Goal: Information Seeking & Learning: Learn about a topic

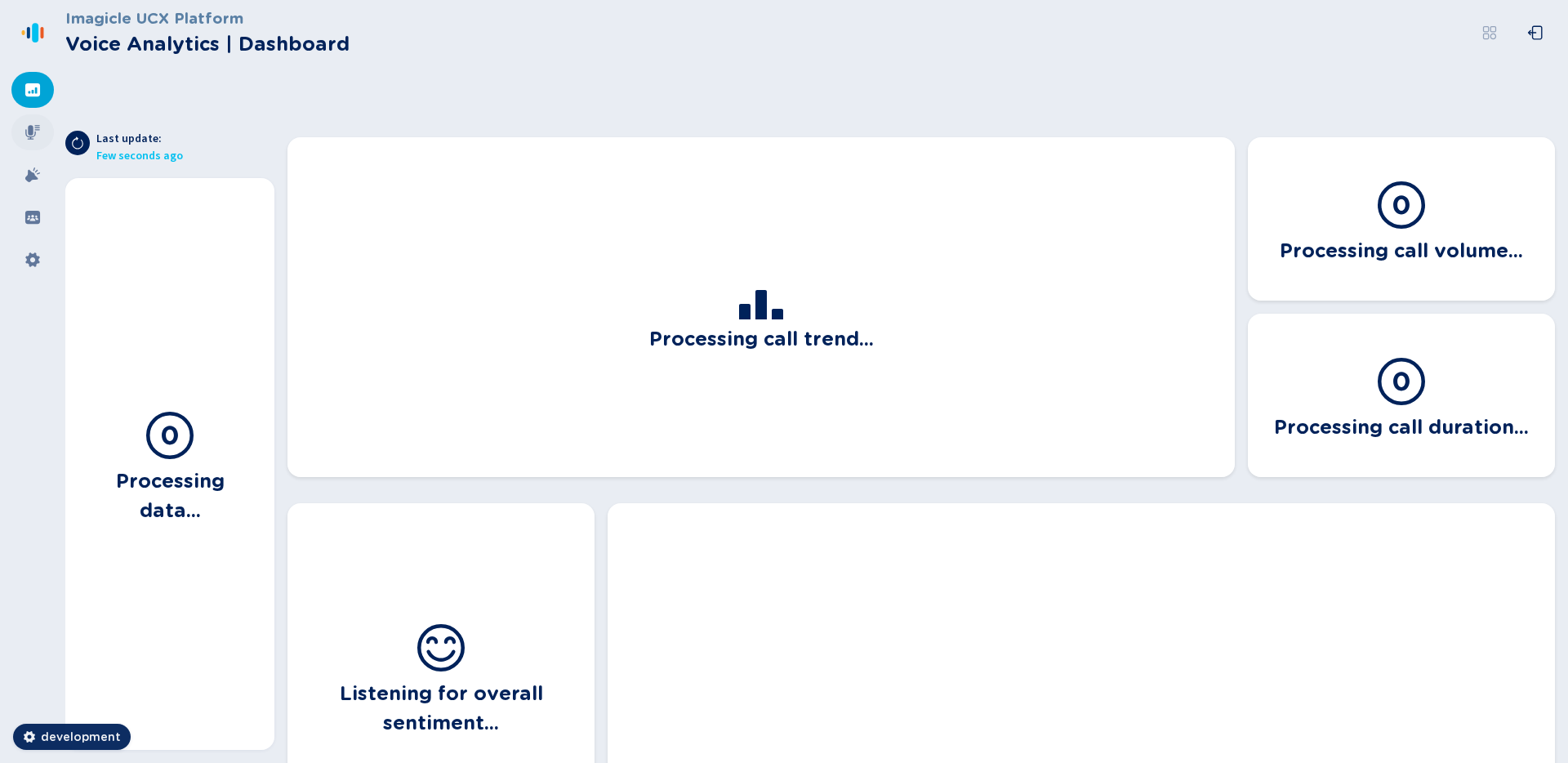
click at [36, 136] on icon at bounding box center [33, 132] width 17 height 17
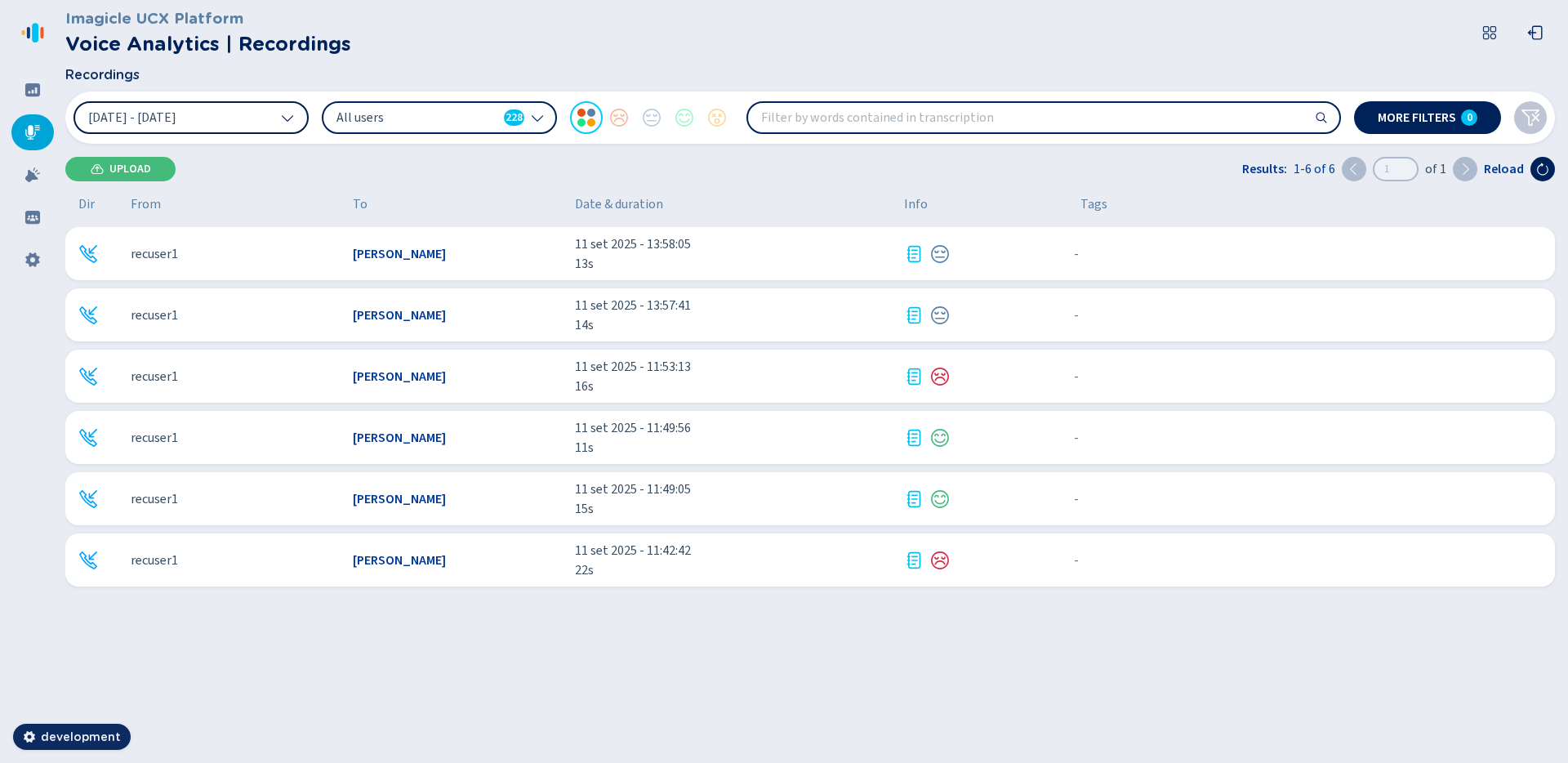
click at [283, 118] on icon at bounding box center [287, 117] width 13 height 13
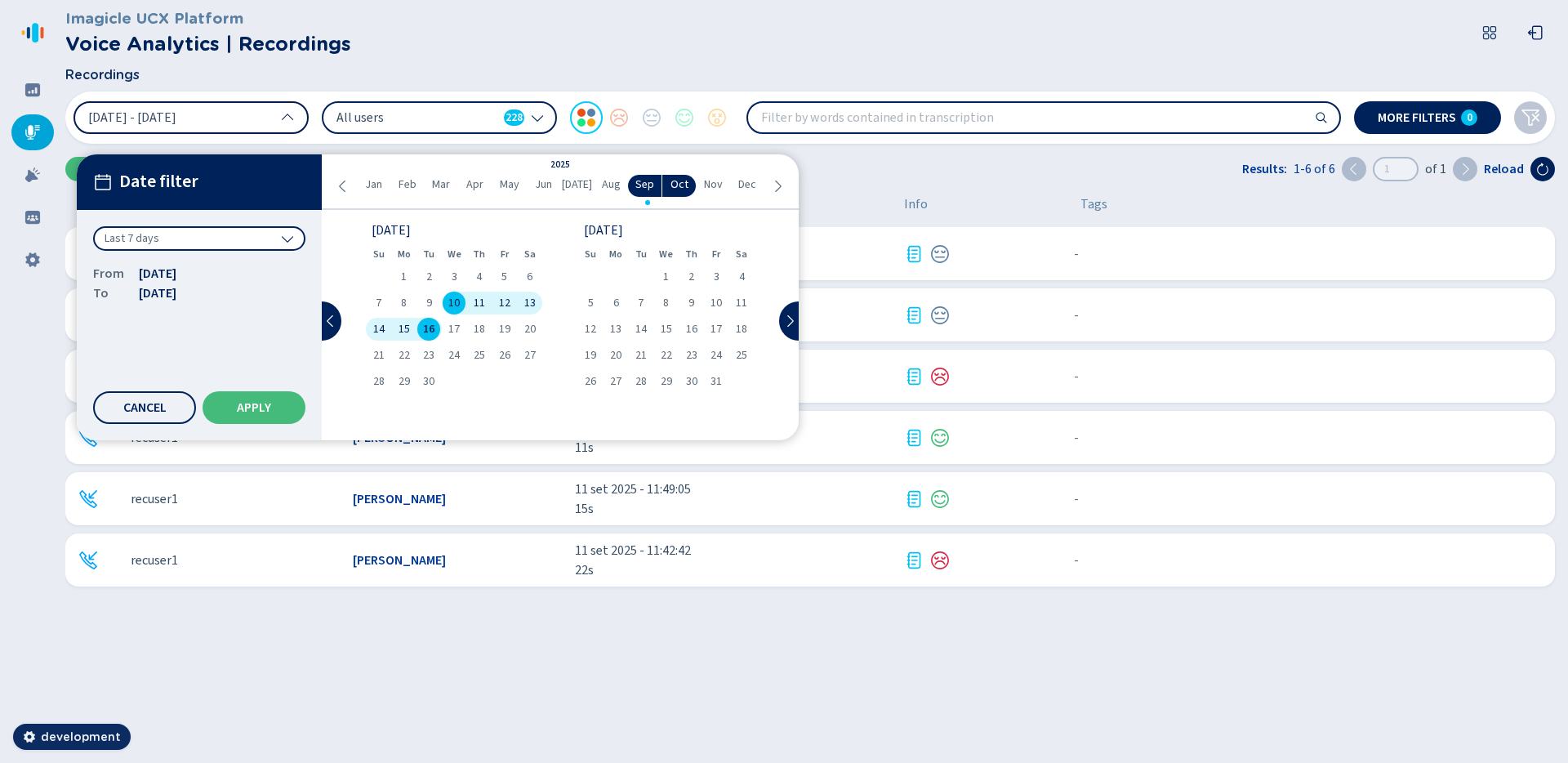
click at [434, 113] on span "All users" at bounding box center [416, 117] width 161 height 18
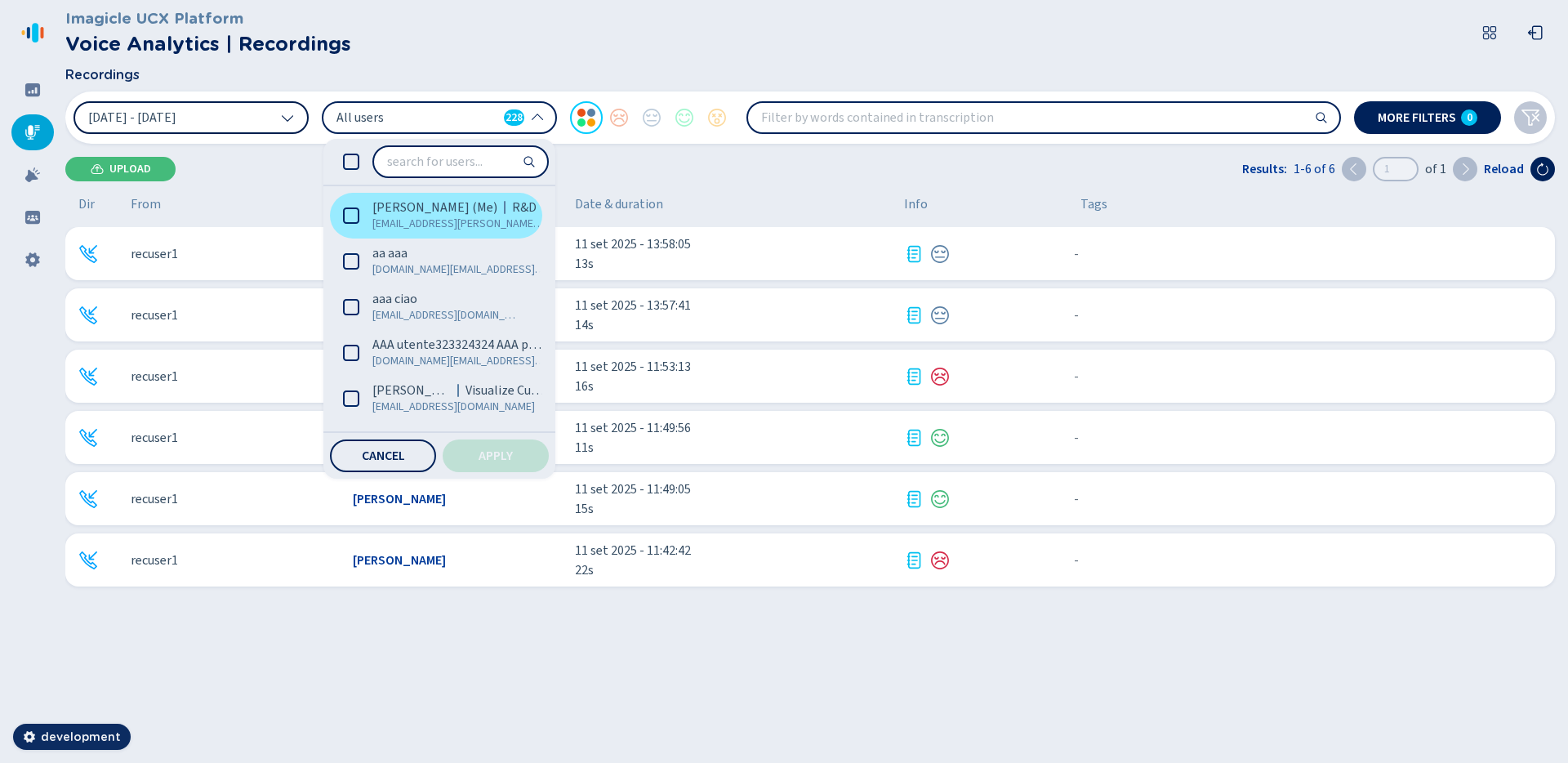
click at [346, 219] on icon at bounding box center [351, 216] width 17 height 17
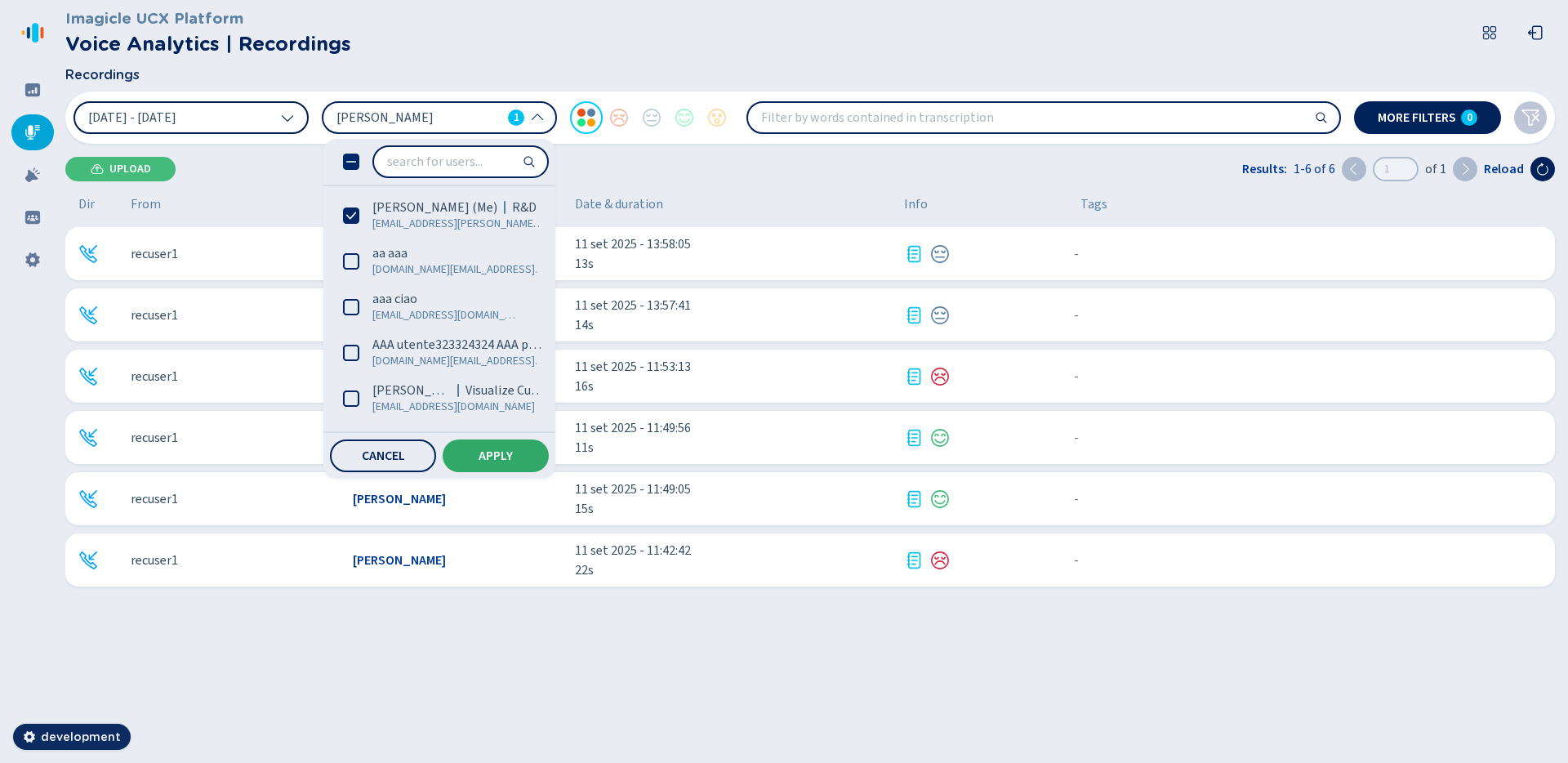
click at [485, 466] on button "Apply" at bounding box center [496, 456] width 107 height 33
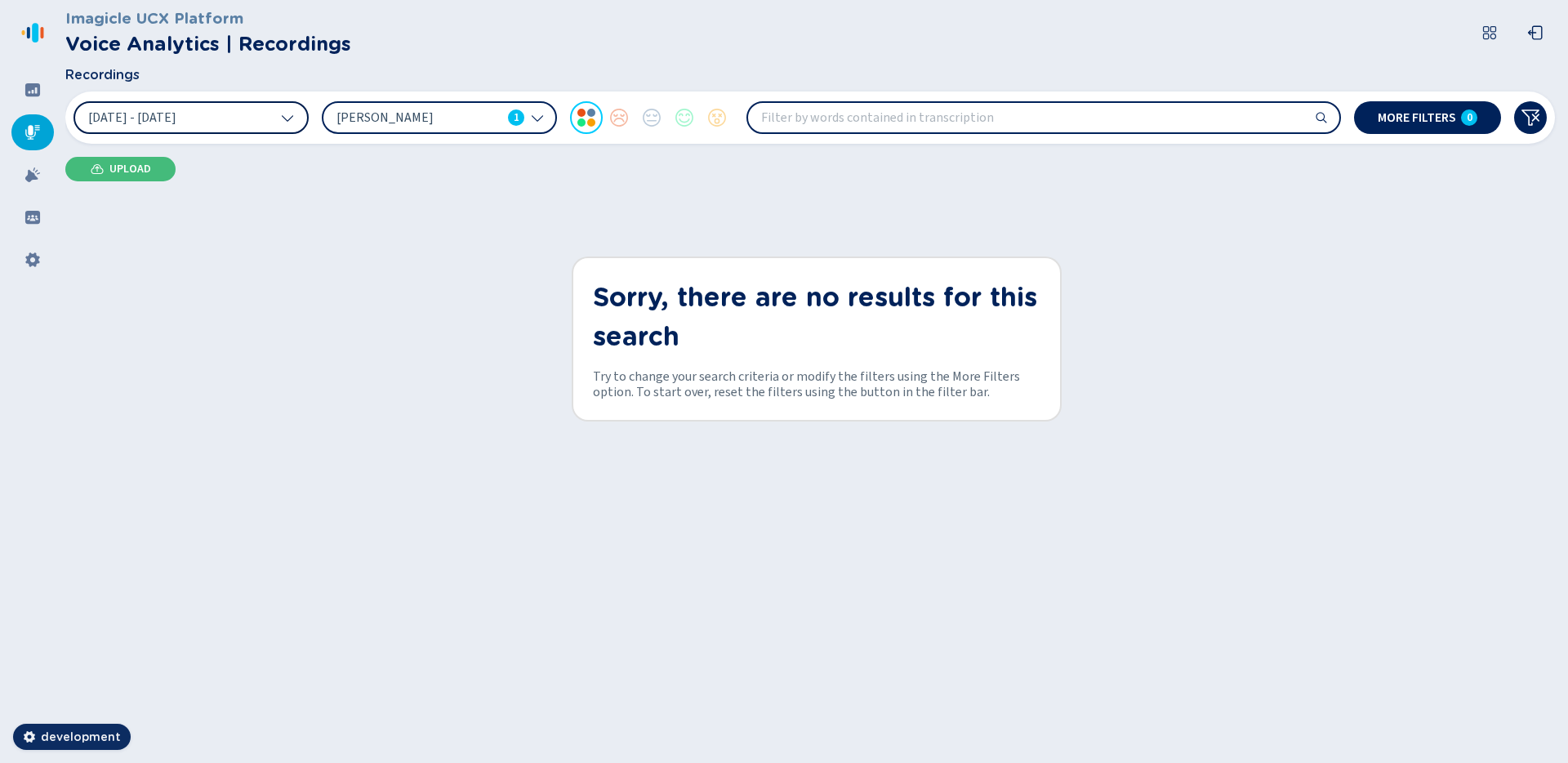
click at [286, 120] on icon at bounding box center [287, 118] width 12 height 7
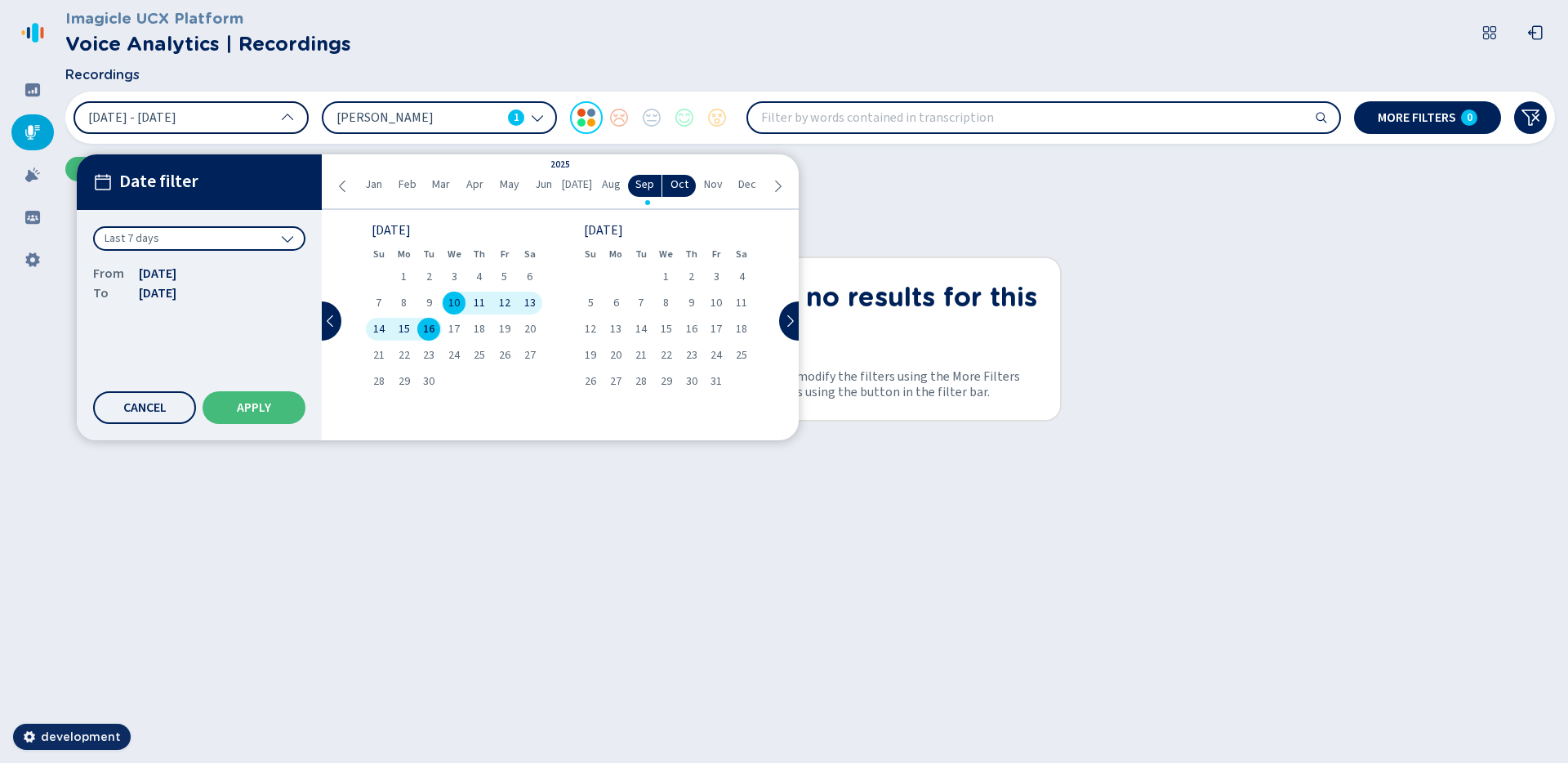
click at [203, 248] on div "Last 7 days" at bounding box center [199, 239] width 212 height 25
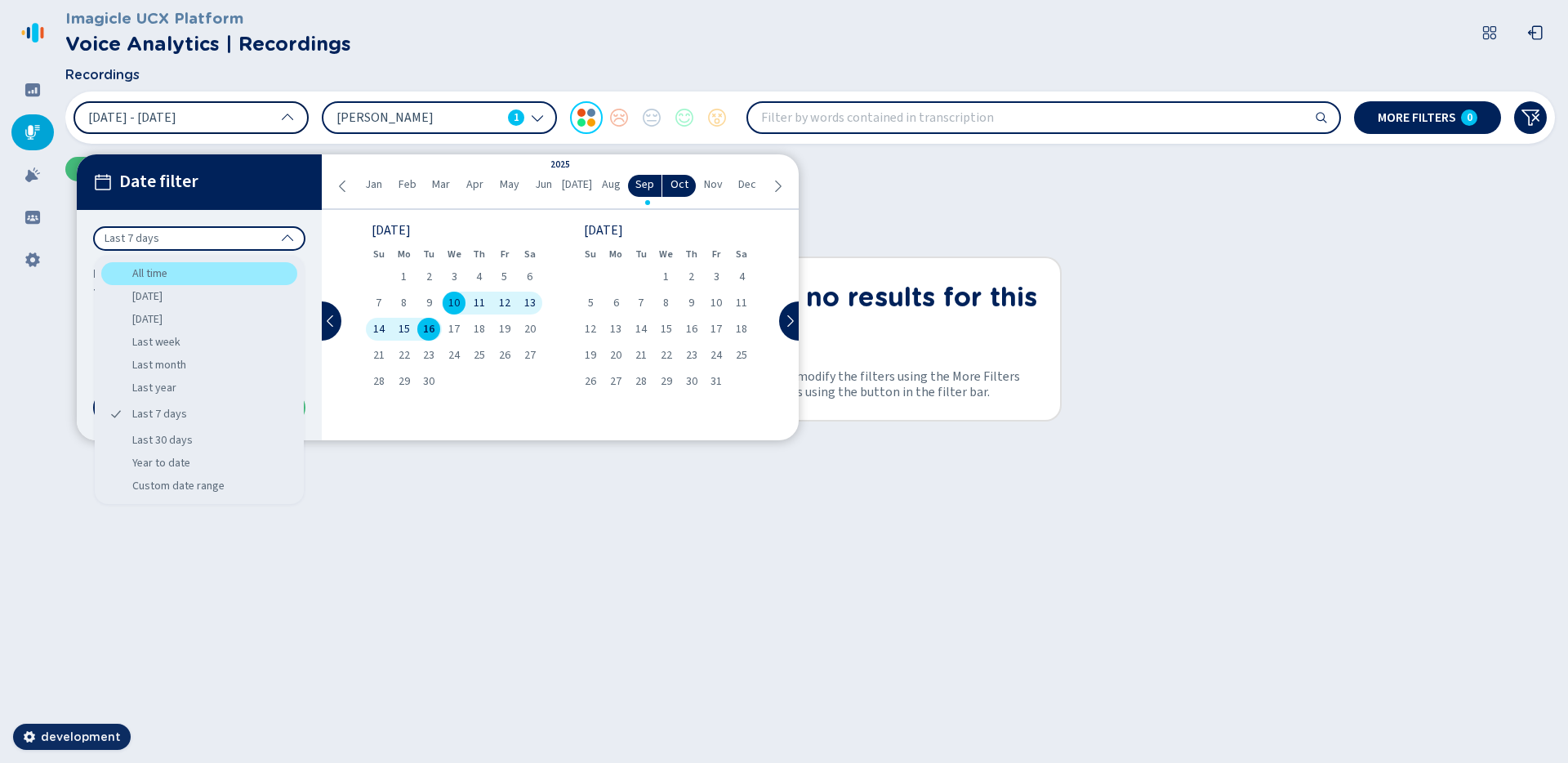
click at [184, 272] on div "All time" at bounding box center [199, 274] width 196 height 23
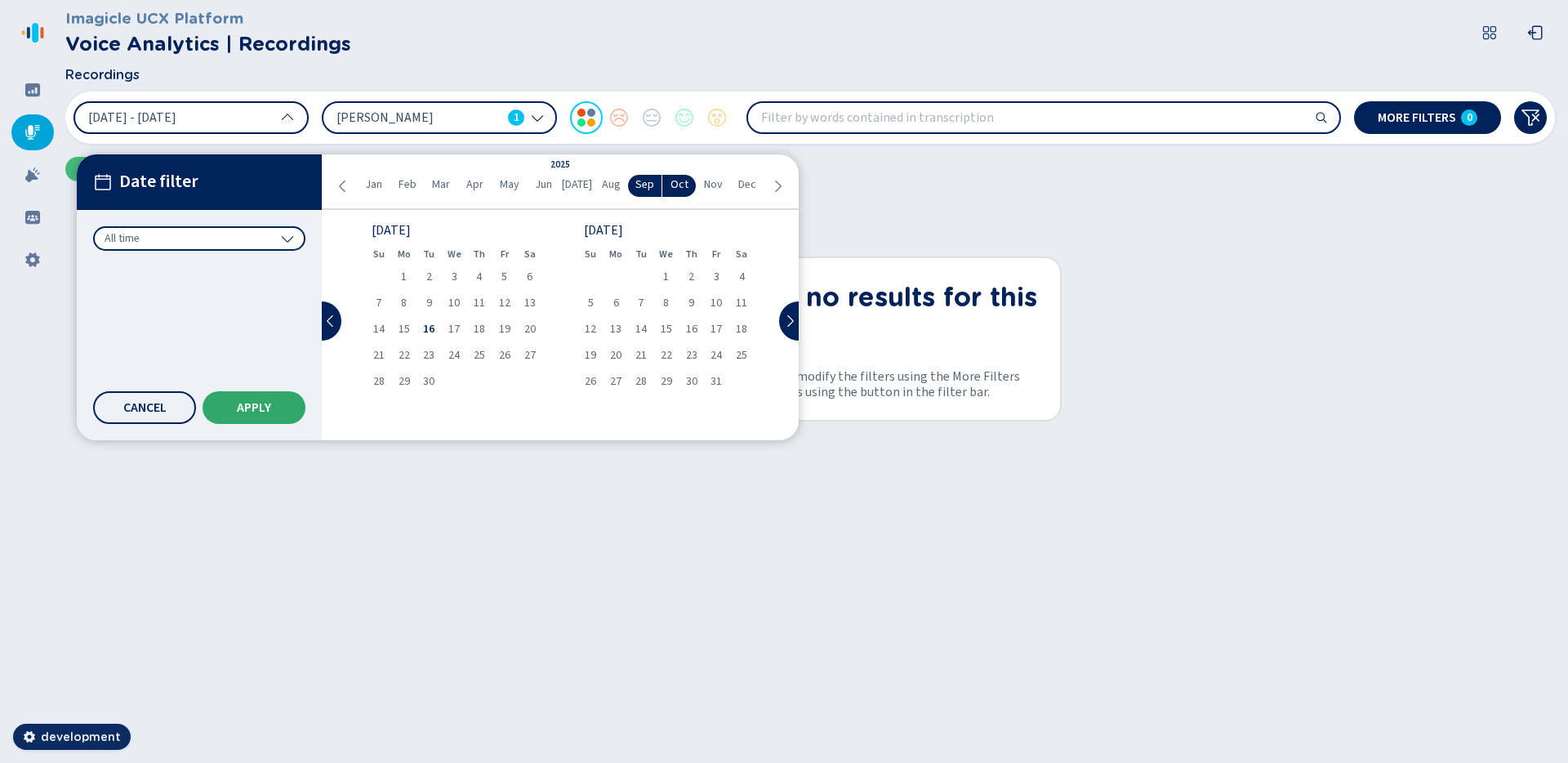
click at [268, 401] on span "Apply" at bounding box center [254, 408] width 35 height 13
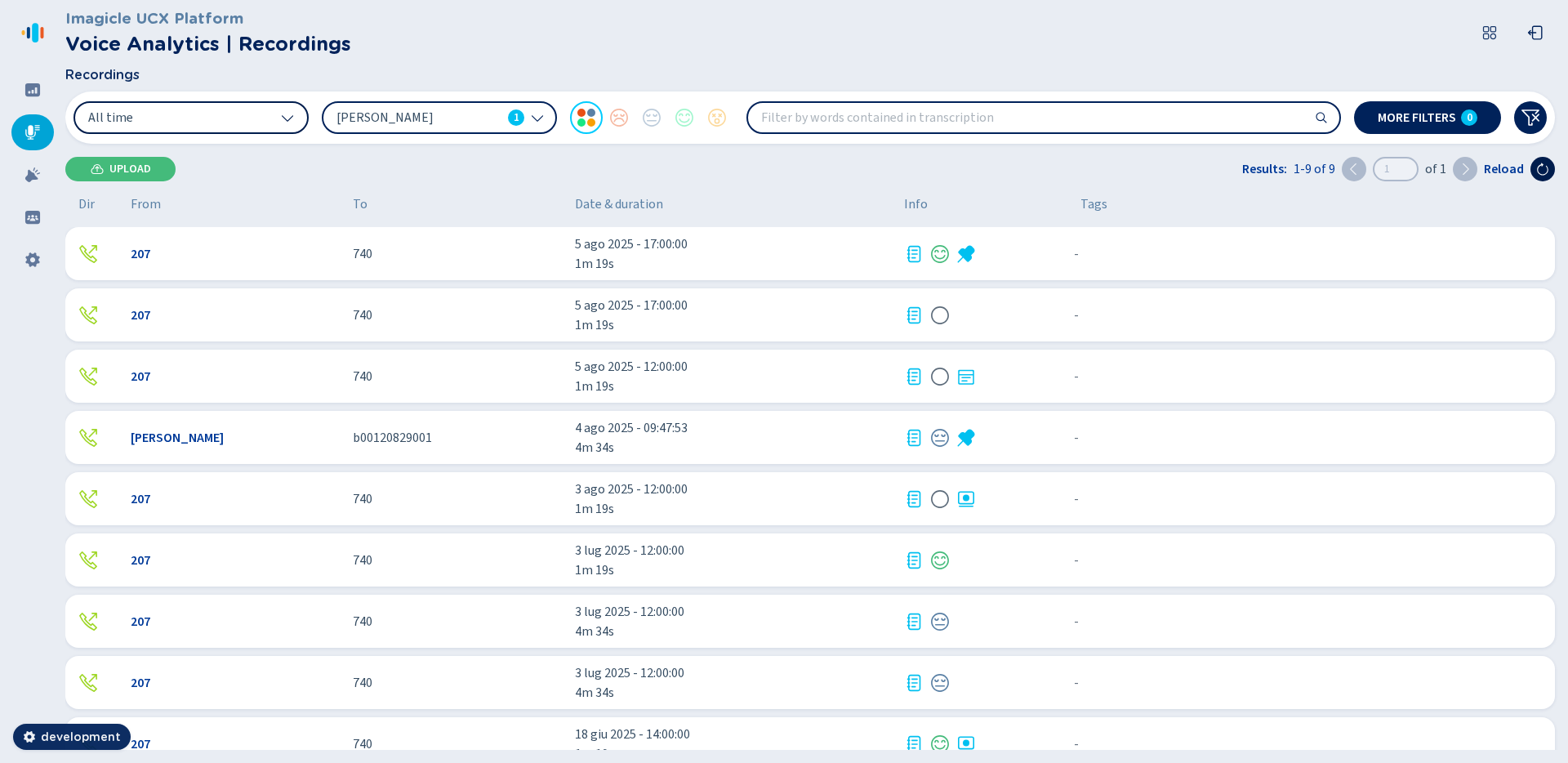
click at [1542, 166] on icon at bounding box center [1543, 169] width 13 height 13
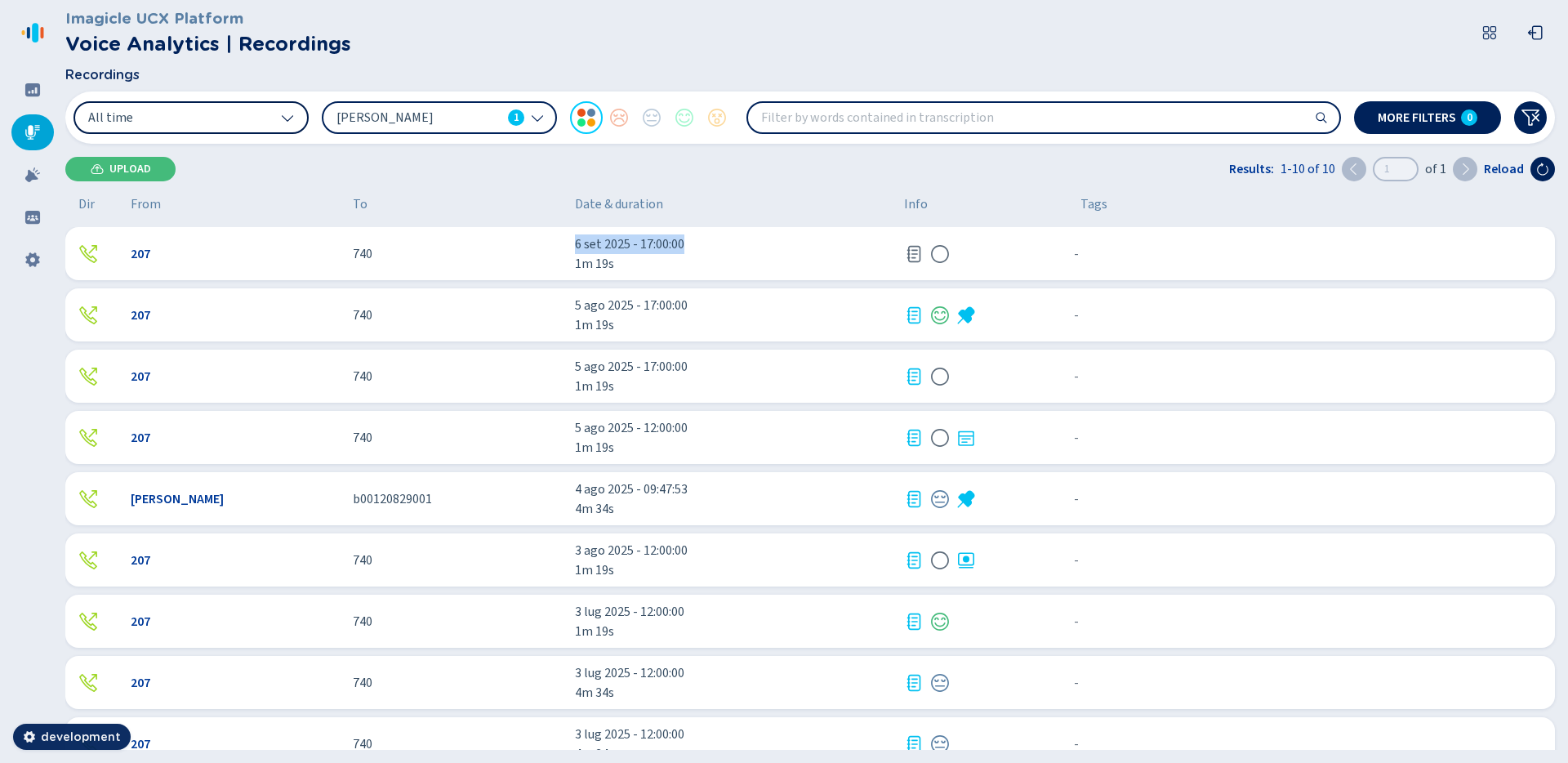
drag, startPoint x: 685, startPoint y: 244, endPoint x: 573, endPoint y: 247, distance: 112.0
click at [573, 247] on div "207 740 6 set 2025 - 17:00:00 1m 19s - {{hiddenTagsCount}} more" at bounding box center [810, 254] width 1490 height 53
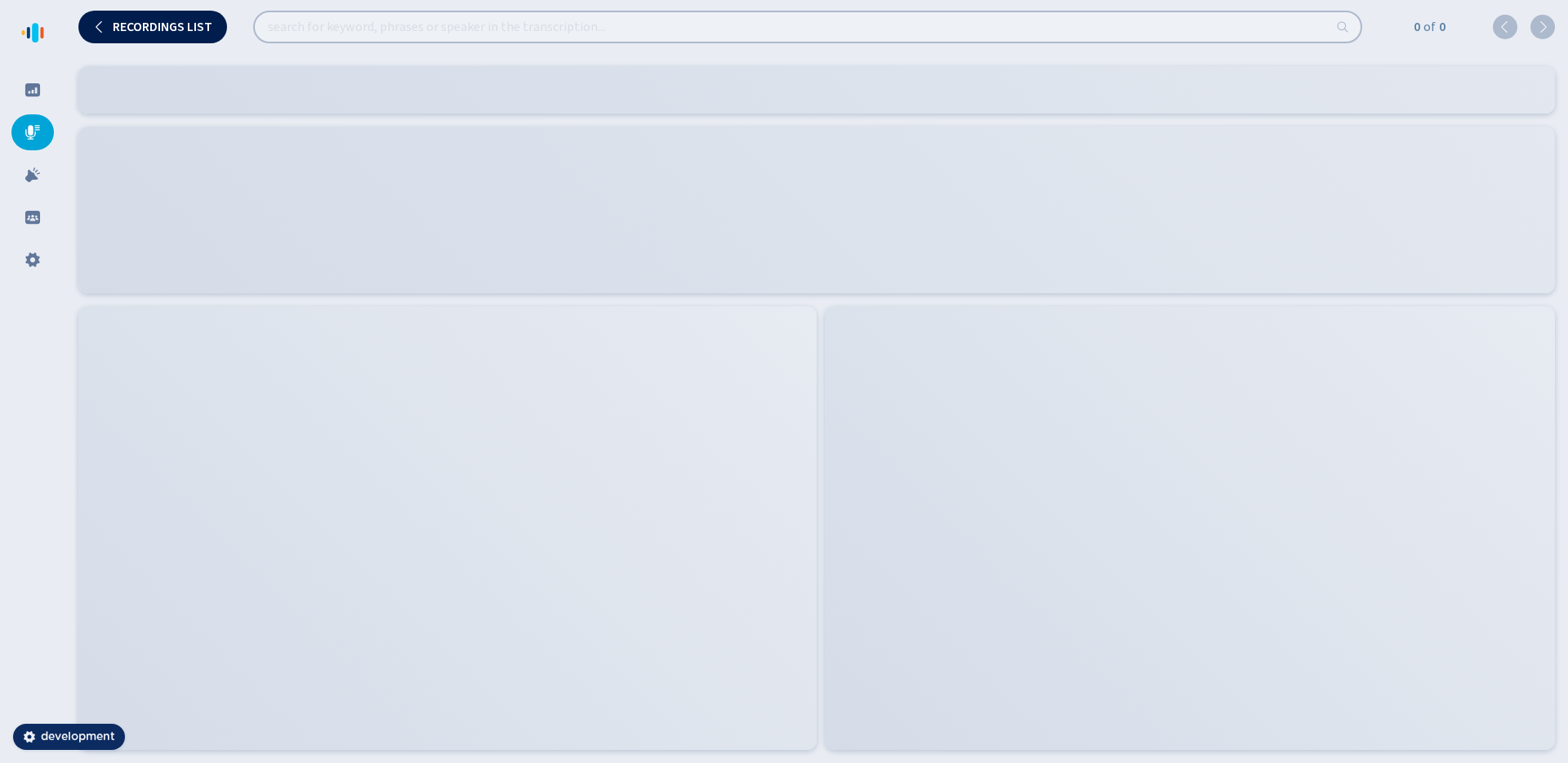
click at [192, 27] on span "Recordings list" at bounding box center [162, 27] width 100 height 13
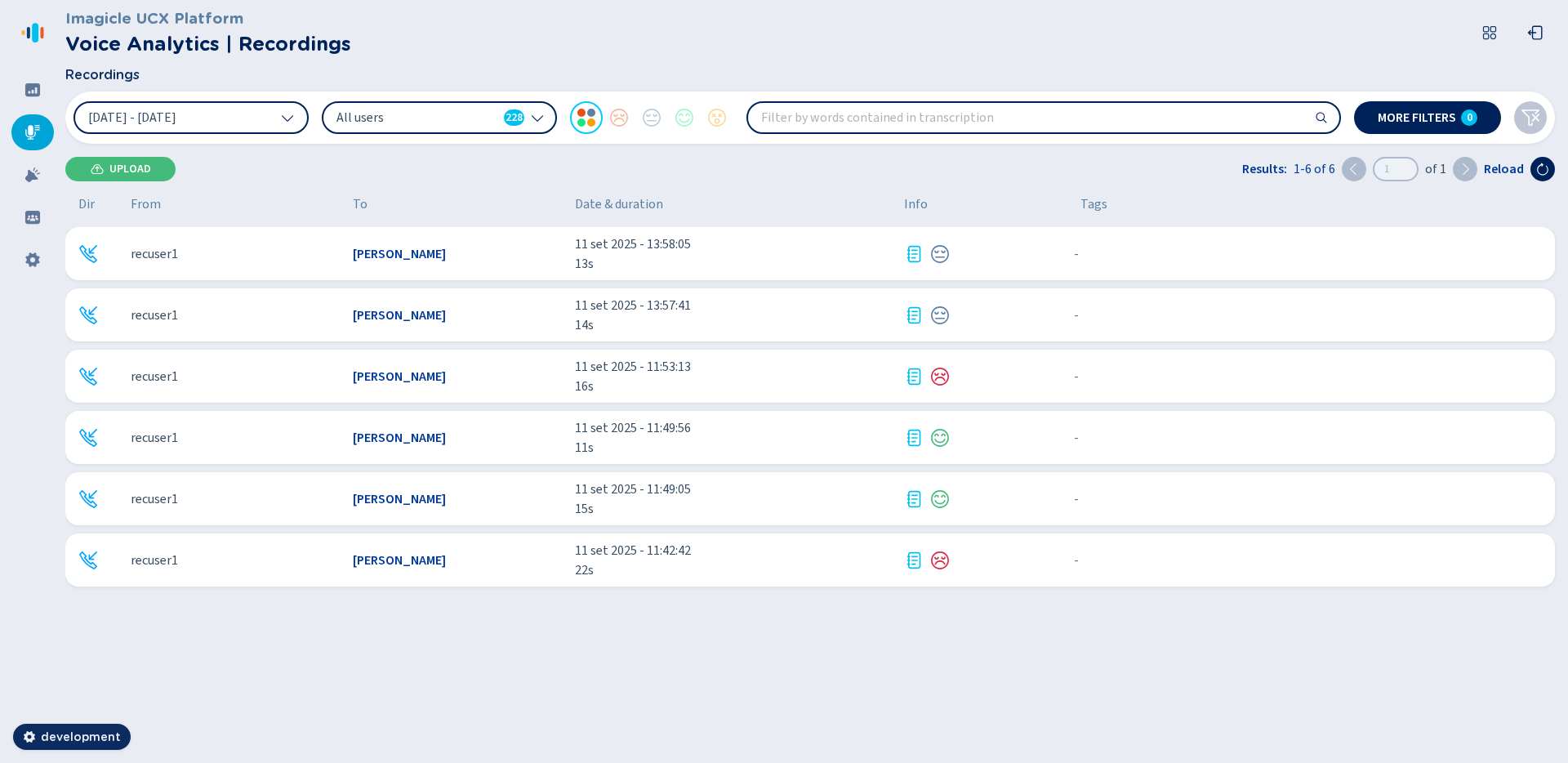
click at [536, 122] on icon at bounding box center [538, 117] width 13 height 13
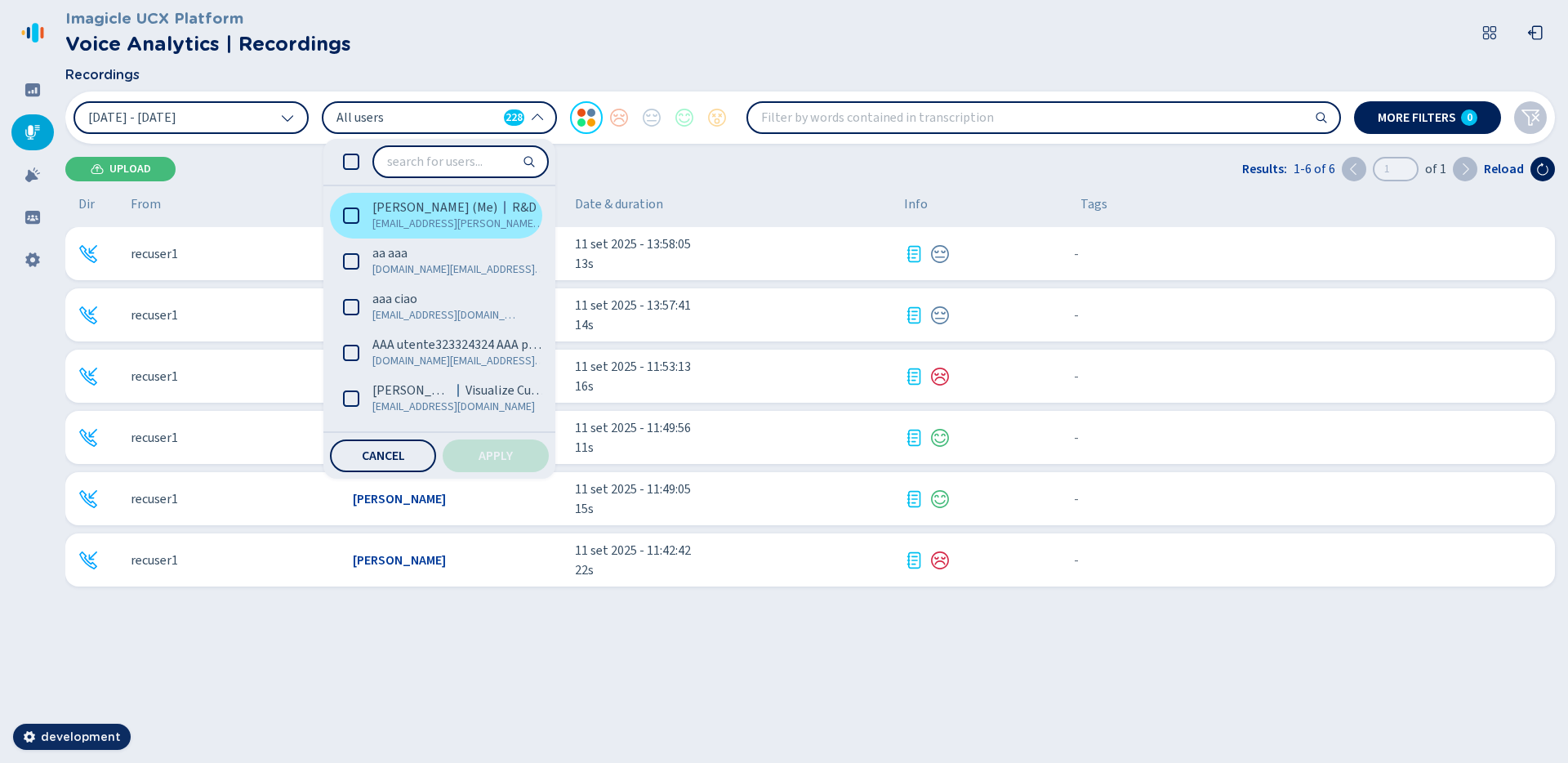
click at [405, 219] on span "[EMAIL_ADDRESS][PERSON_NAME][DOMAIN_NAME]" at bounding box center [459, 224] width 173 height 17
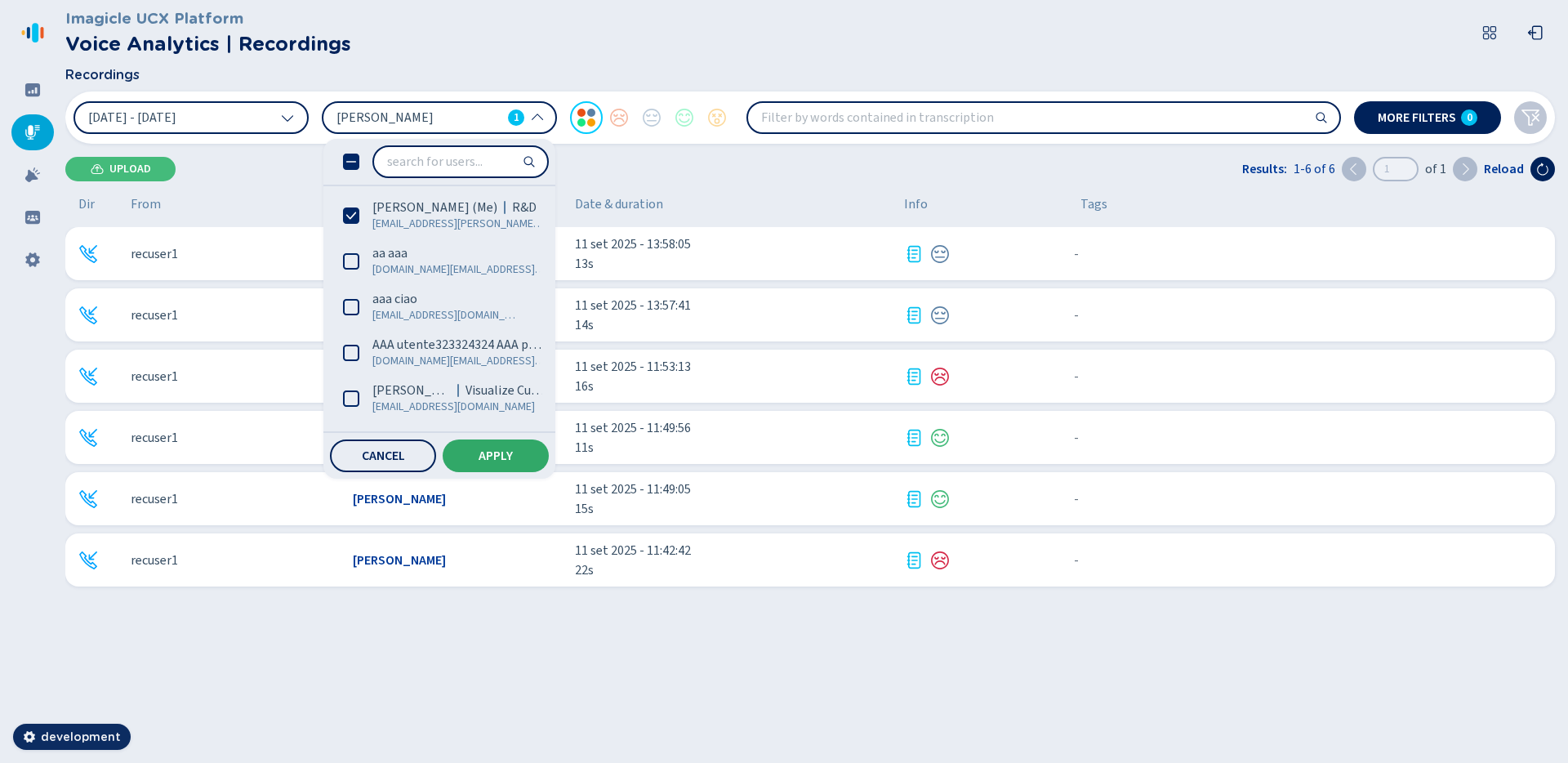
click at [507, 444] on button "Apply" at bounding box center [496, 456] width 107 height 33
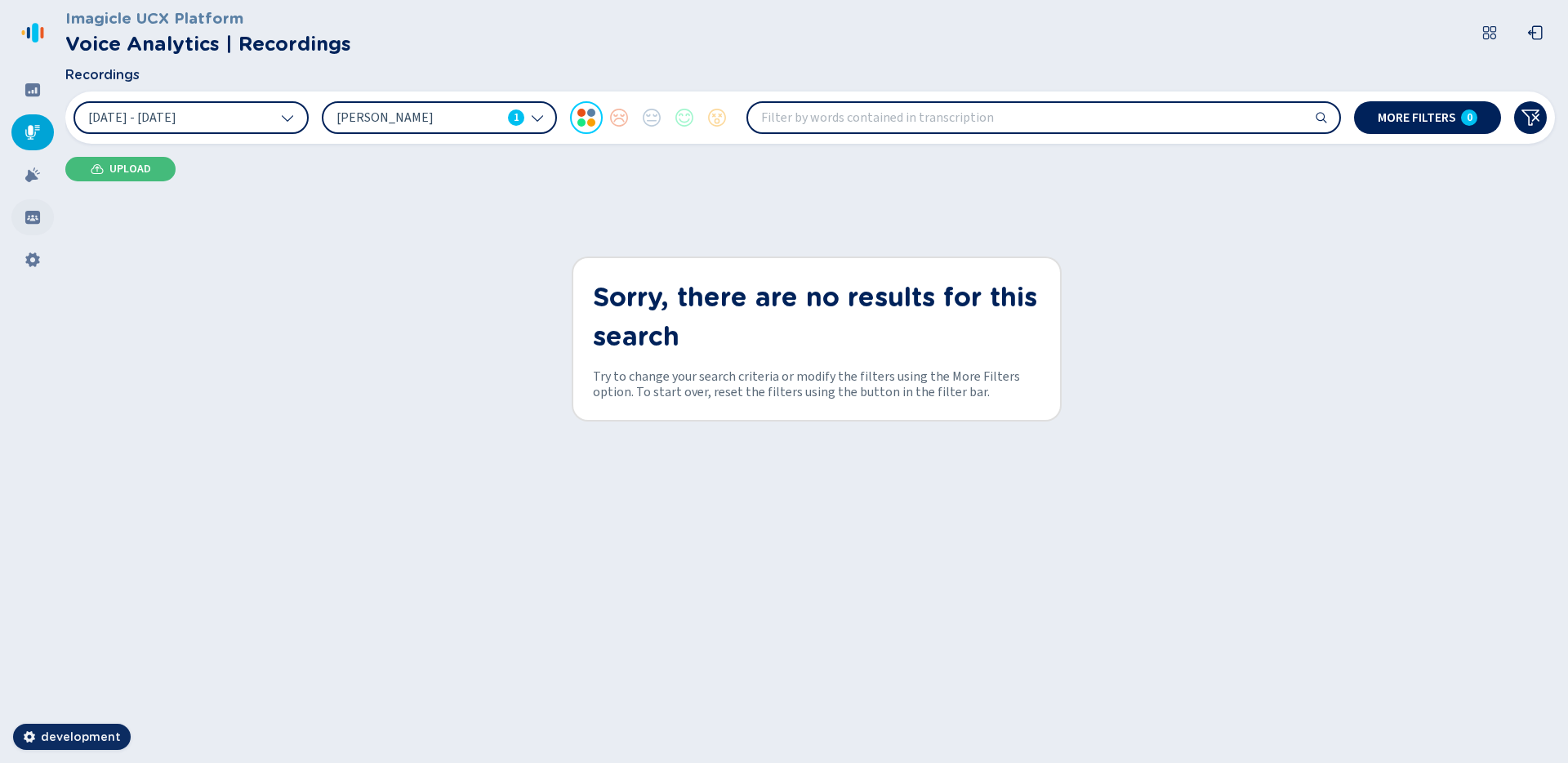
click at [44, 225] on div at bounding box center [32, 217] width 42 height 36
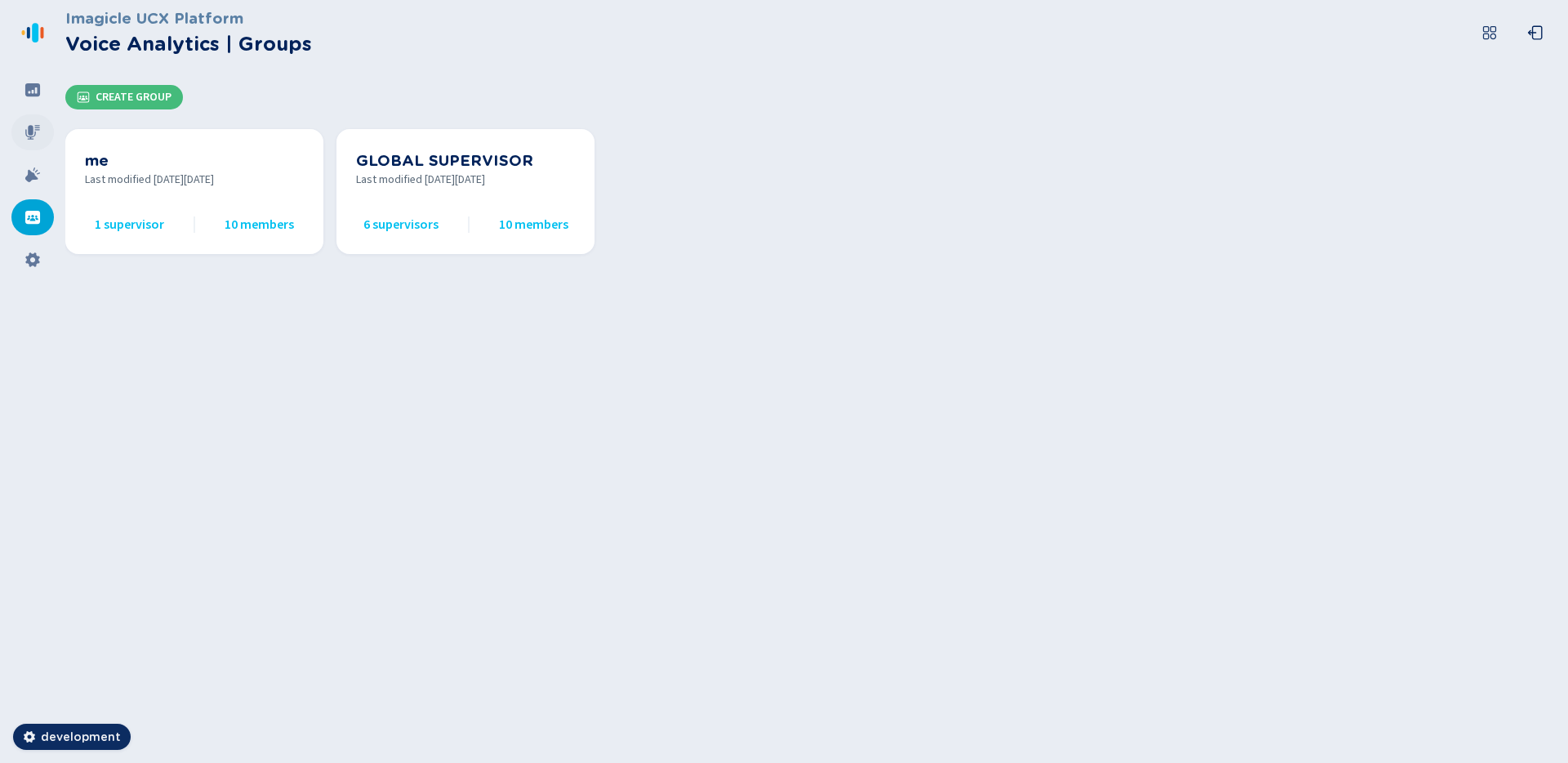
click at [33, 145] on div at bounding box center [32, 131] width 42 height 36
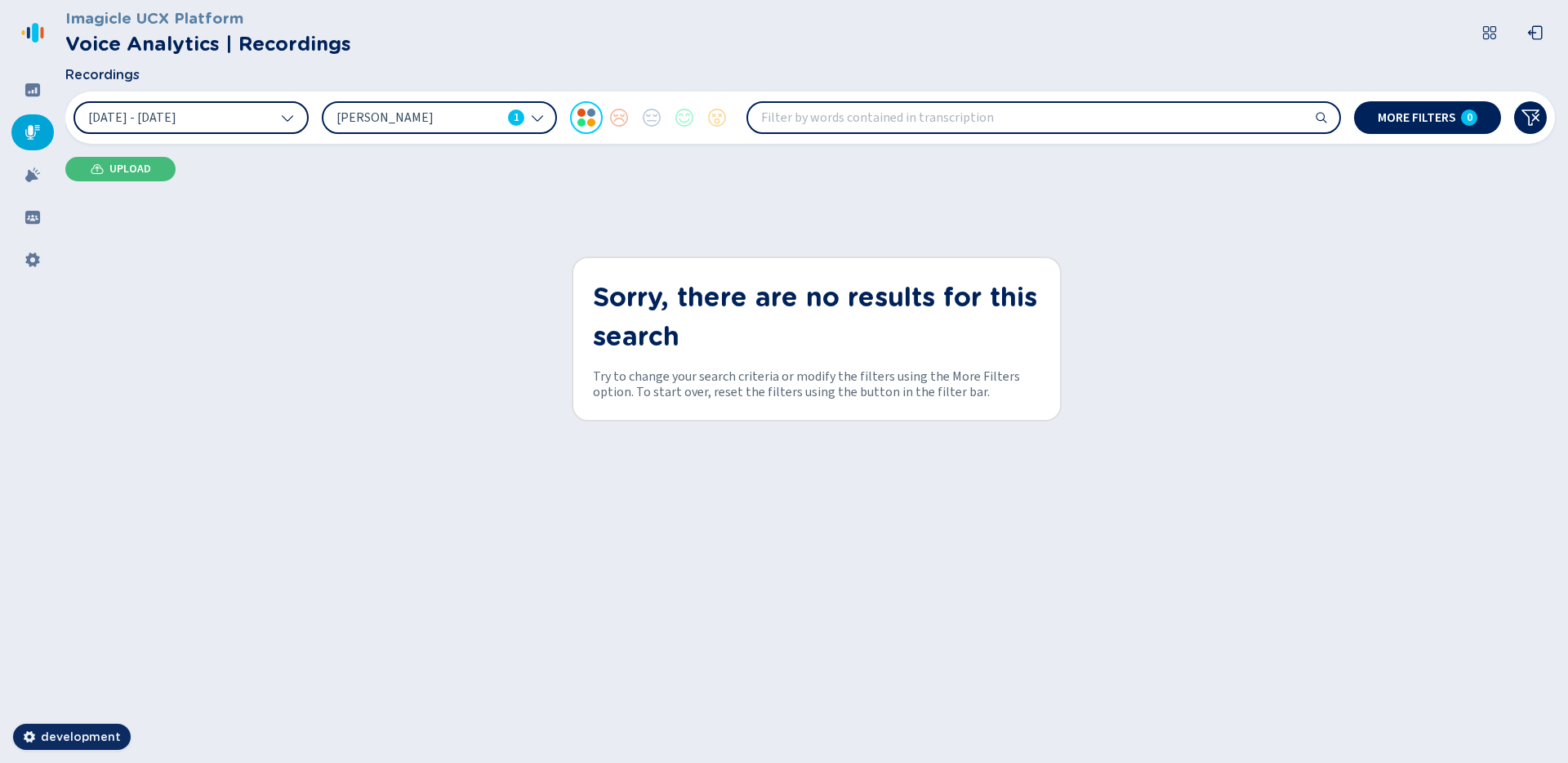
click at [287, 120] on icon at bounding box center [287, 118] width 12 height 7
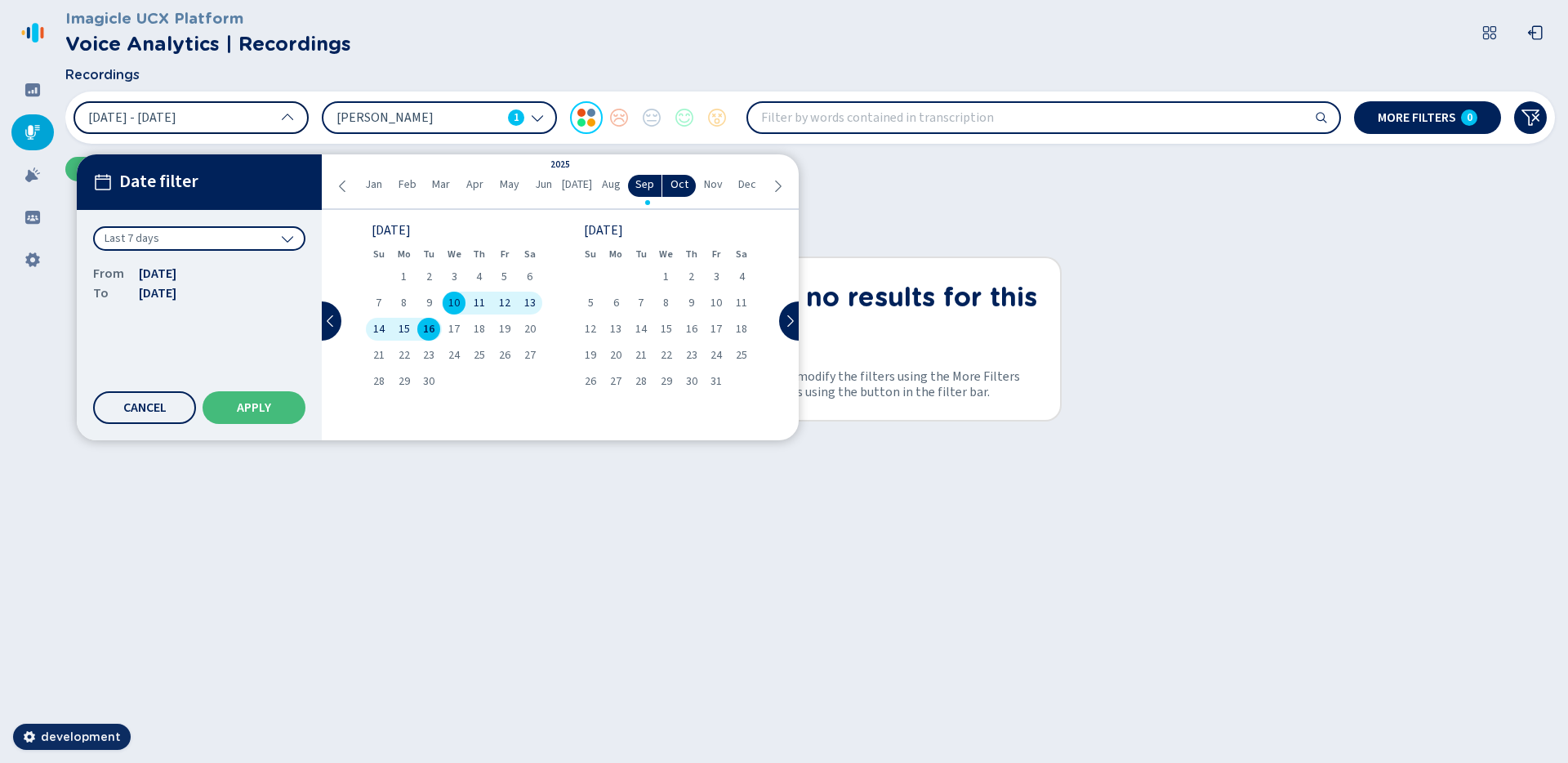
click at [187, 227] on div "Last 7 days" at bounding box center [199, 239] width 212 height 25
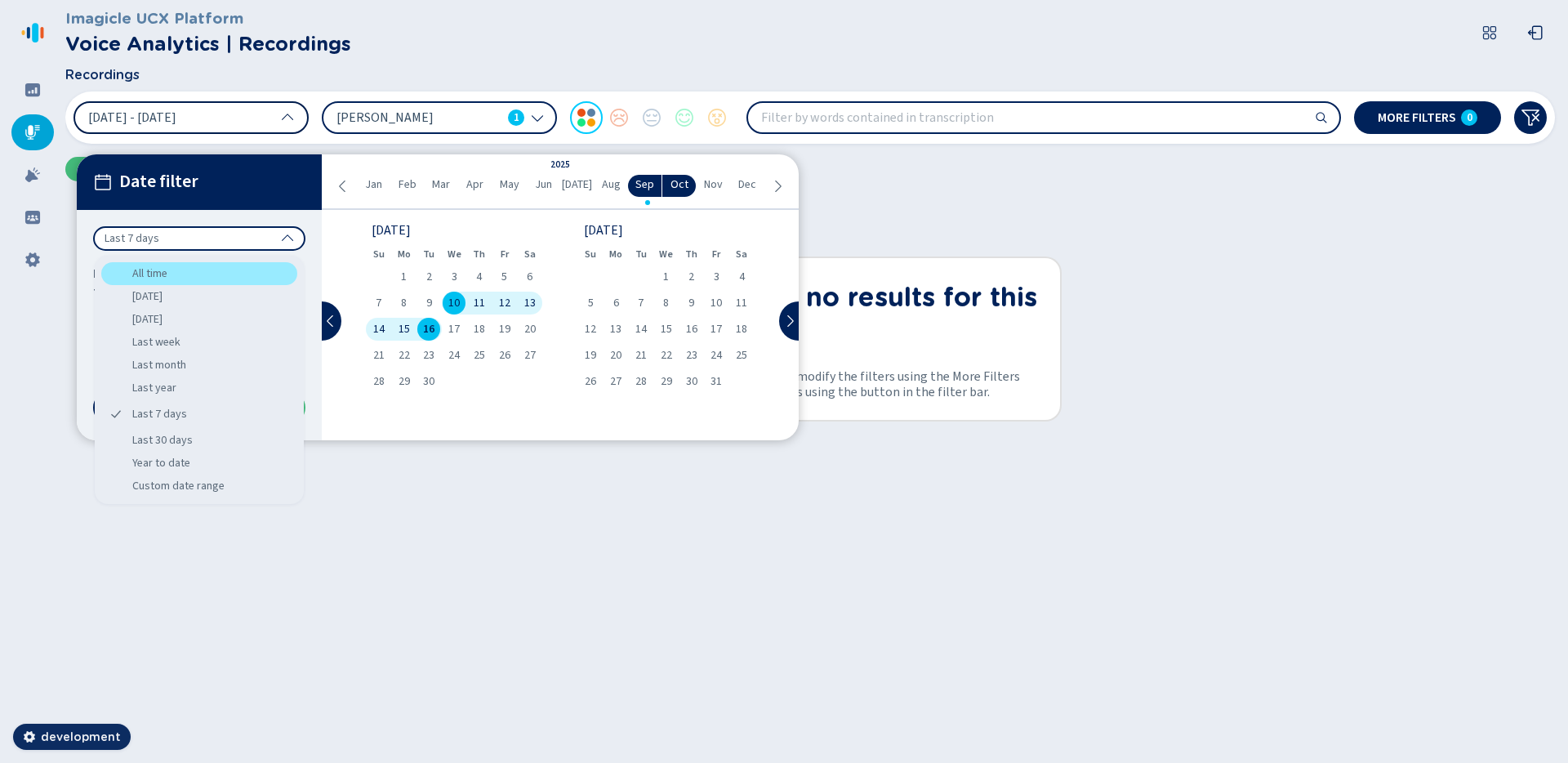
click at [173, 265] on div "All time" at bounding box center [199, 274] width 196 height 23
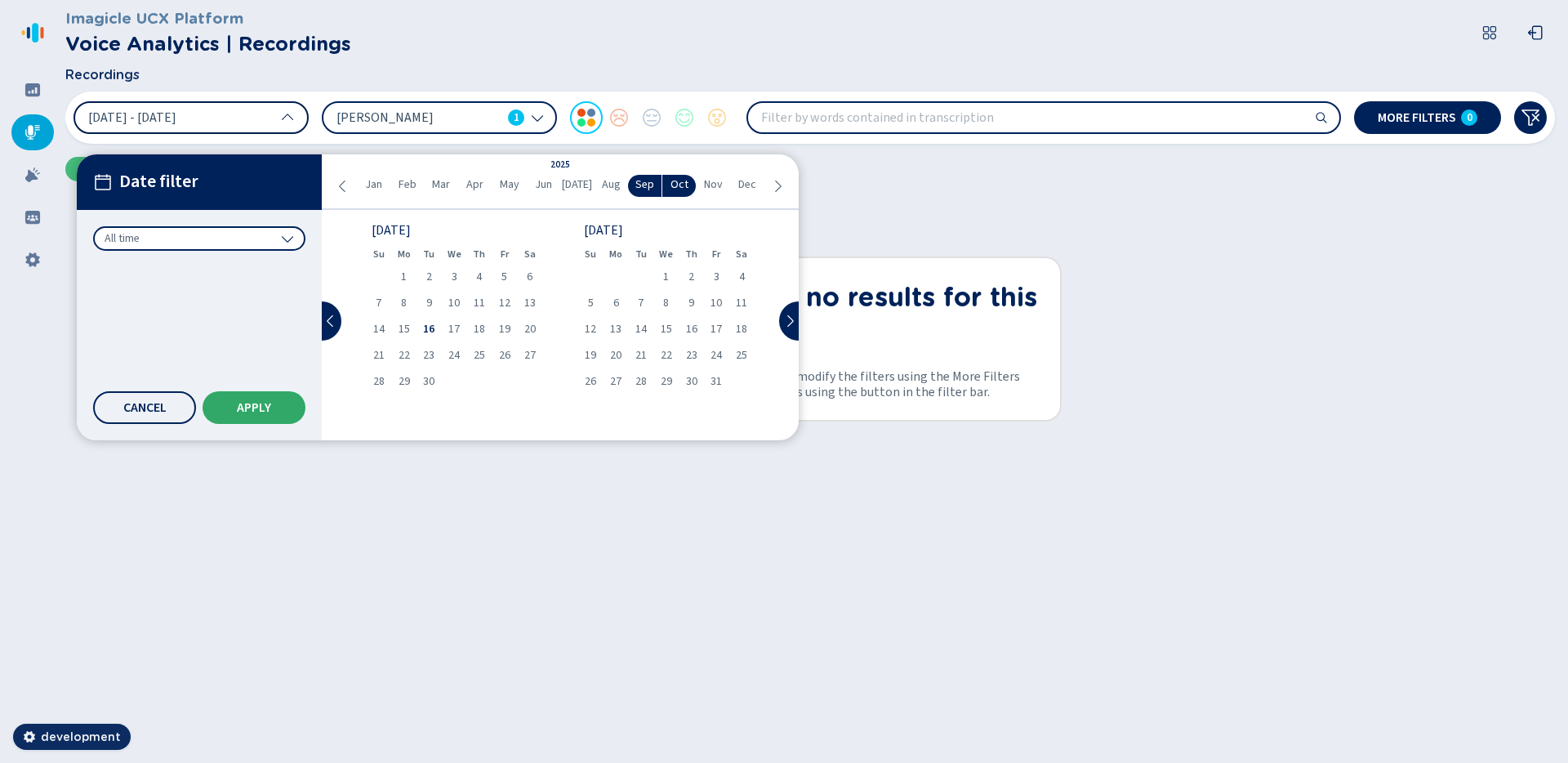
click at [264, 399] on button "Apply" at bounding box center [254, 408] width 103 height 33
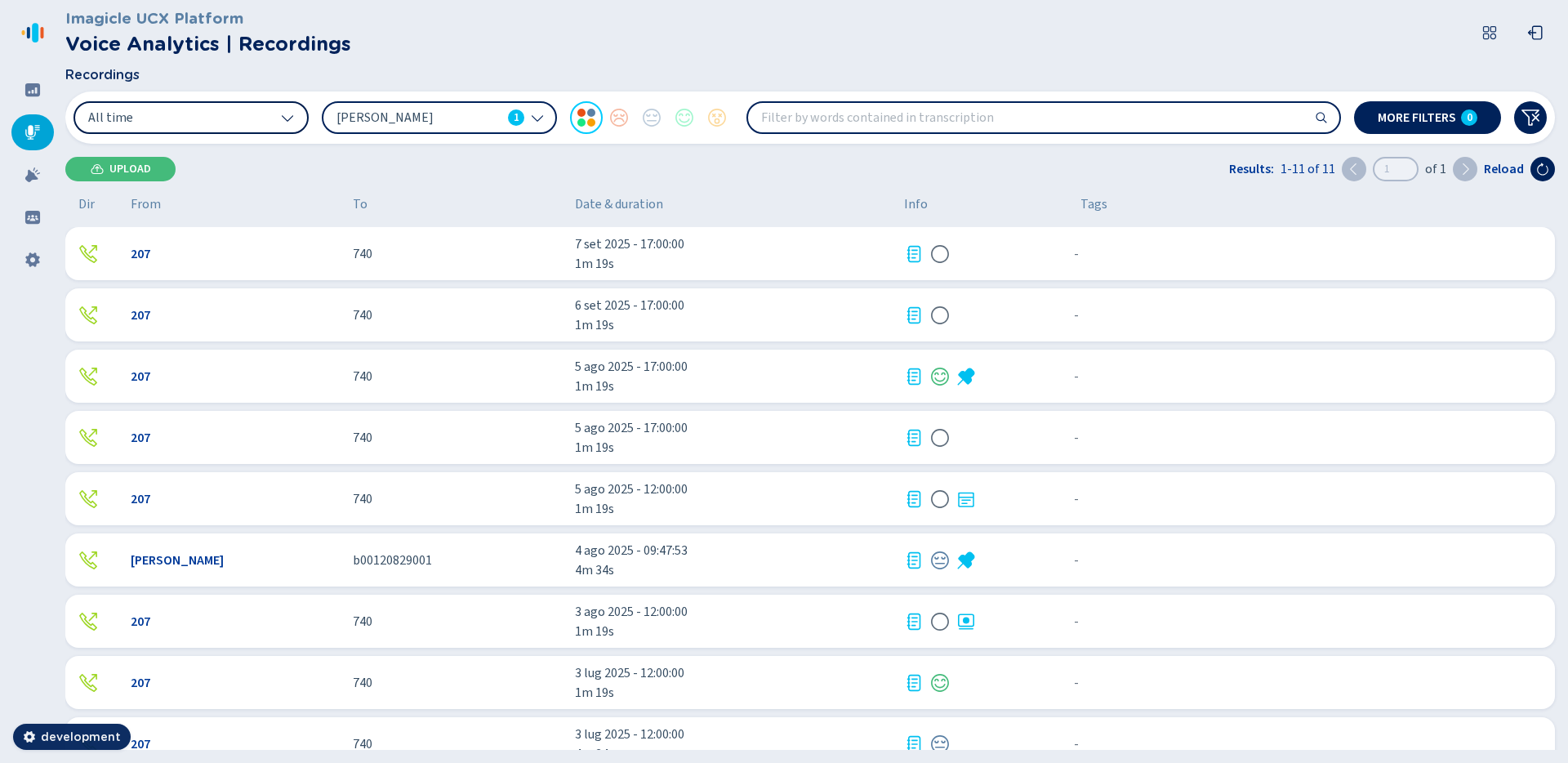
drag, startPoint x: 617, startPoint y: 264, endPoint x: 563, endPoint y: 235, distance: 61.3
click at [563, 235] on div "207 740 7 set 2025 - 17:00:00 1m 19s - {{hiddenTagsCount}} more" at bounding box center [810, 254] width 1490 height 53
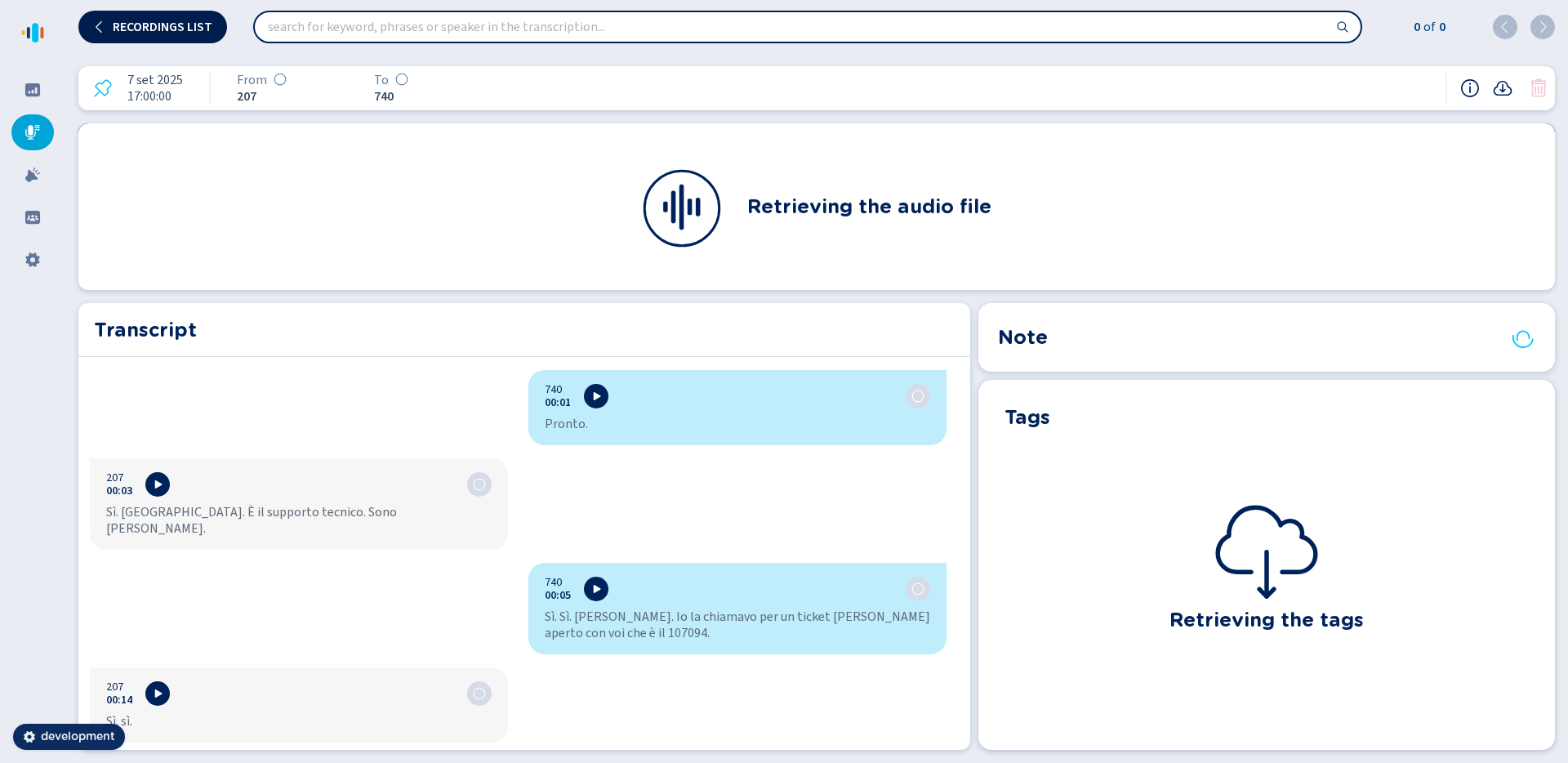
click at [206, 31] on span "Recordings list" at bounding box center [162, 27] width 100 height 13
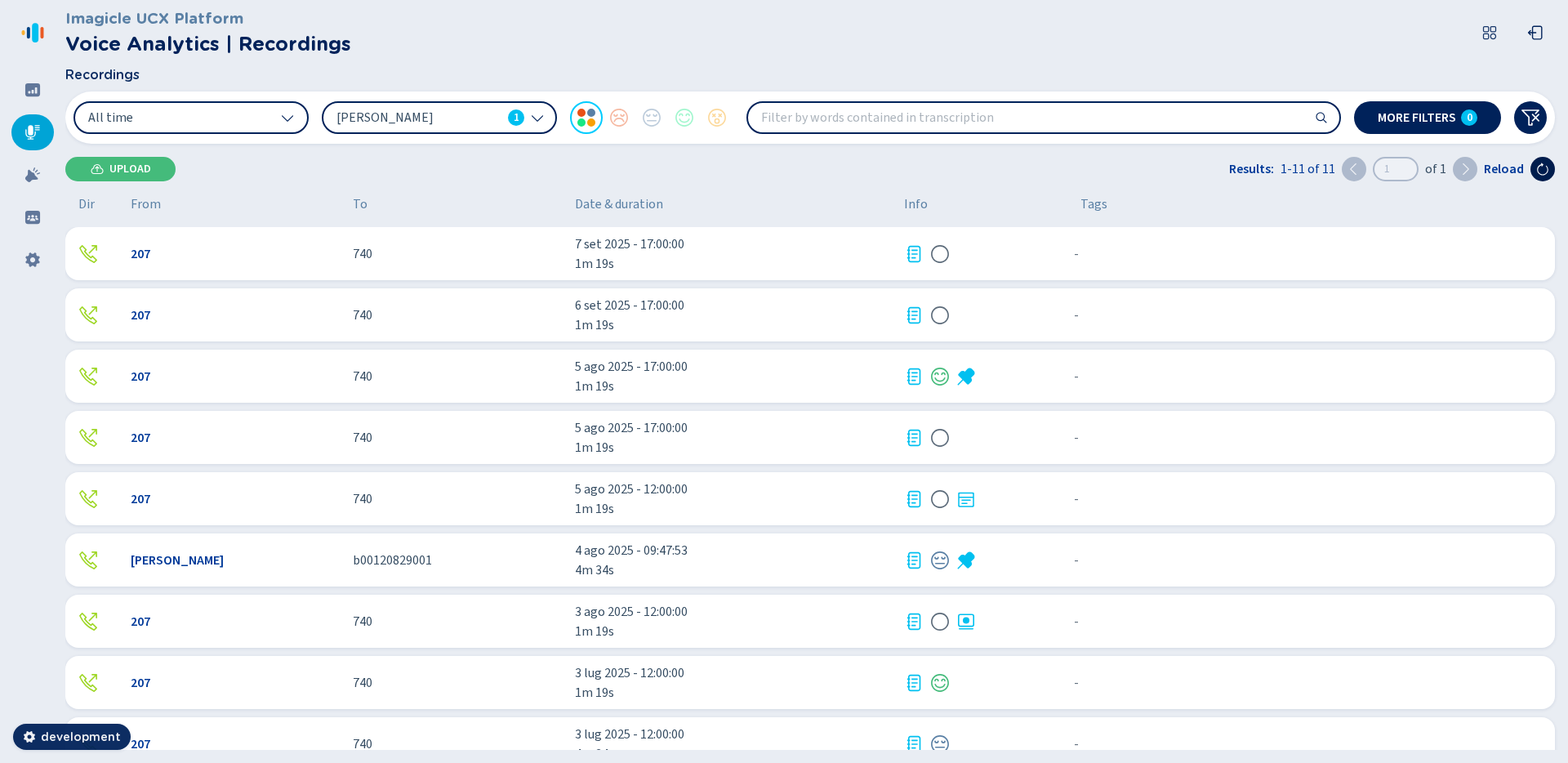
click at [1539, 174] on icon at bounding box center [1543, 169] width 12 height 12
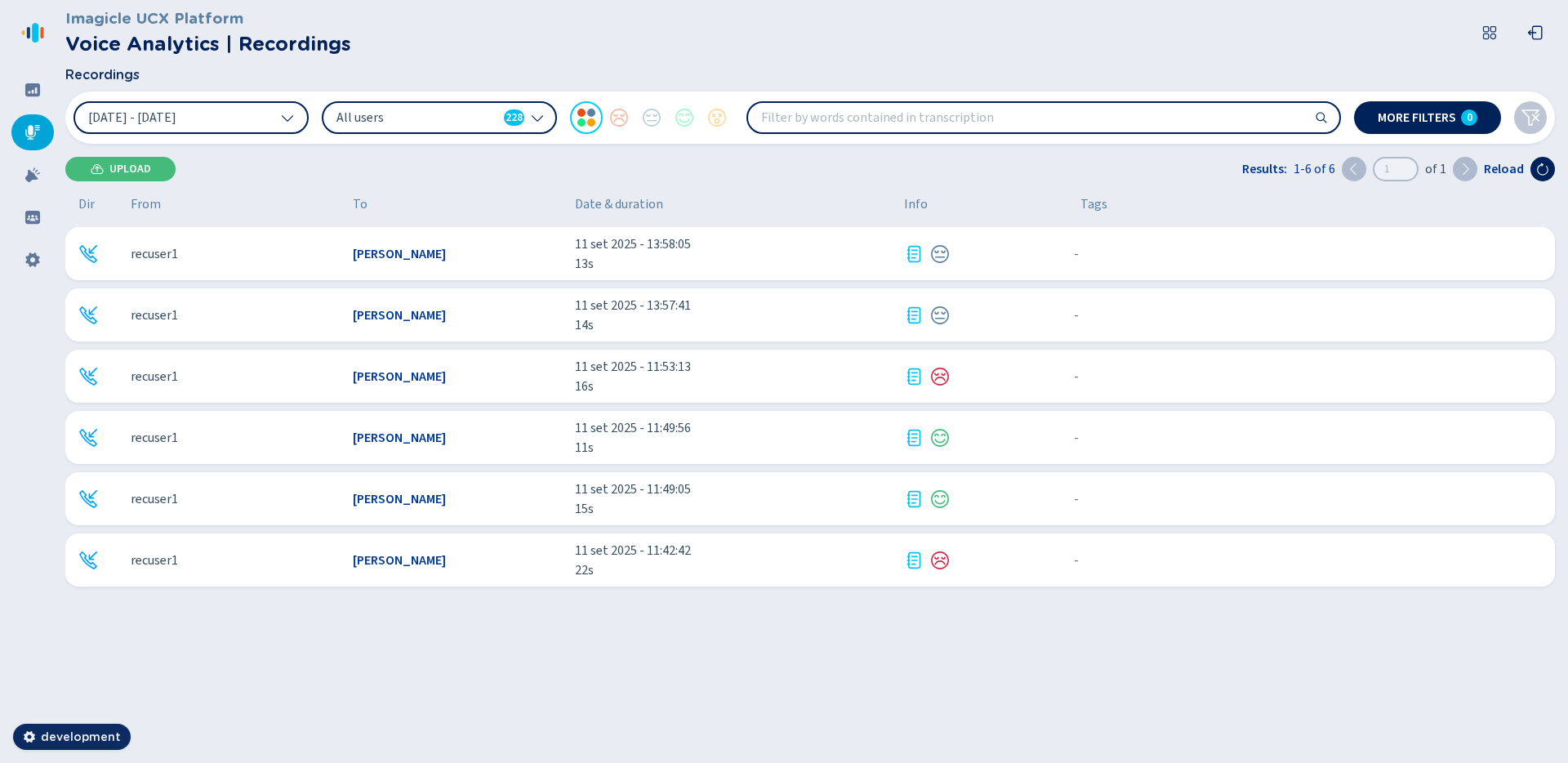
click at [473, 118] on span "All users" at bounding box center [416, 117] width 161 height 18
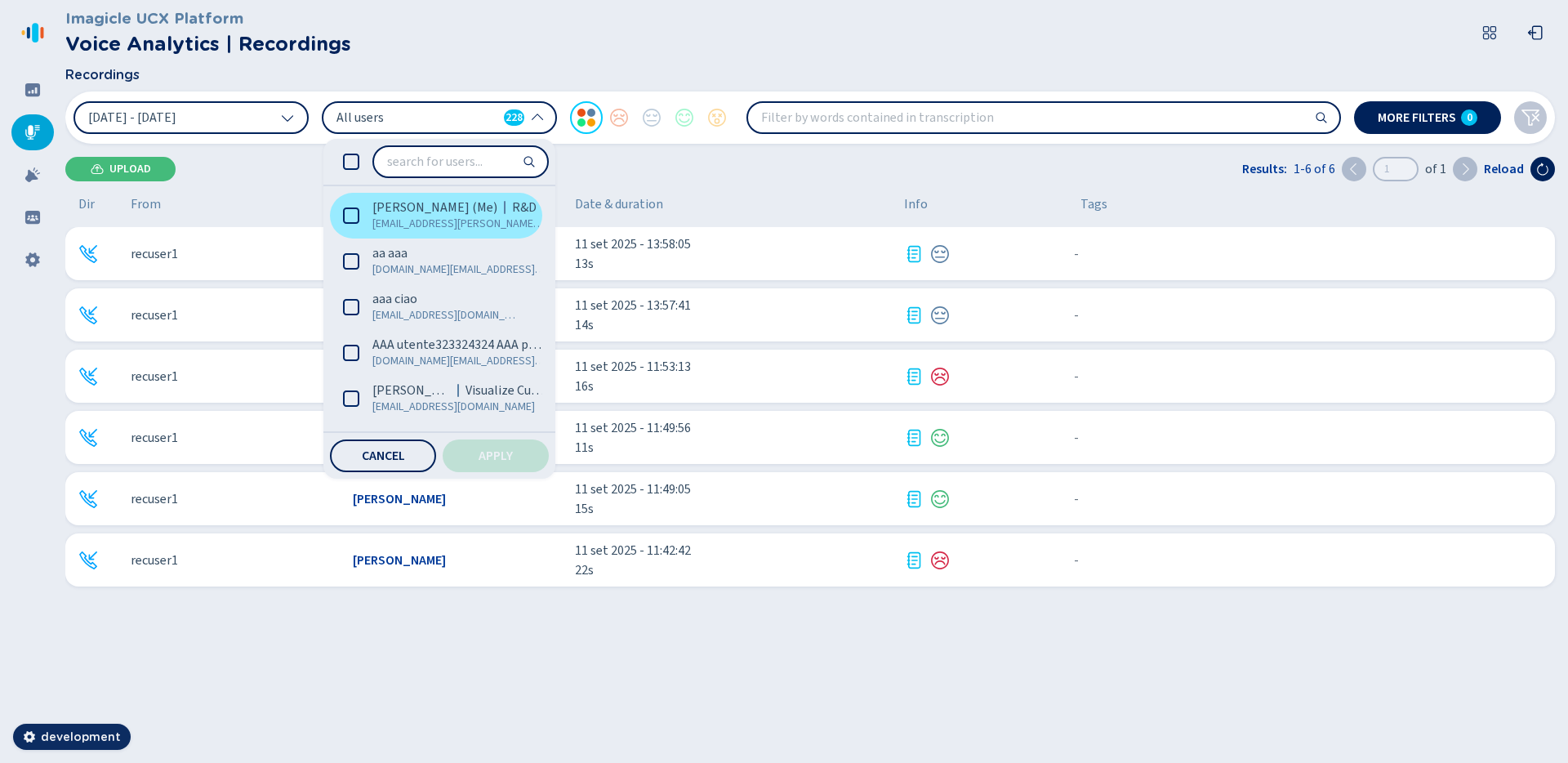
click at [423, 206] on span "[PERSON_NAME] (Me)" at bounding box center [435, 207] width 125 height 17
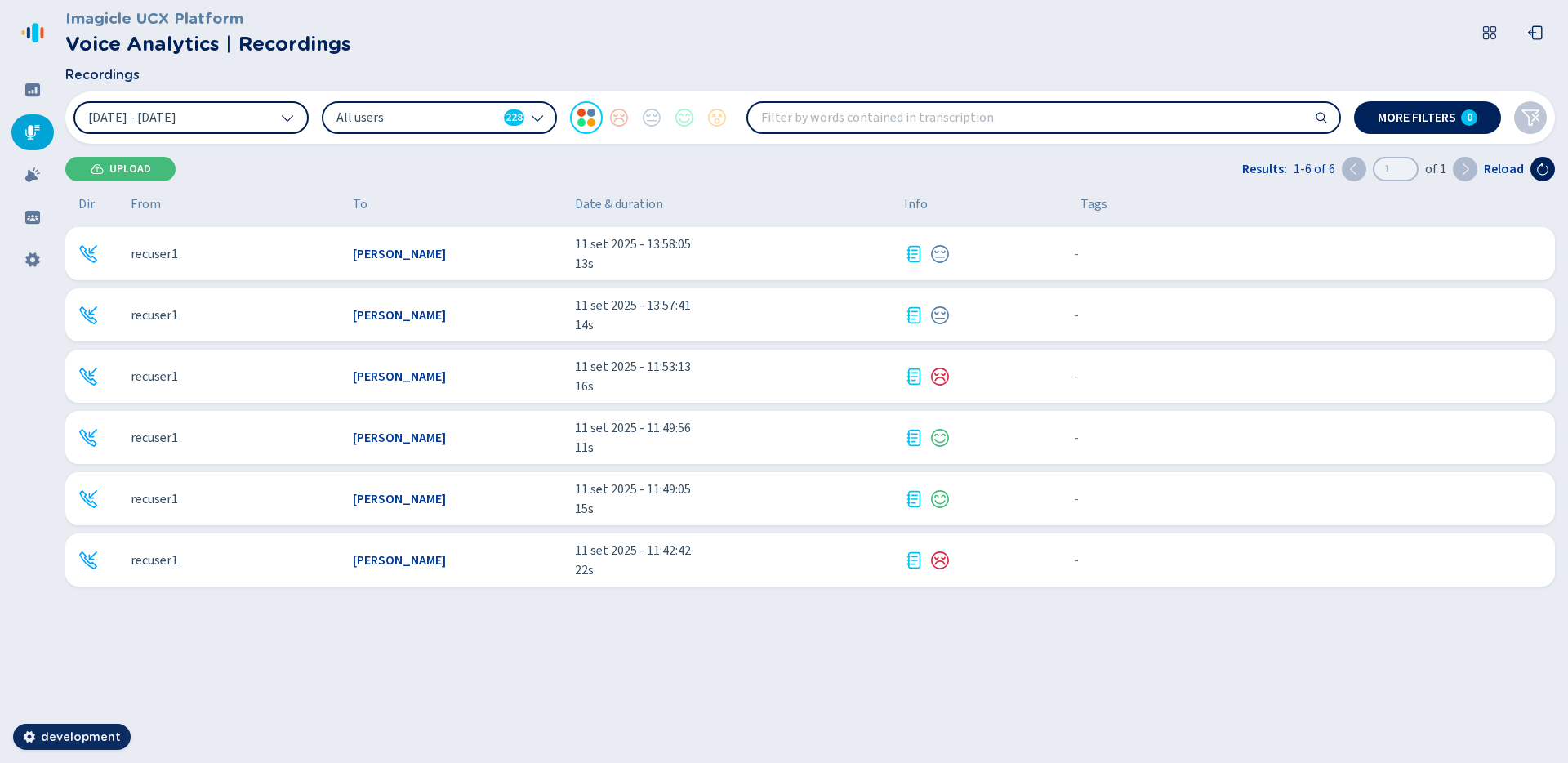
click at [175, 112] on span "[DATE] - [DATE]" at bounding box center [132, 117] width 88 height 13
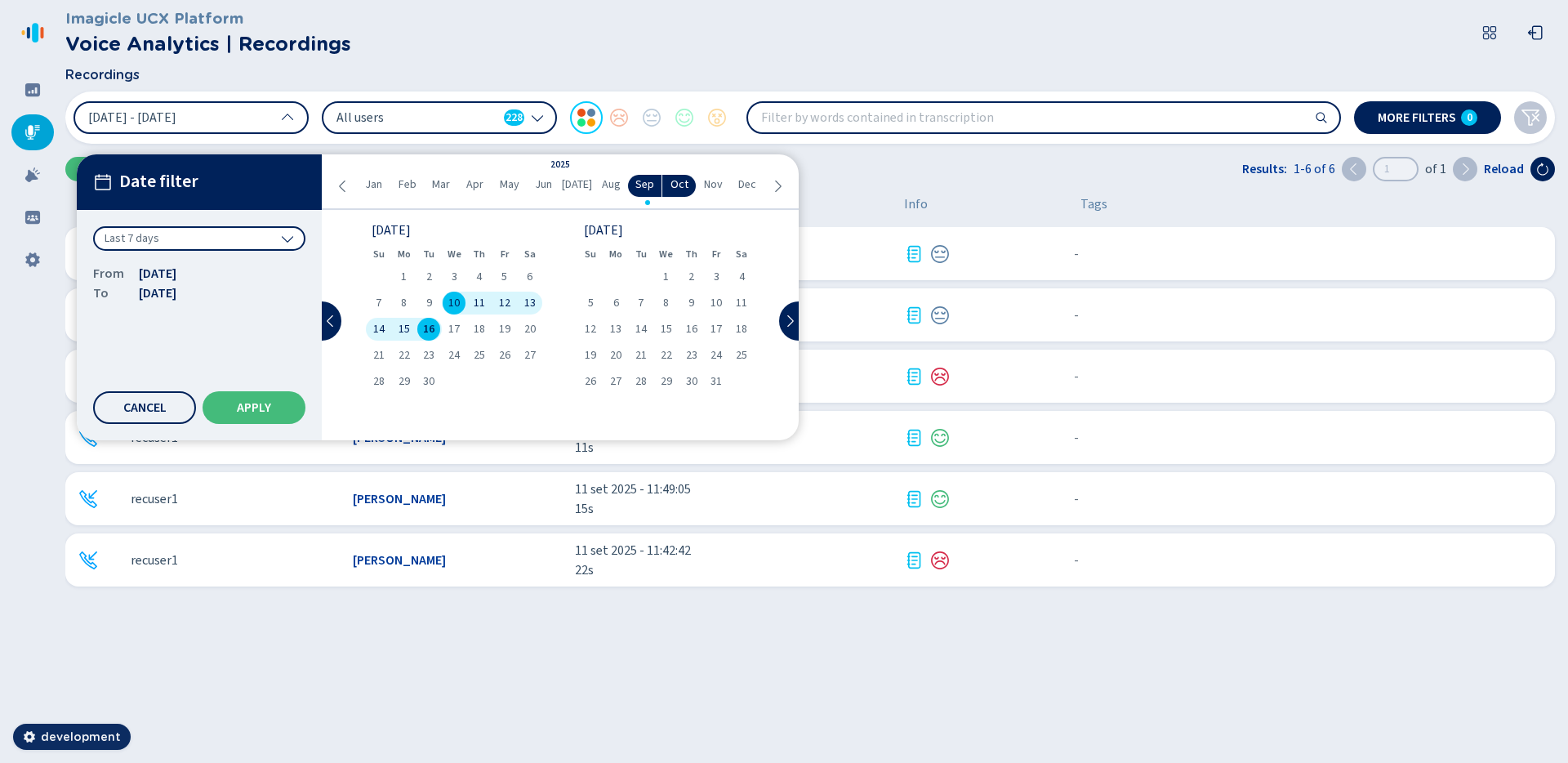
click at [169, 231] on div "Last 7 days" at bounding box center [199, 239] width 212 height 25
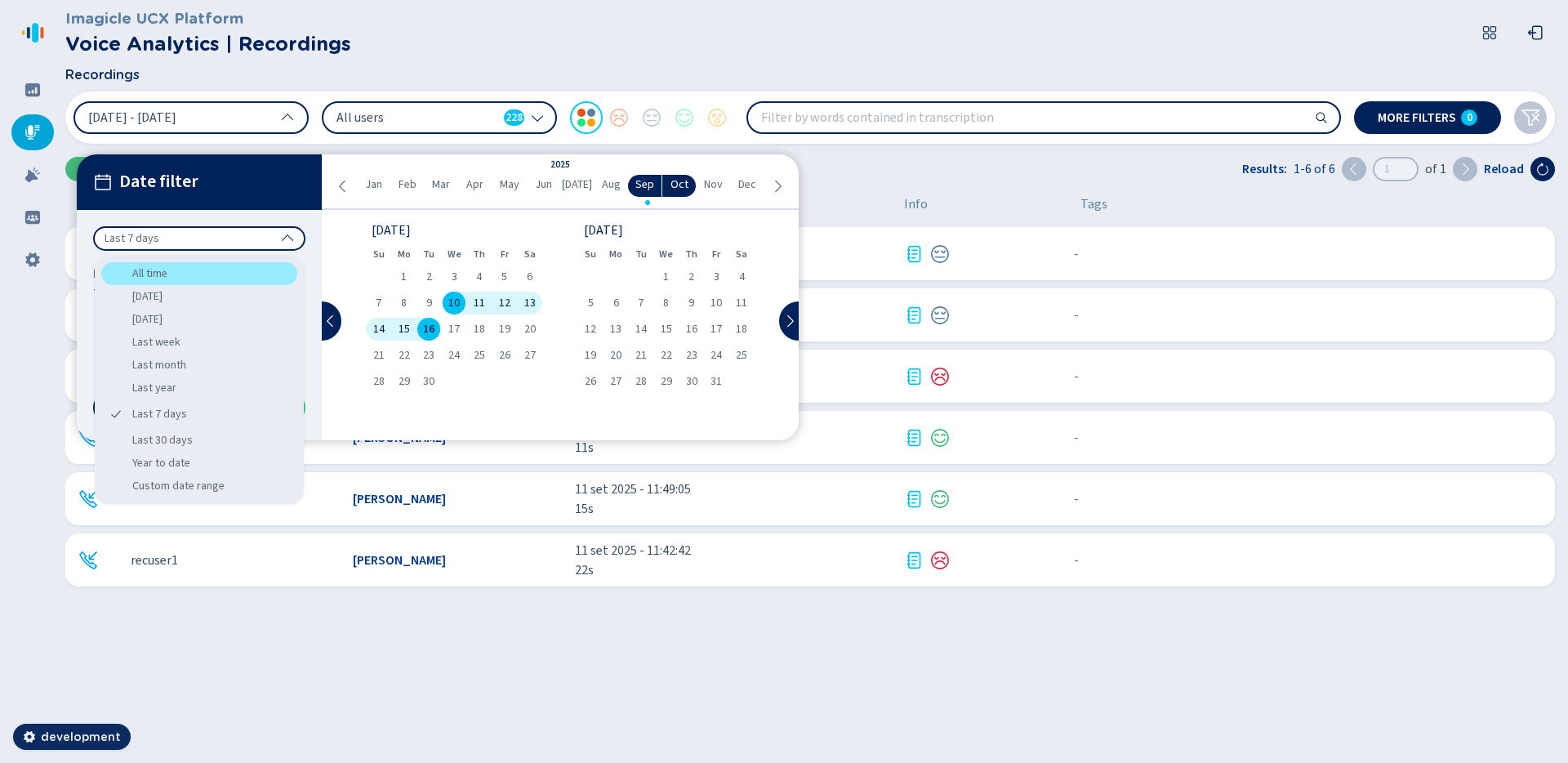
click at [169, 283] on div "All time" at bounding box center [199, 274] width 196 height 23
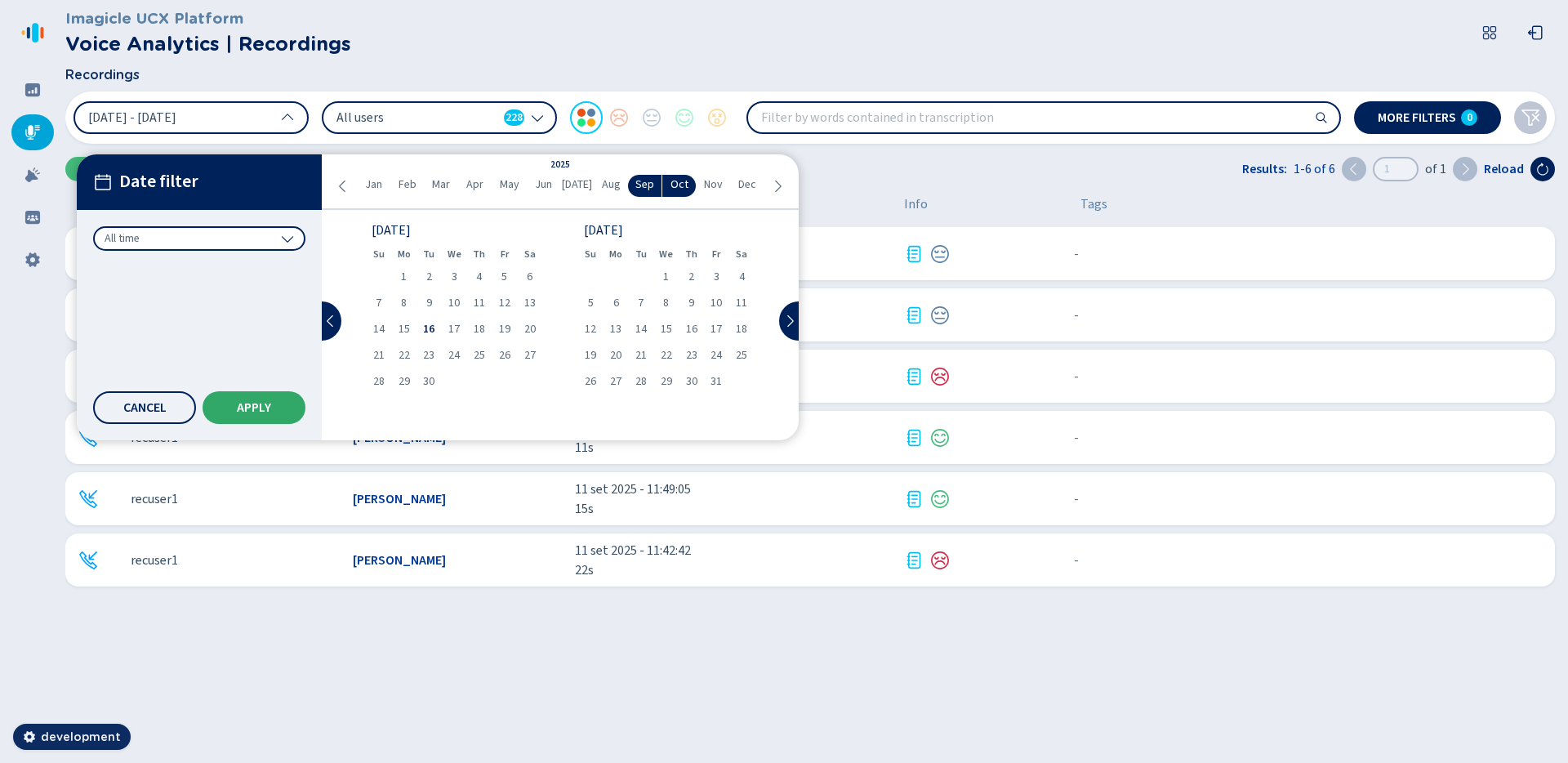
click at [259, 410] on span "Apply" at bounding box center [254, 408] width 35 height 13
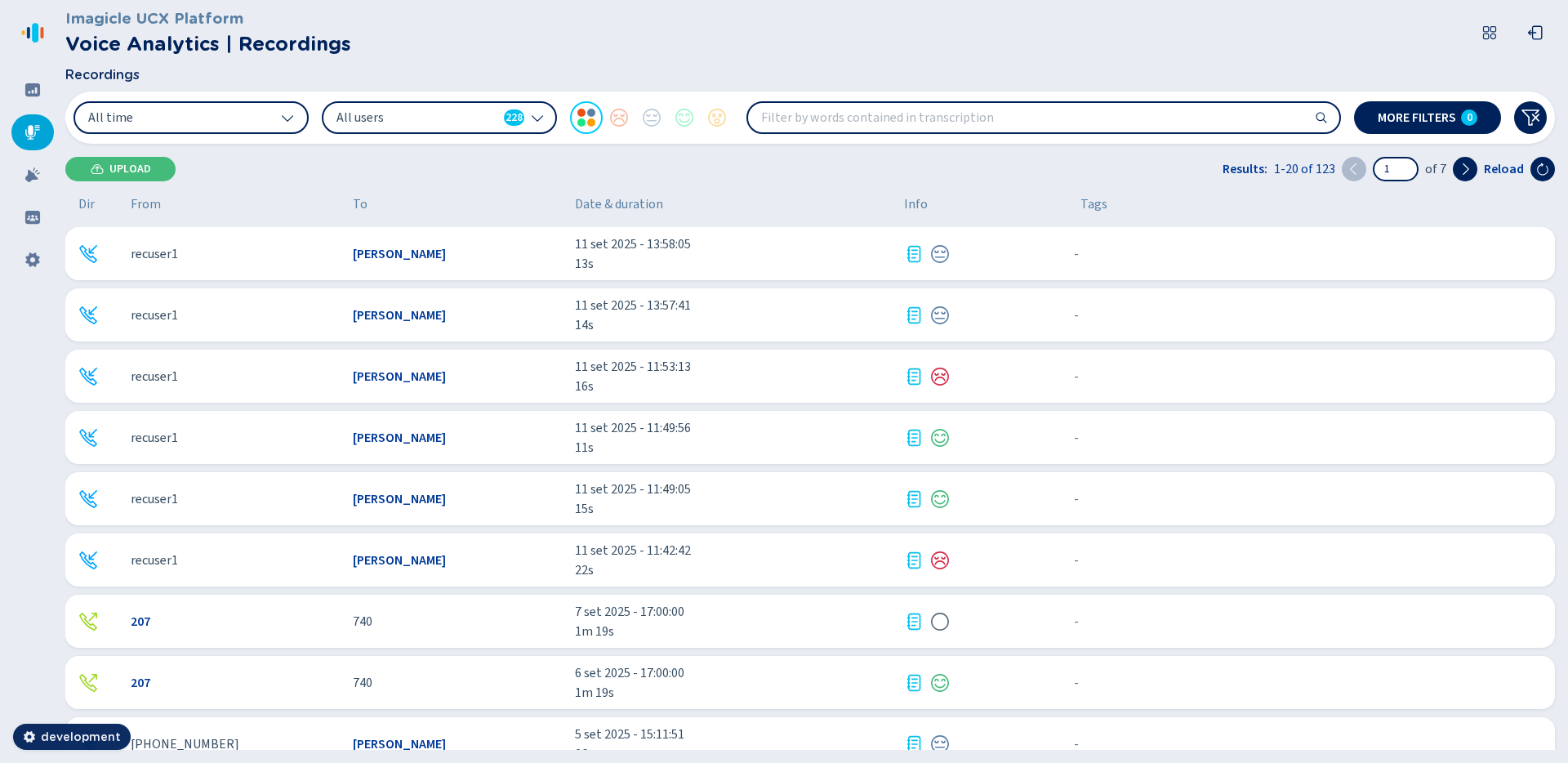
click at [539, 120] on icon at bounding box center [538, 117] width 13 height 13
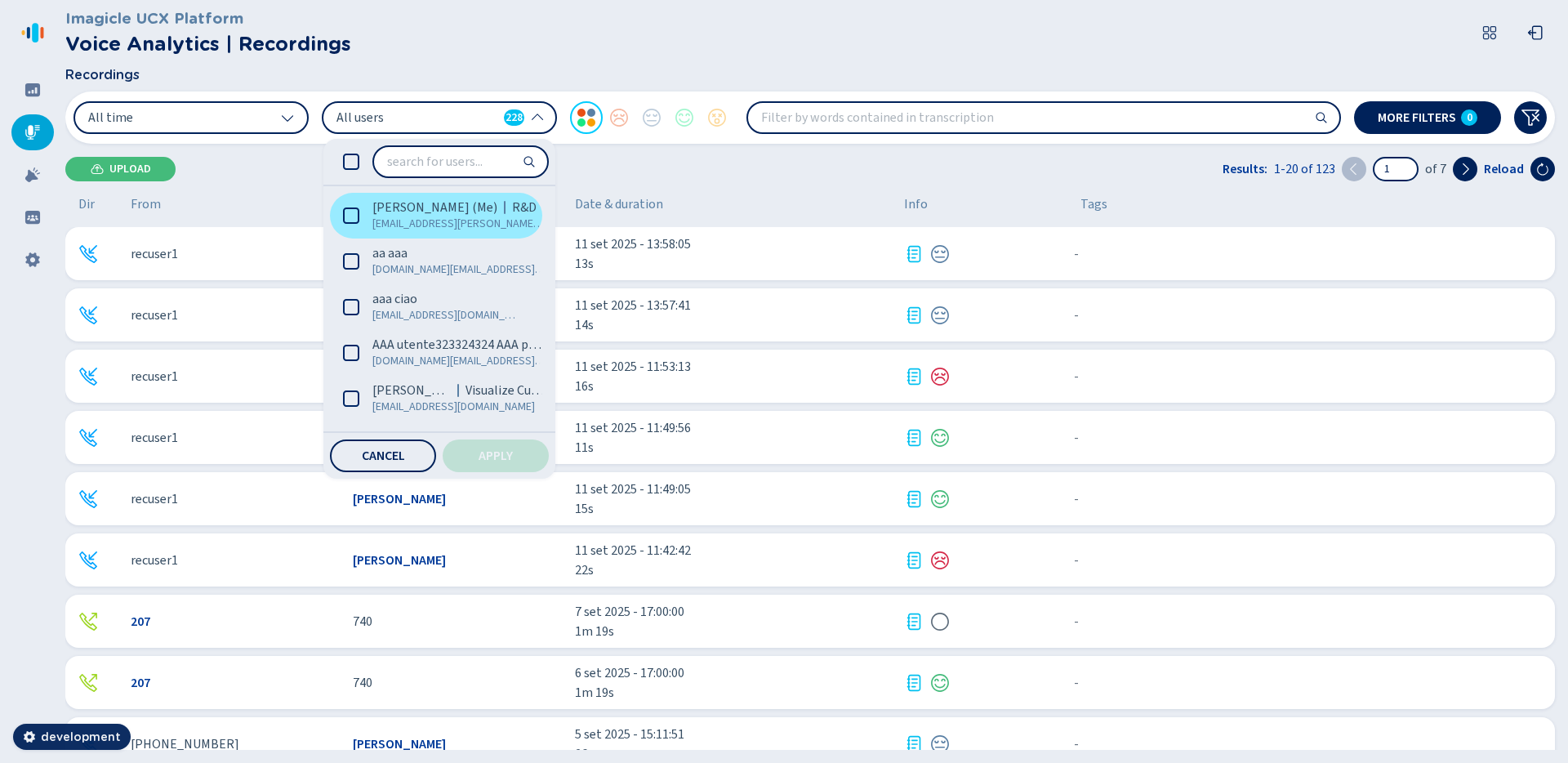
click at [441, 207] on span "[PERSON_NAME] (Me)" at bounding box center [435, 207] width 125 height 17
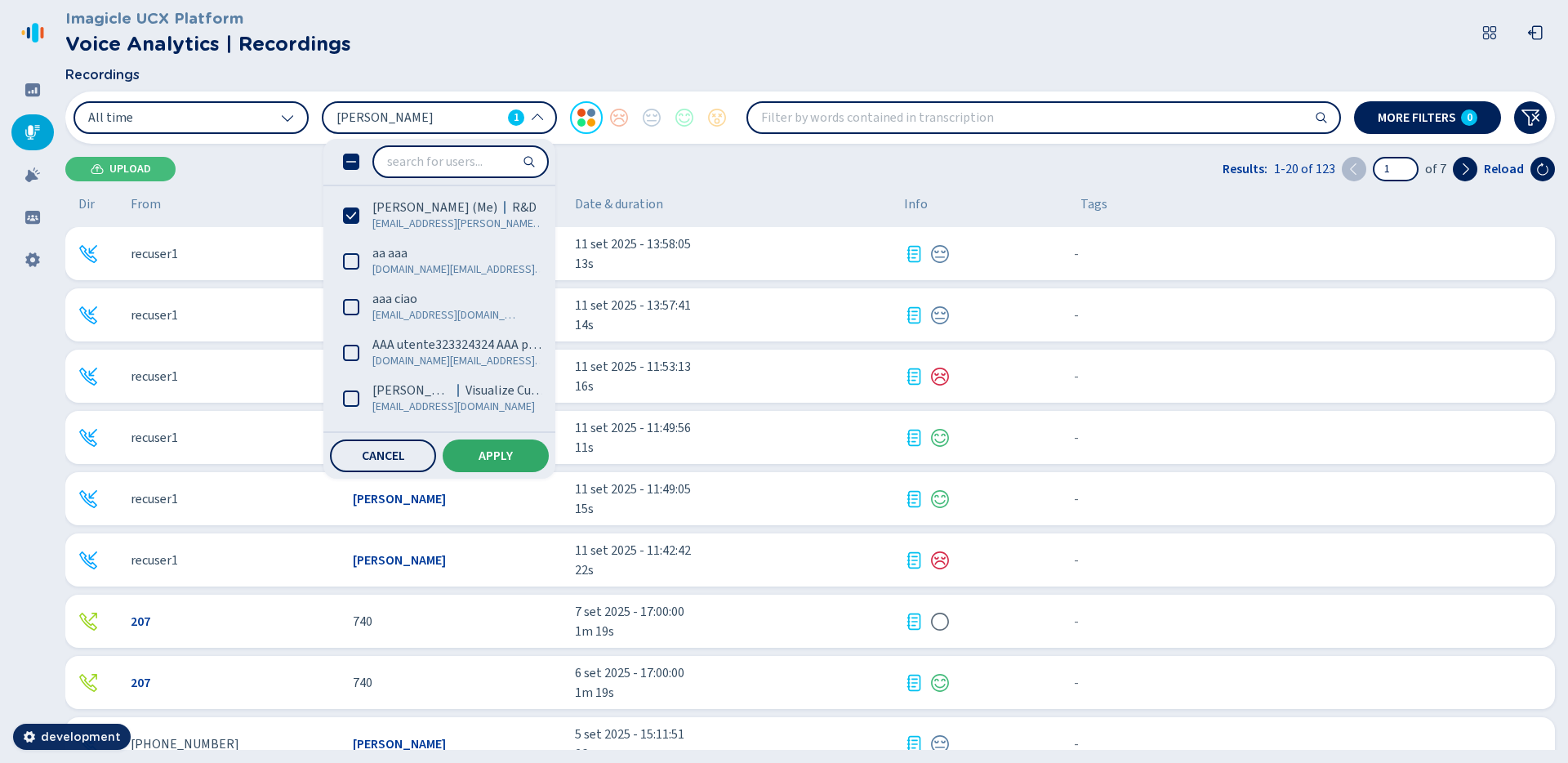
click at [490, 461] on span "Apply" at bounding box center [496, 456] width 35 height 13
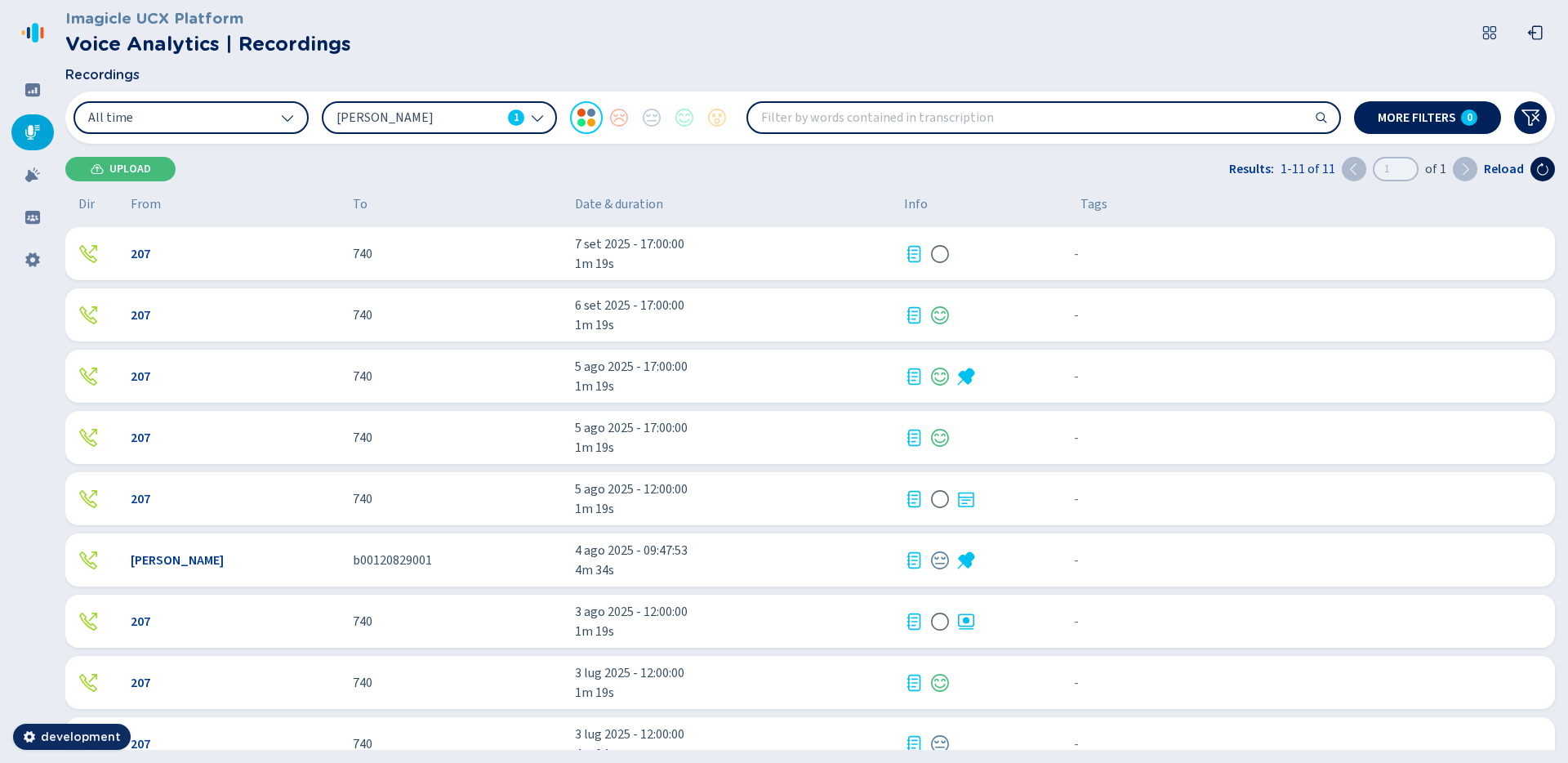
click at [1550, 169] on button at bounding box center [1543, 169] width 25 height 25
drag, startPoint x: 619, startPoint y: 264, endPoint x: 574, endPoint y: 237, distance: 52.5
click at [575, 237] on div "7 set 2025 - 18:00:00 1m 19s" at bounding box center [733, 254] width 316 height 39
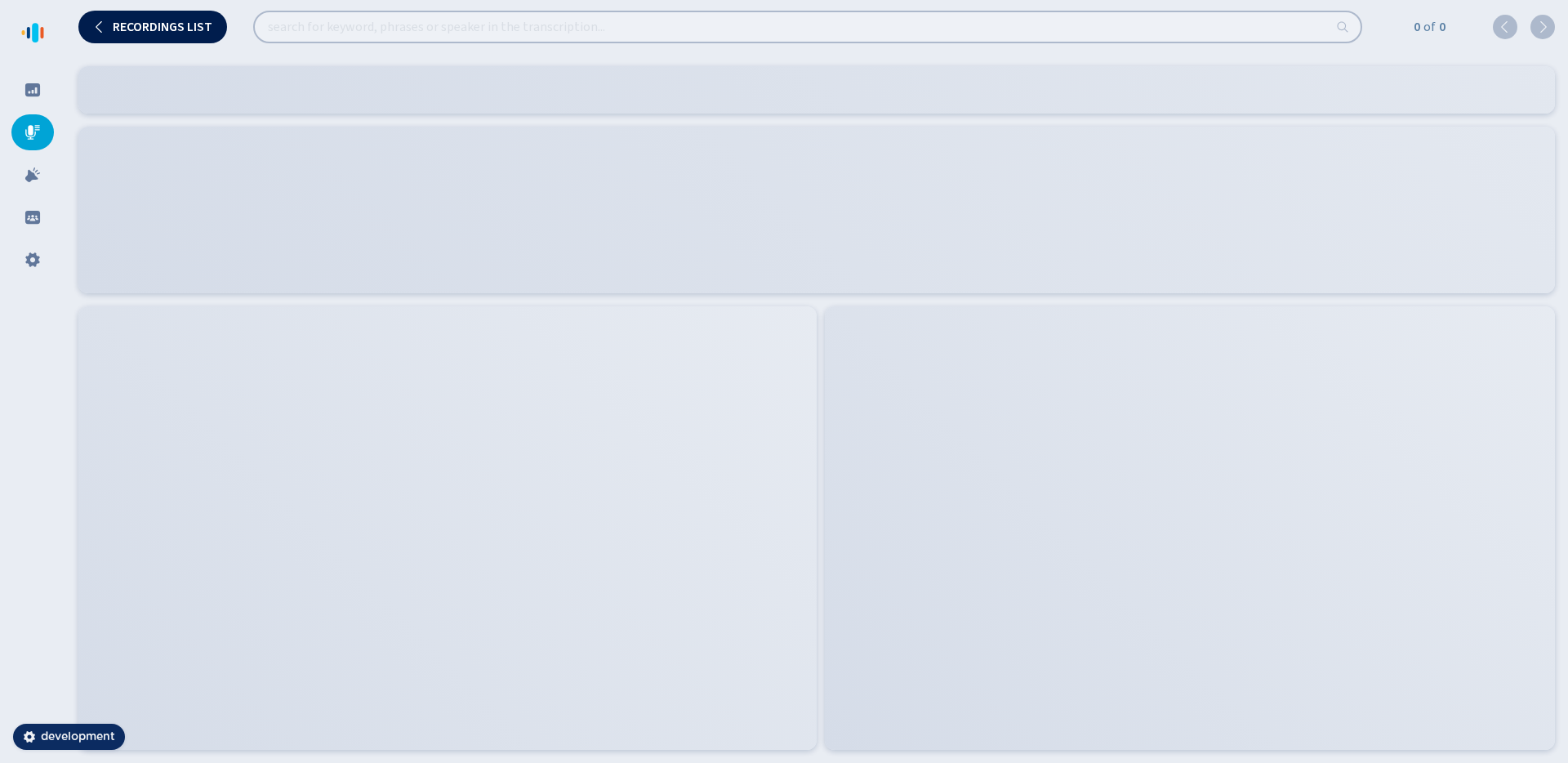
click at [221, 20] on button "Recordings list" at bounding box center [153, 27] width 149 height 33
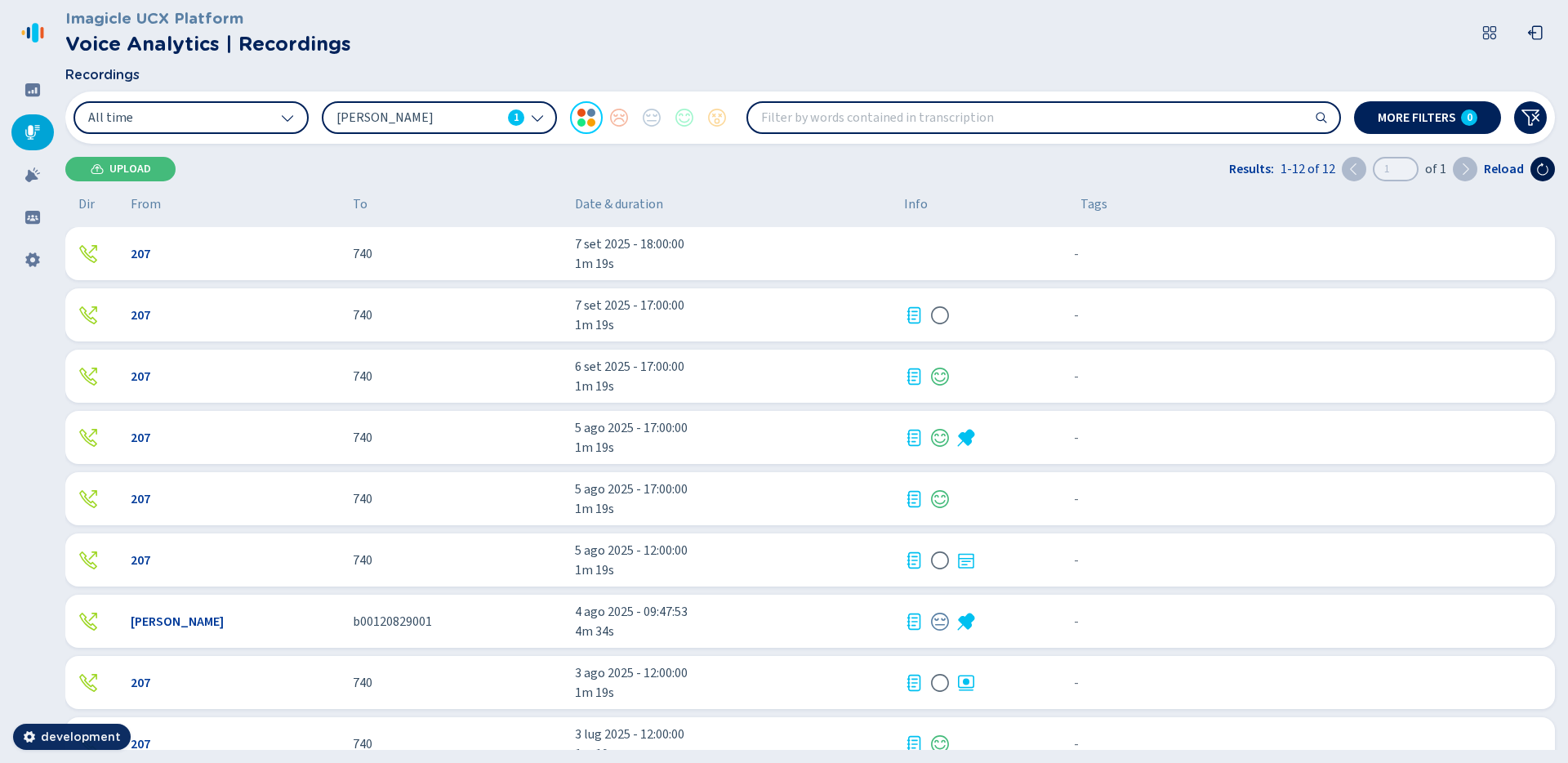
click at [1538, 178] on button at bounding box center [1543, 169] width 25 height 25
click at [1541, 169] on icon at bounding box center [1543, 169] width 13 height 13
click at [1541, 175] on icon at bounding box center [1543, 169] width 12 height 12
click at [1542, 172] on icon at bounding box center [1543, 169] width 13 height 13
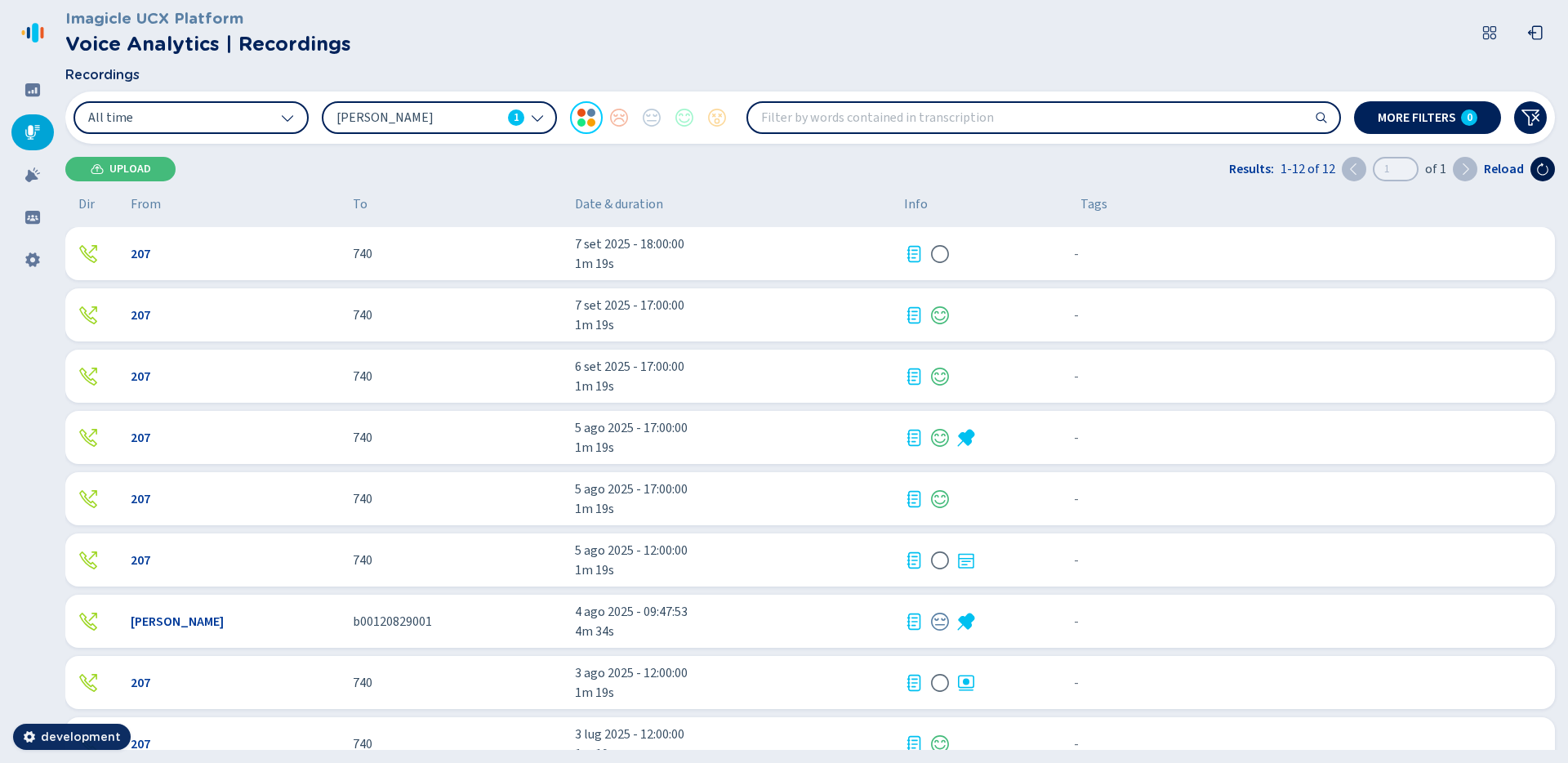
click at [1542, 172] on icon at bounding box center [1543, 169] width 13 height 13
click at [1542, 172] on icon at bounding box center [1543, 169] width 13 height 13
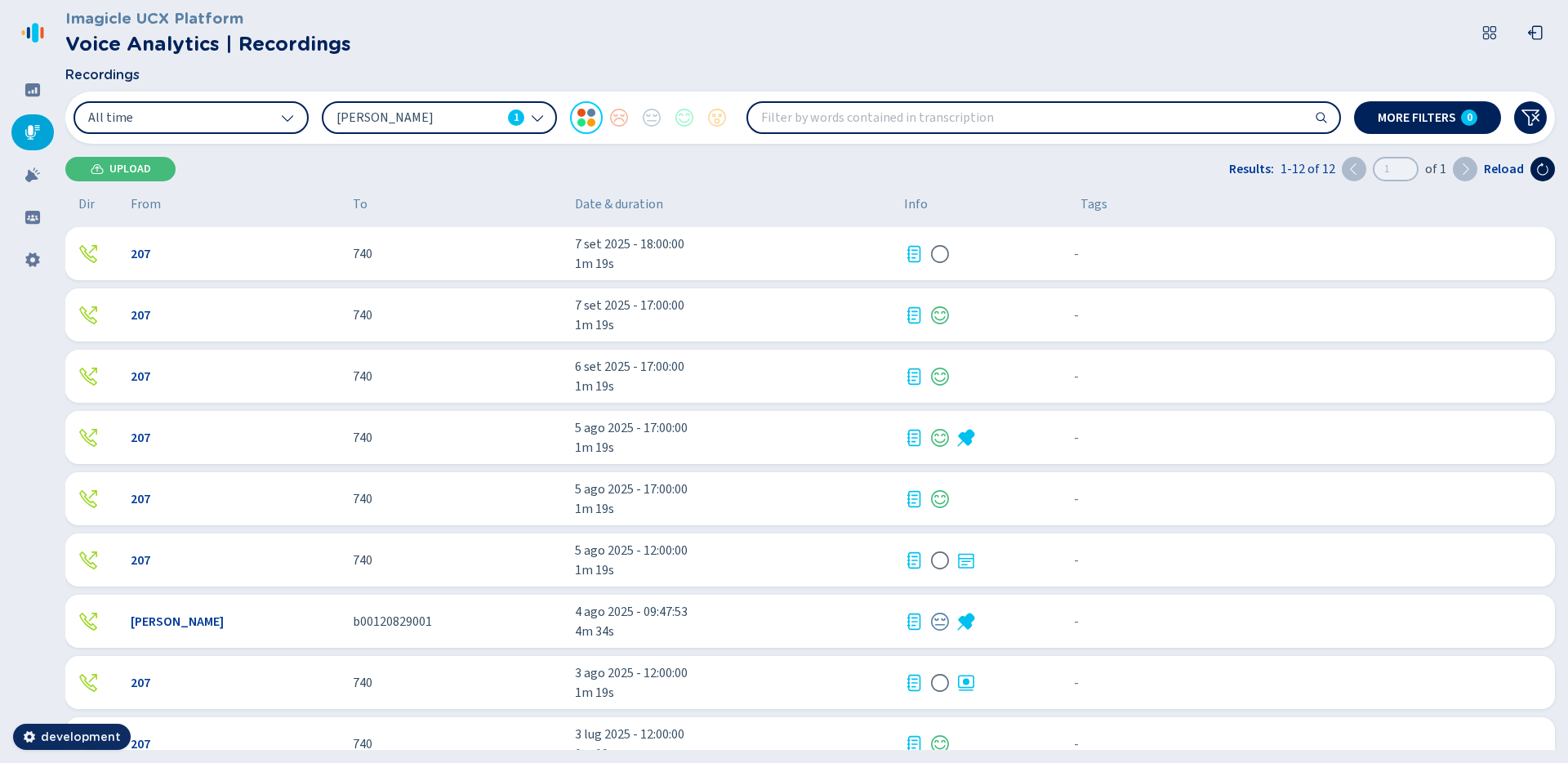
click at [1542, 172] on icon at bounding box center [1543, 169] width 13 height 13
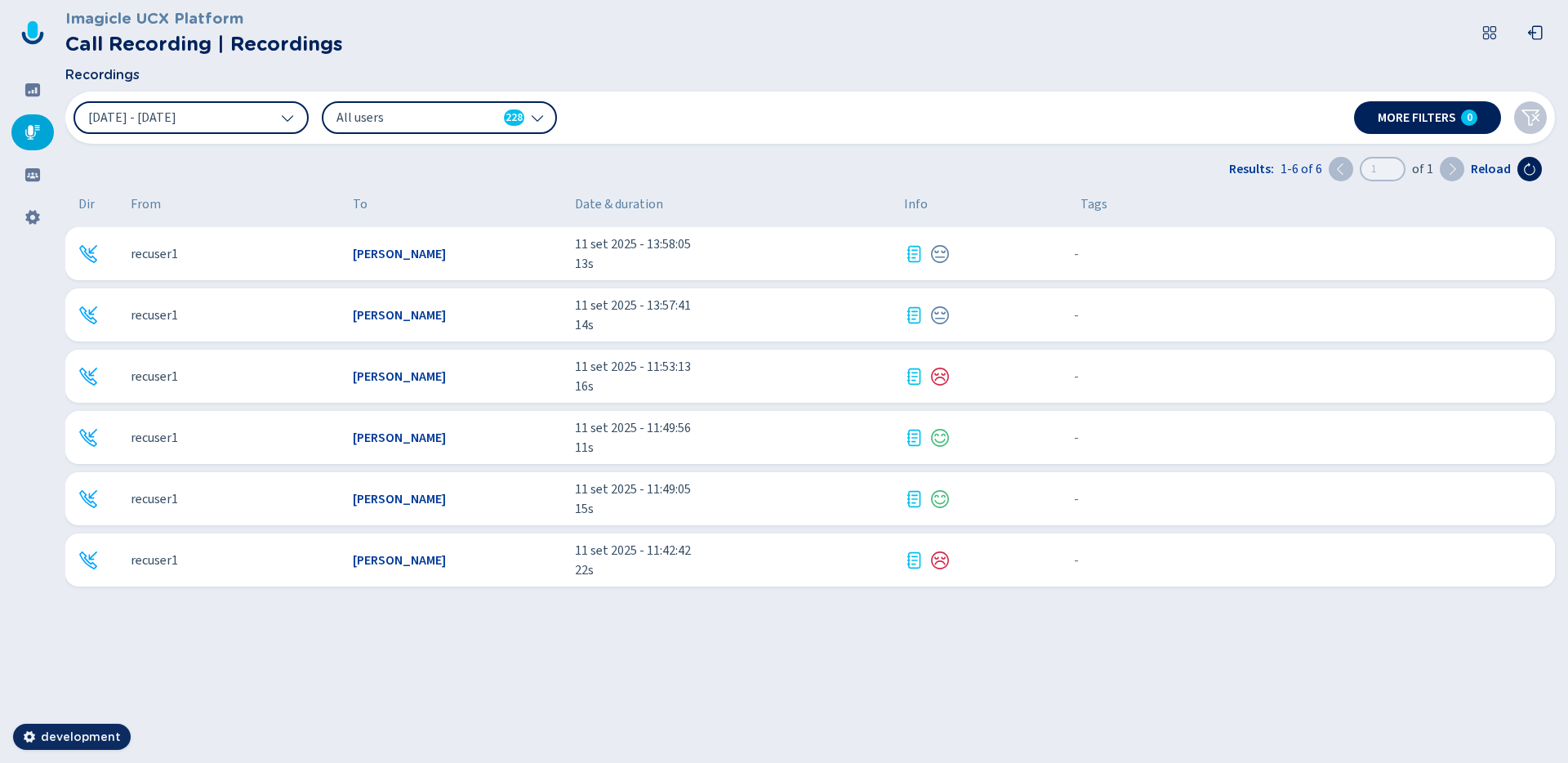
click at [416, 120] on span "All users" at bounding box center [416, 117] width 161 height 18
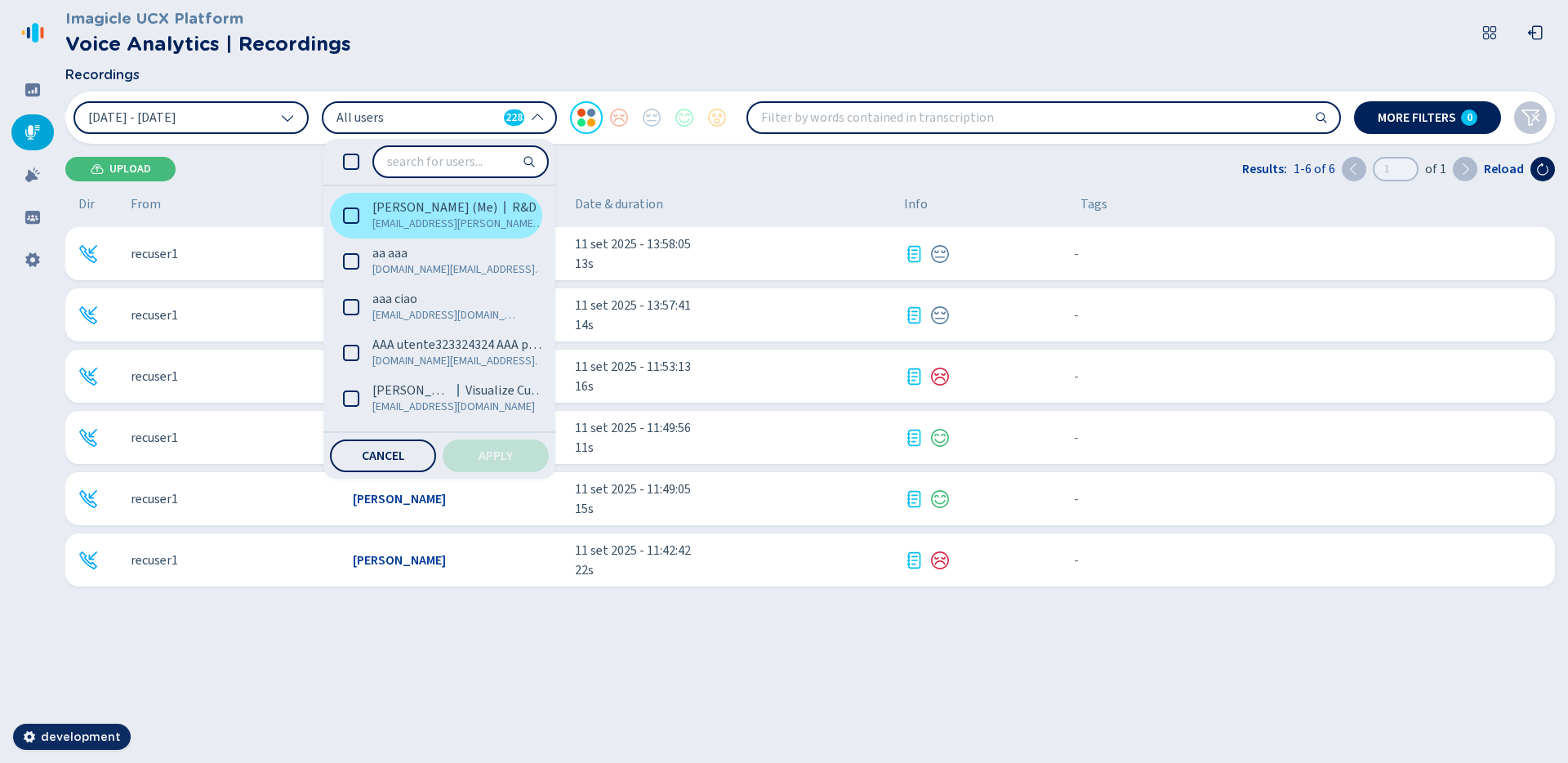
click at [425, 213] on span "Samuele Grossi (Me)" at bounding box center [435, 207] width 125 height 17
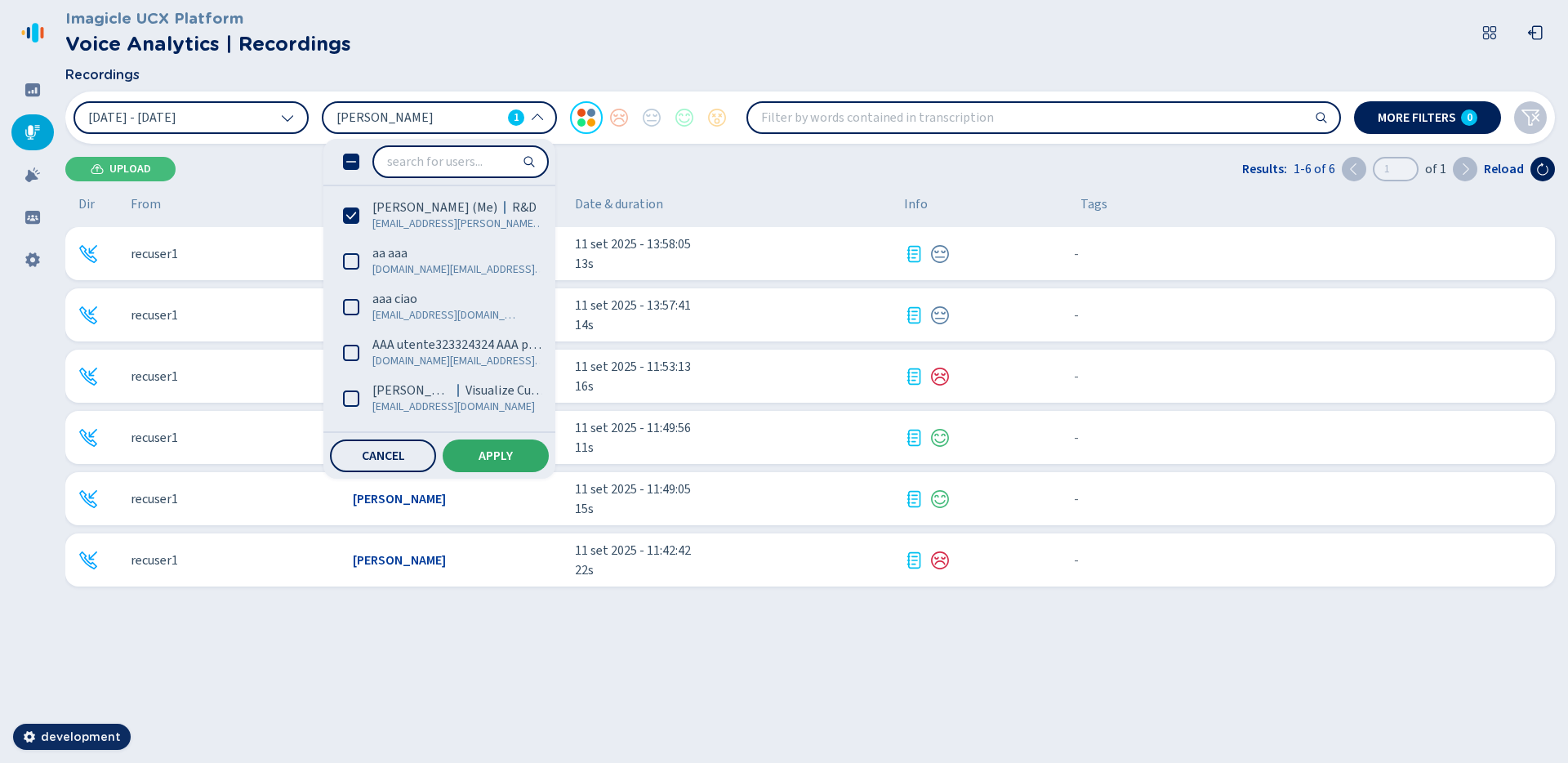
click at [525, 443] on button "Apply" at bounding box center [496, 456] width 107 height 33
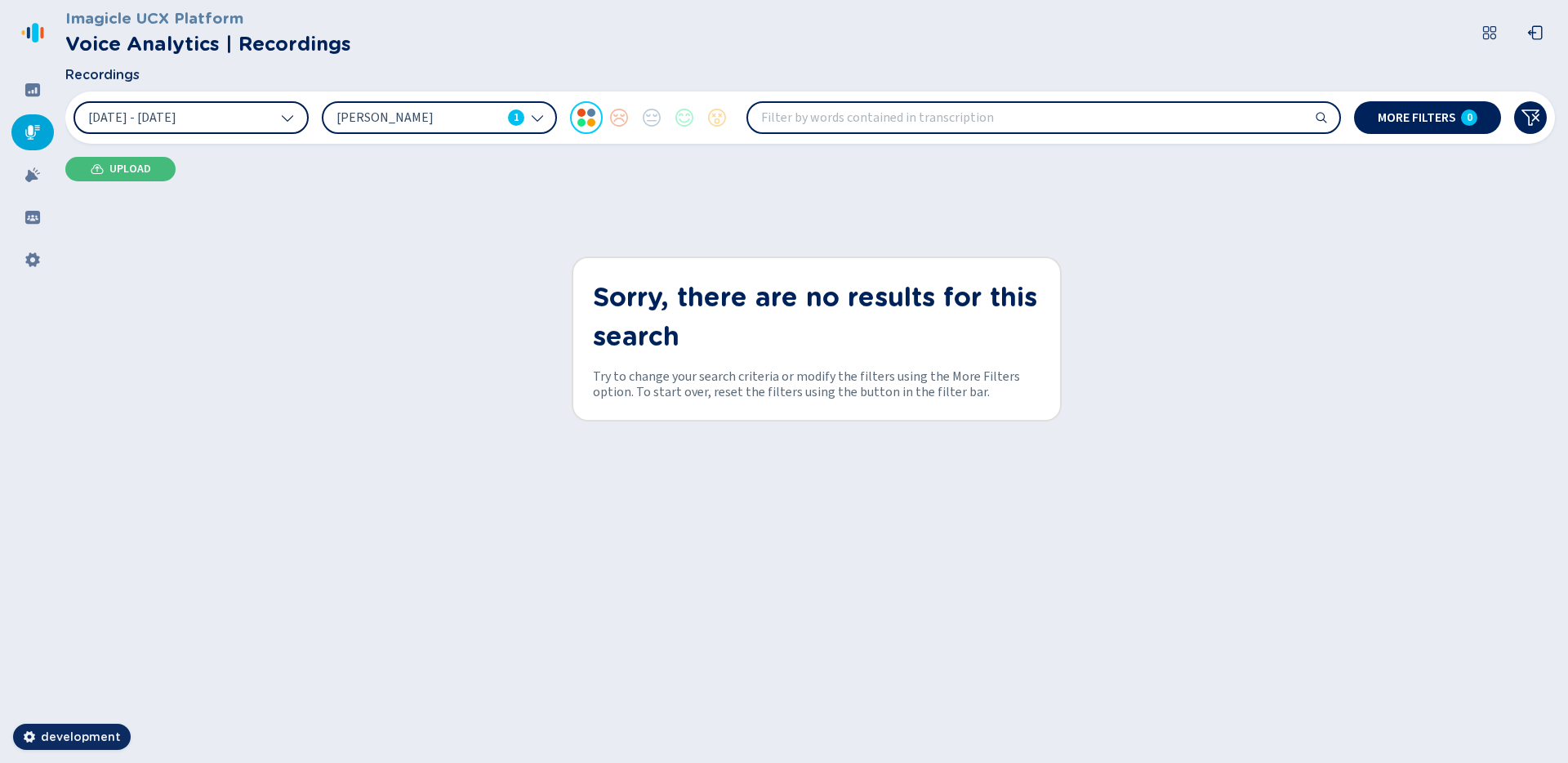
click at [289, 125] on button "[DATE] - [DATE]" at bounding box center [191, 118] width 235 height 33
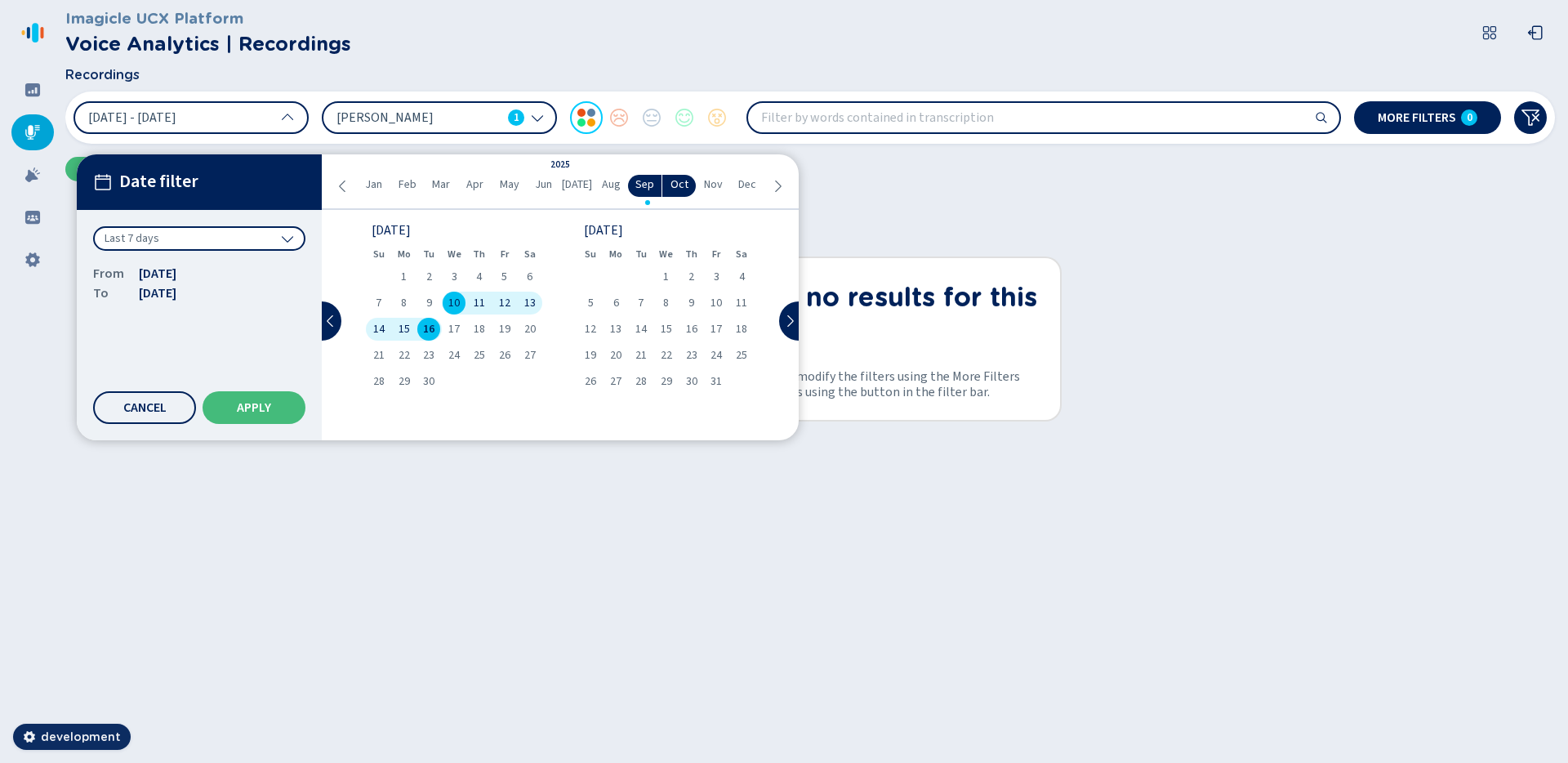
click at [270, 241] on div "Last 7 days" at bounding box center [199, 239] width 212 height 25
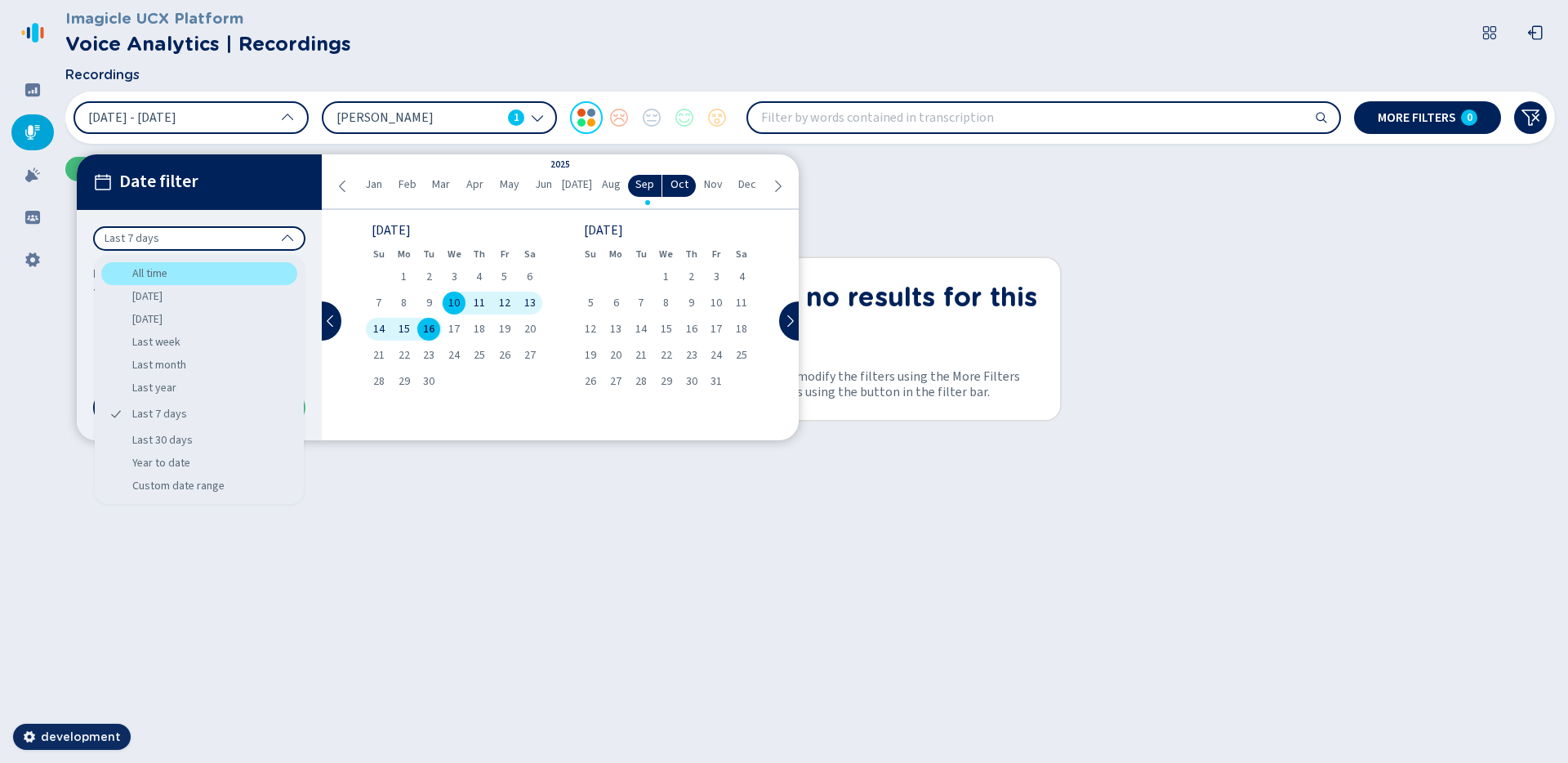
click at [230, 271] on div "All time" at bounding box center [199, 274] width 196 height 23
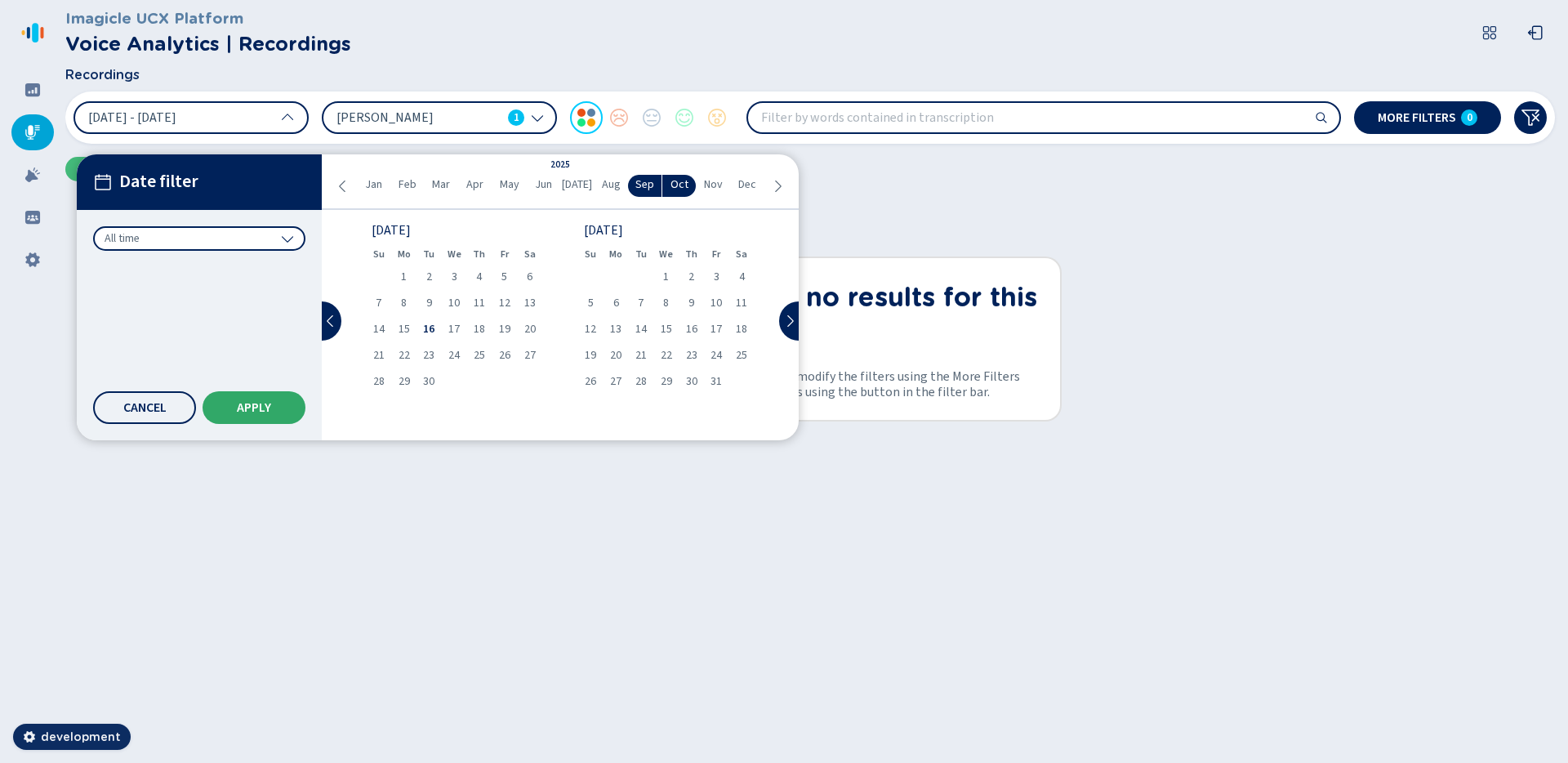
click at [259, 395] on button "Apply" at bounding box center [254, 408] width 103 height 33
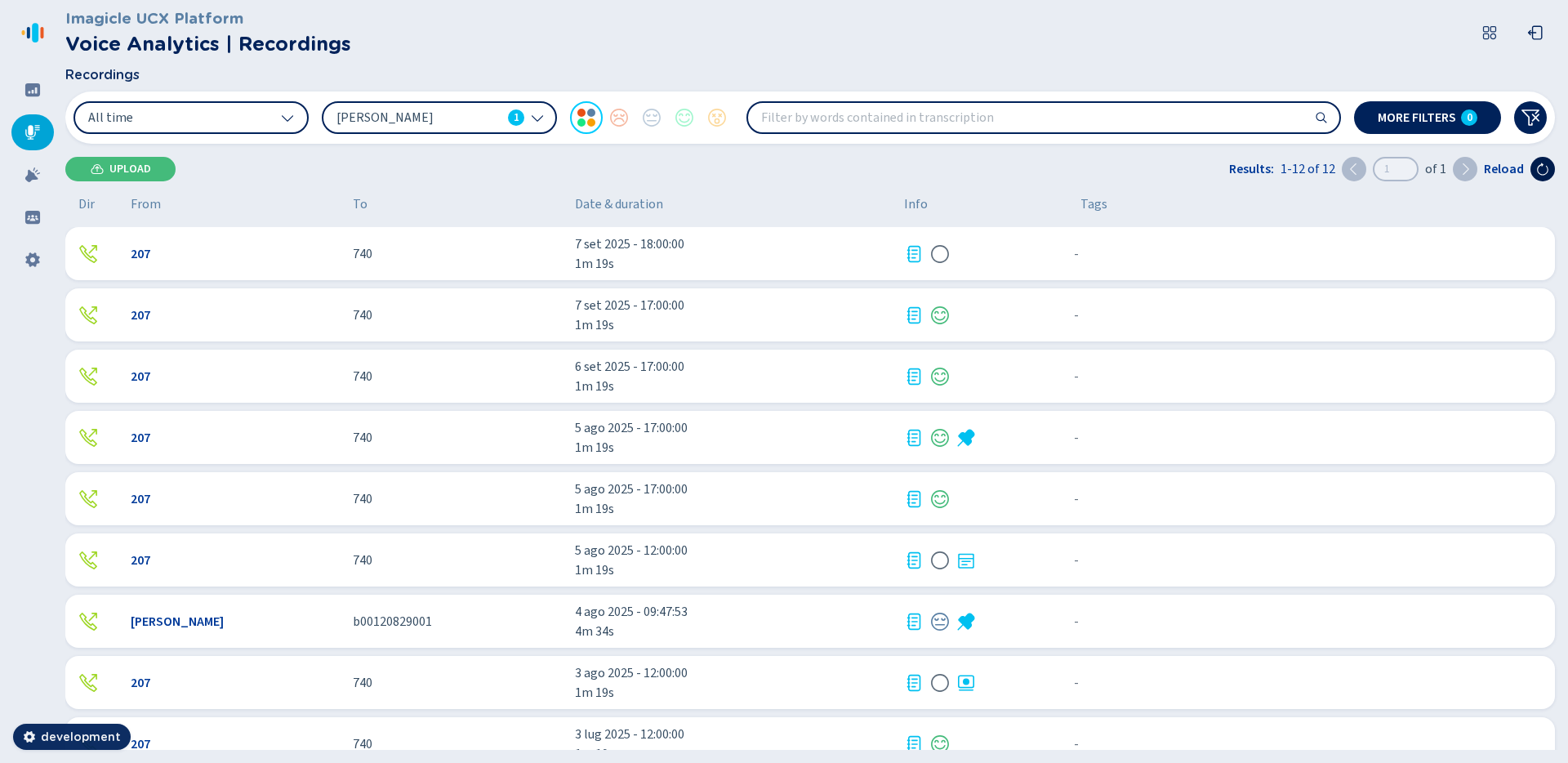
click at [1543, 171] on icon at bounding box center [1543, 169] width 13 height 13
click at [1550, 169] on button at bounding box center [1543, 169] width 25 height 25
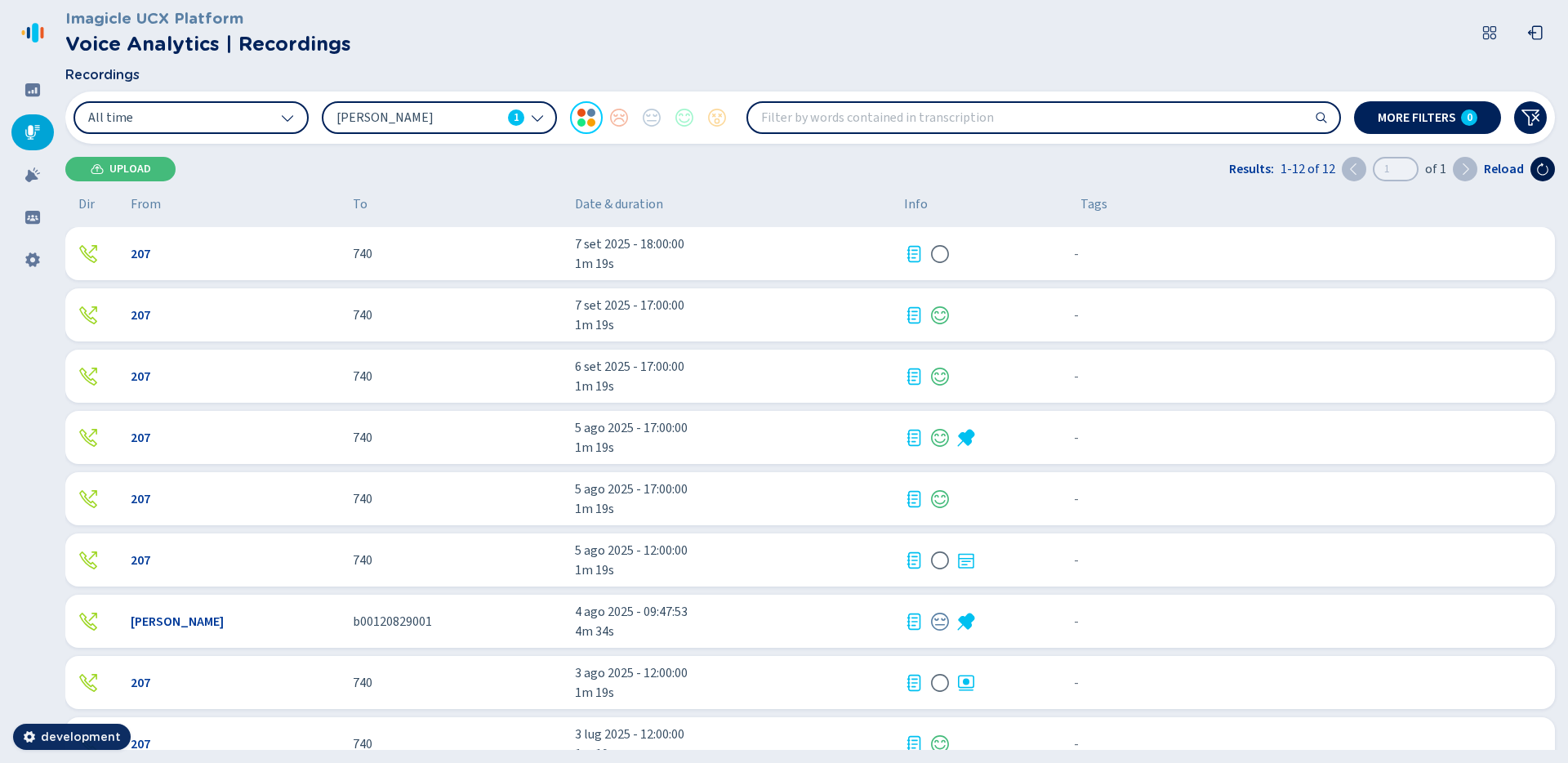
click at [1540, 169] on icon at bounding box center [1543, 169] width 13 height 13
click at [1542, 175] on icon at bounding box center [1543, 169] width 12 height 12
click at [771, 239] on span "7 set 2025 - 19:00:00" at bounding box center [733, 245] width 316 height 20
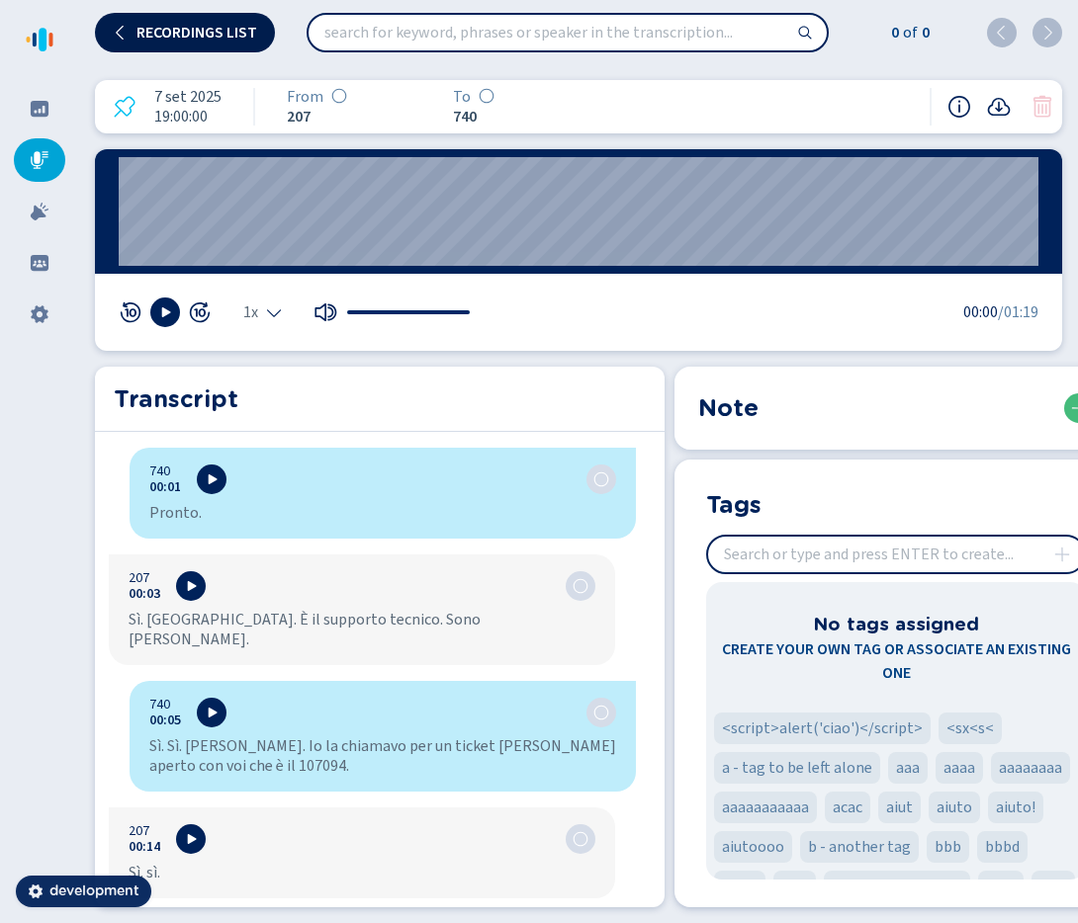
click at [241, 18] on button "Recordings list" at bounding box center [185, 33] width 180 height 40
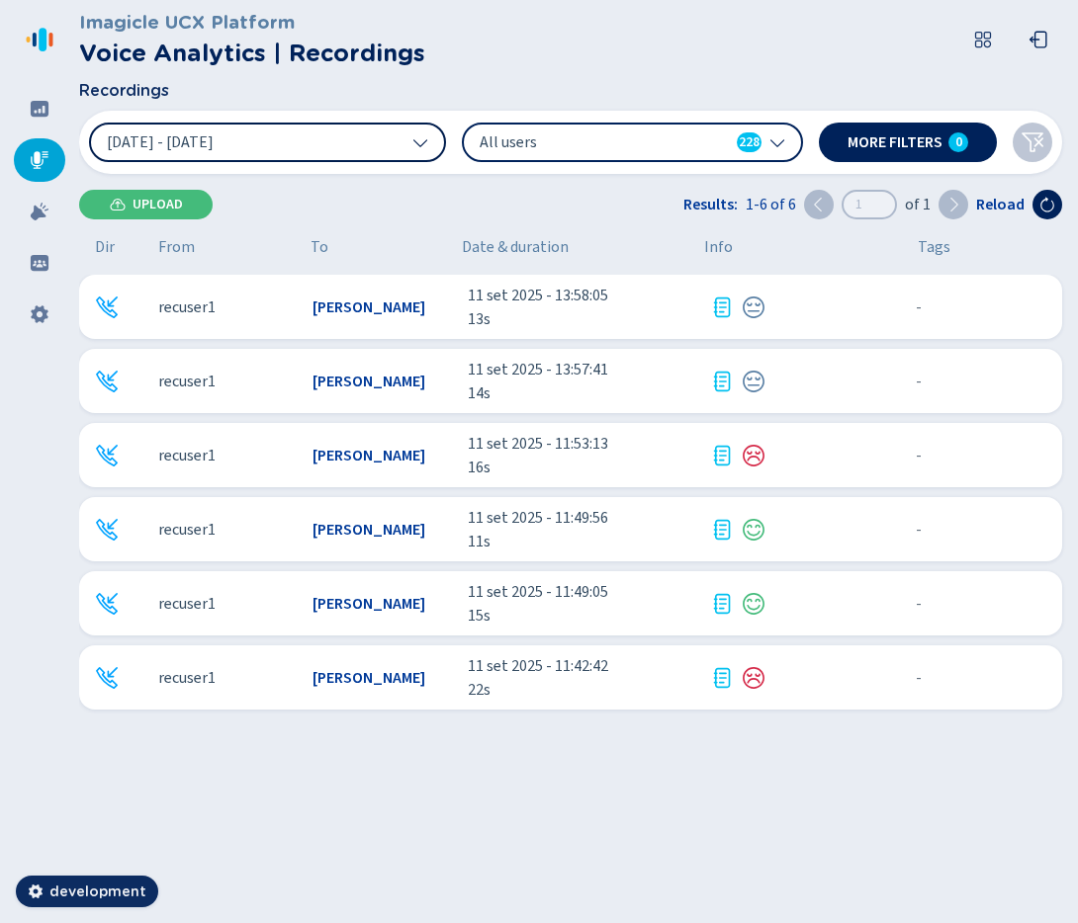
click at [414, 153] on button "[DATE] - [DATE]" at bounding box center [267, 143] width 357 height 40
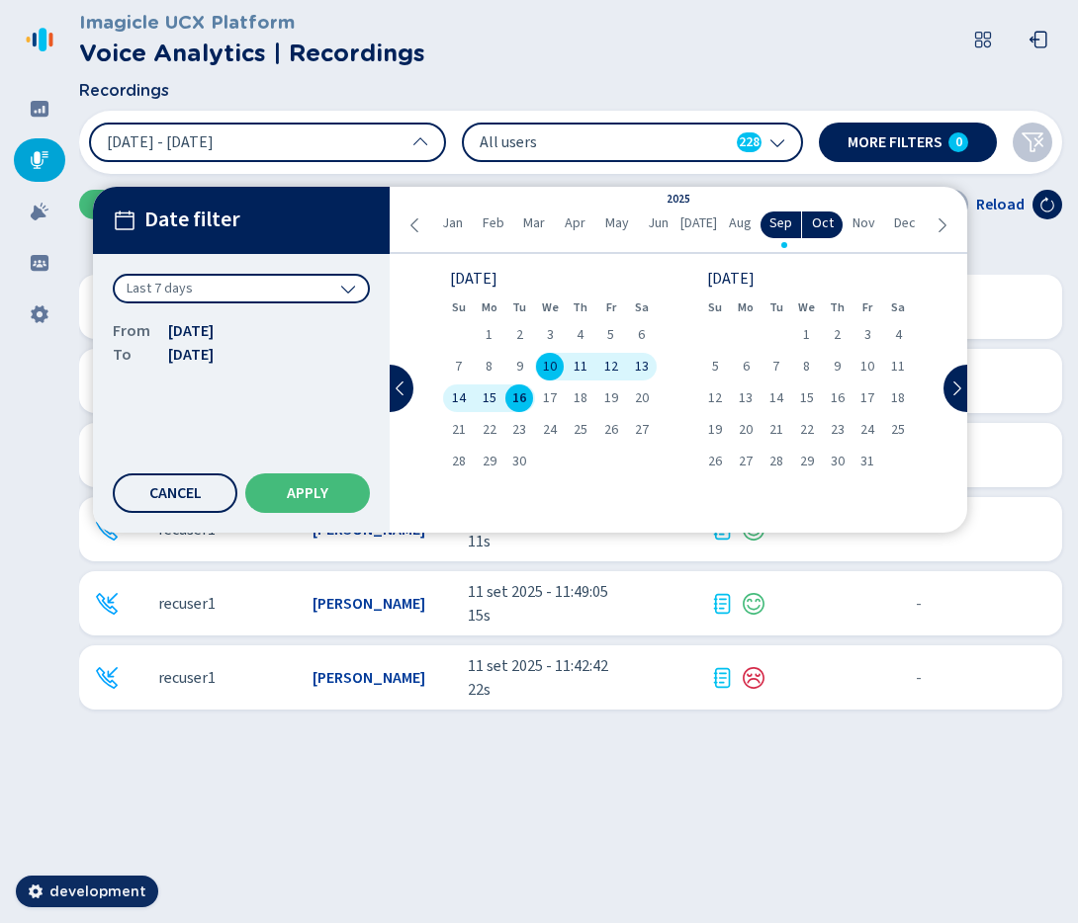
click at [304, 288] on div "Last 7 days" at bounding box center [241, 289] width 257 height 30
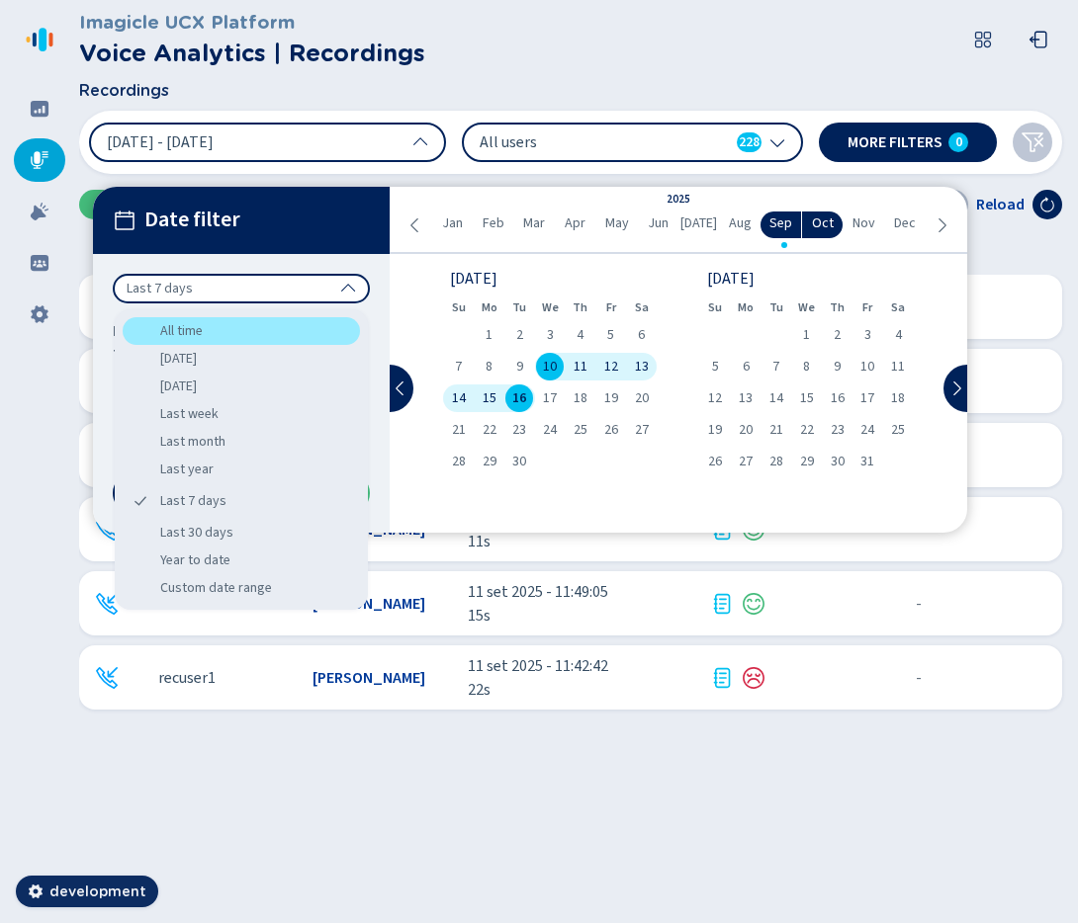
click at [291, 342] on div "All time" at bounding box center [241, 331] width 237 height 28
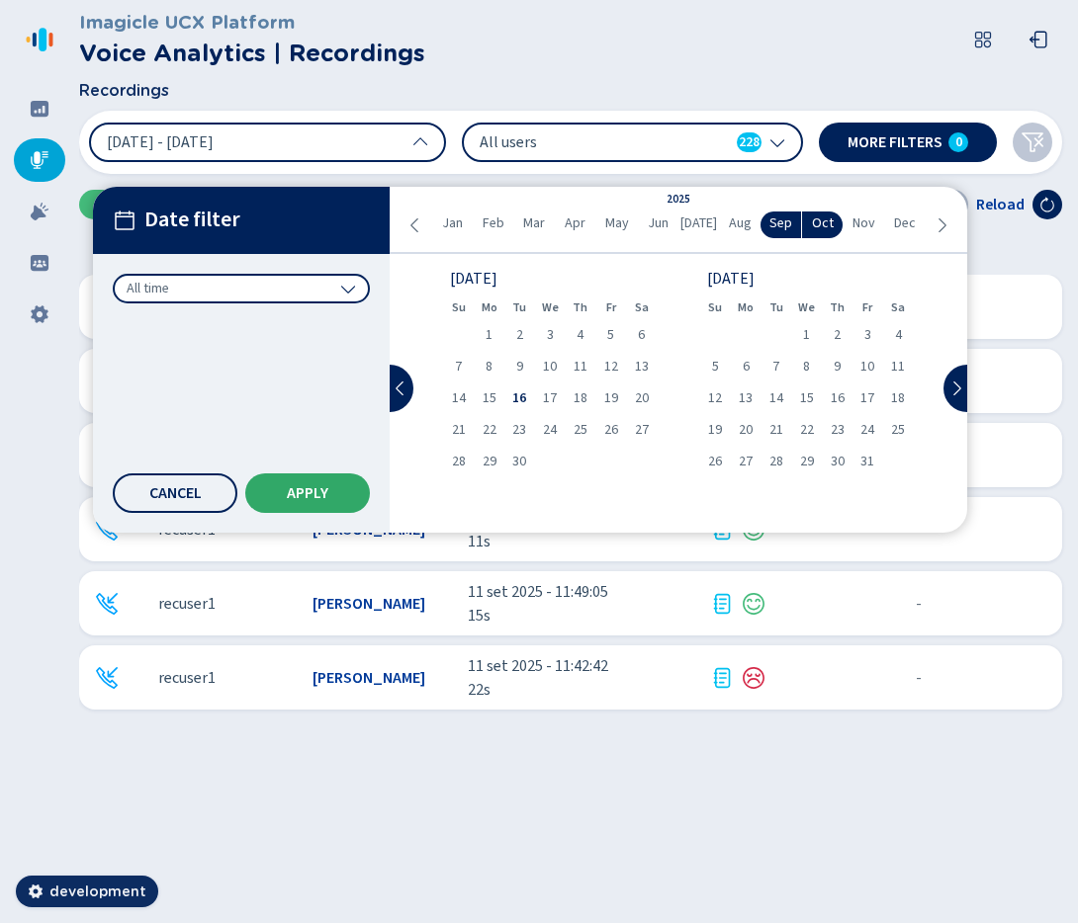
click at [317, 491] on span "Apply" at bounding box center [308, 493] width 42 height 16
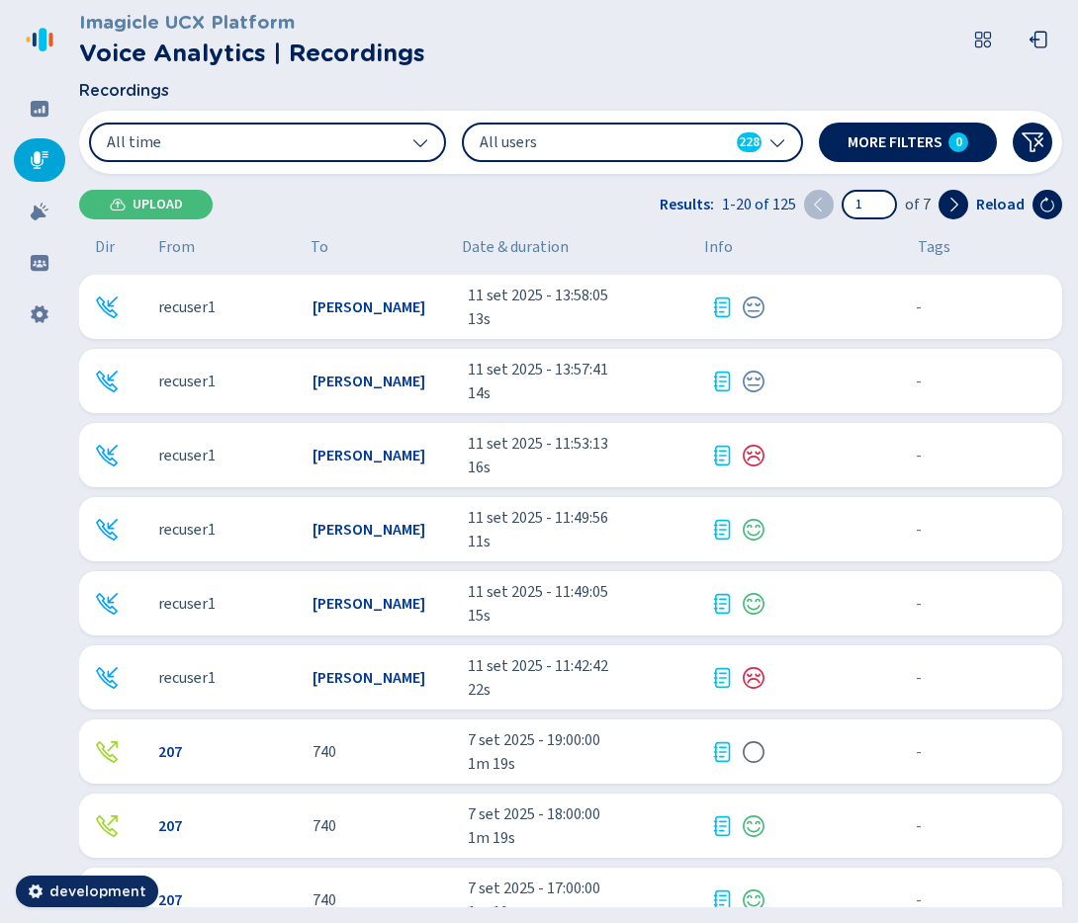
click at [778, 147] on icon at bounding box center [777, 142] width 16 height 16
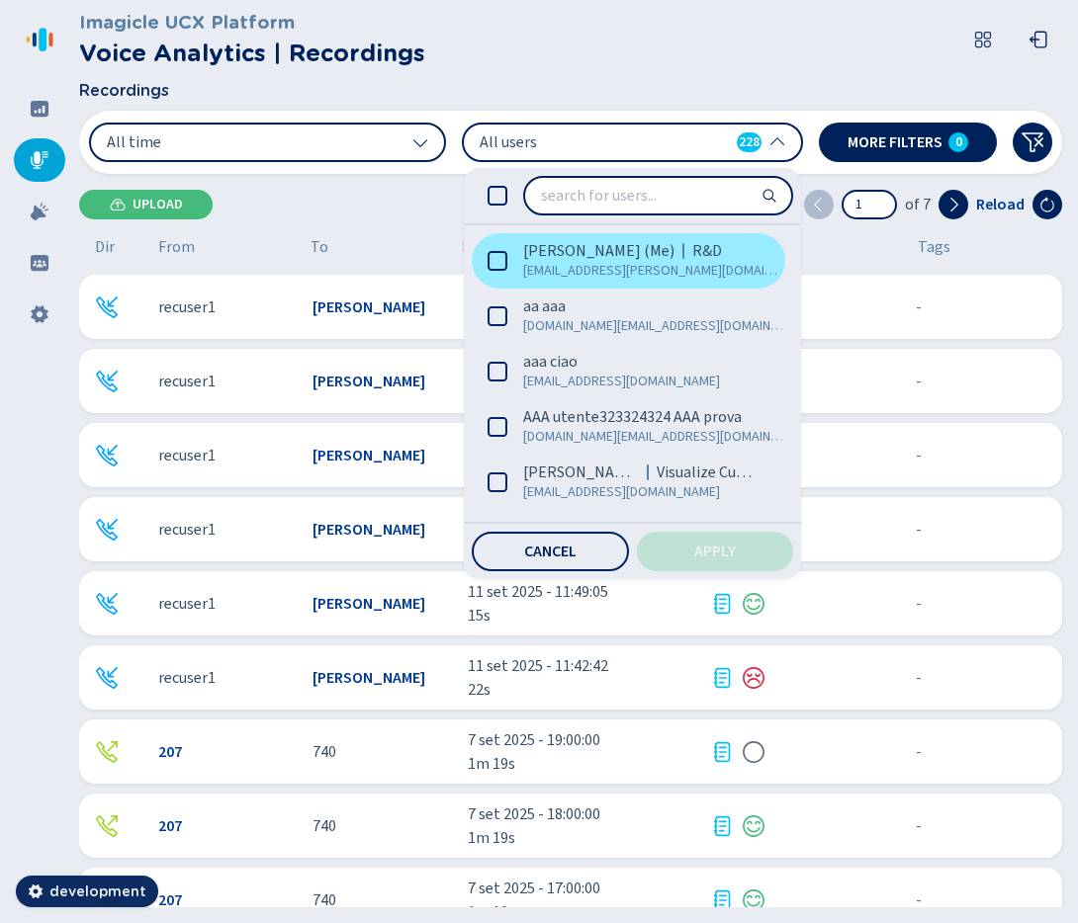
click at [653, 254] on span "Samuele Grossi (Me)" at bounding box center [598, 251] width 151 height 20
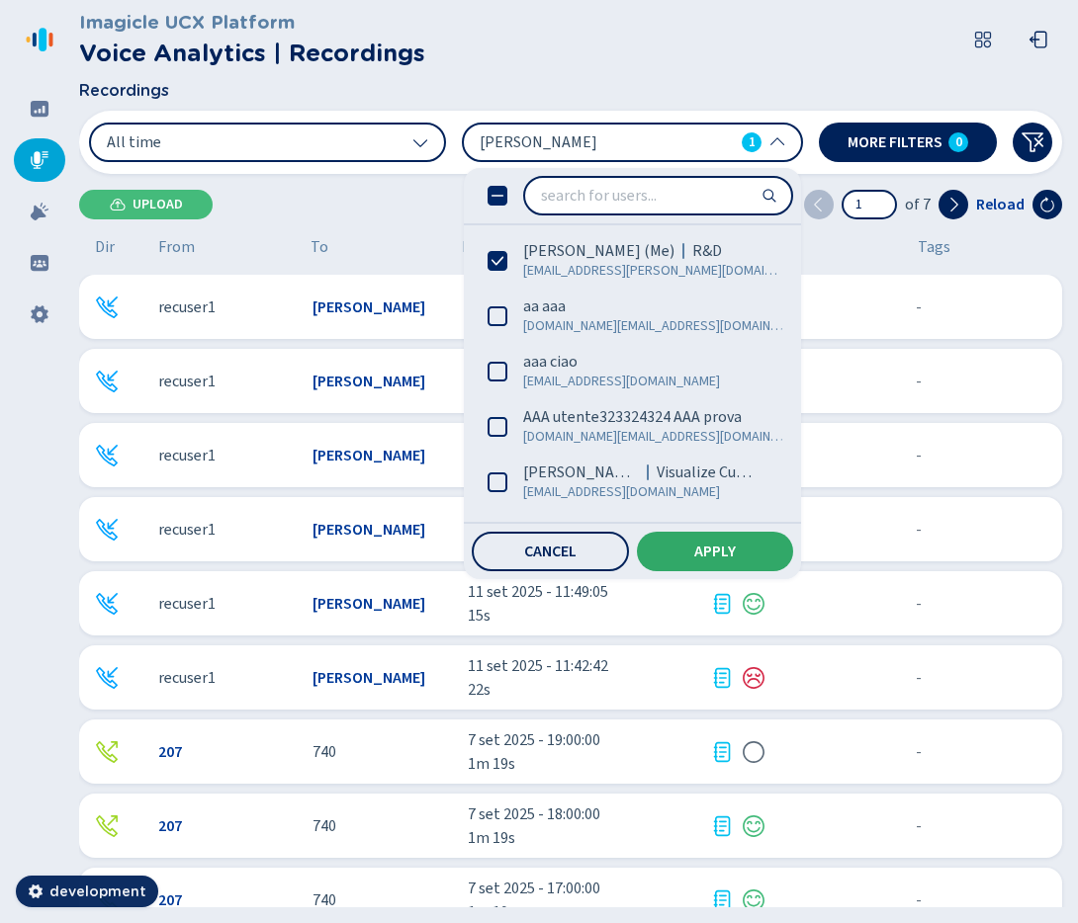
click at [688, 545] on button "Apply" at bounding box center [715, 552] width 157 height 40
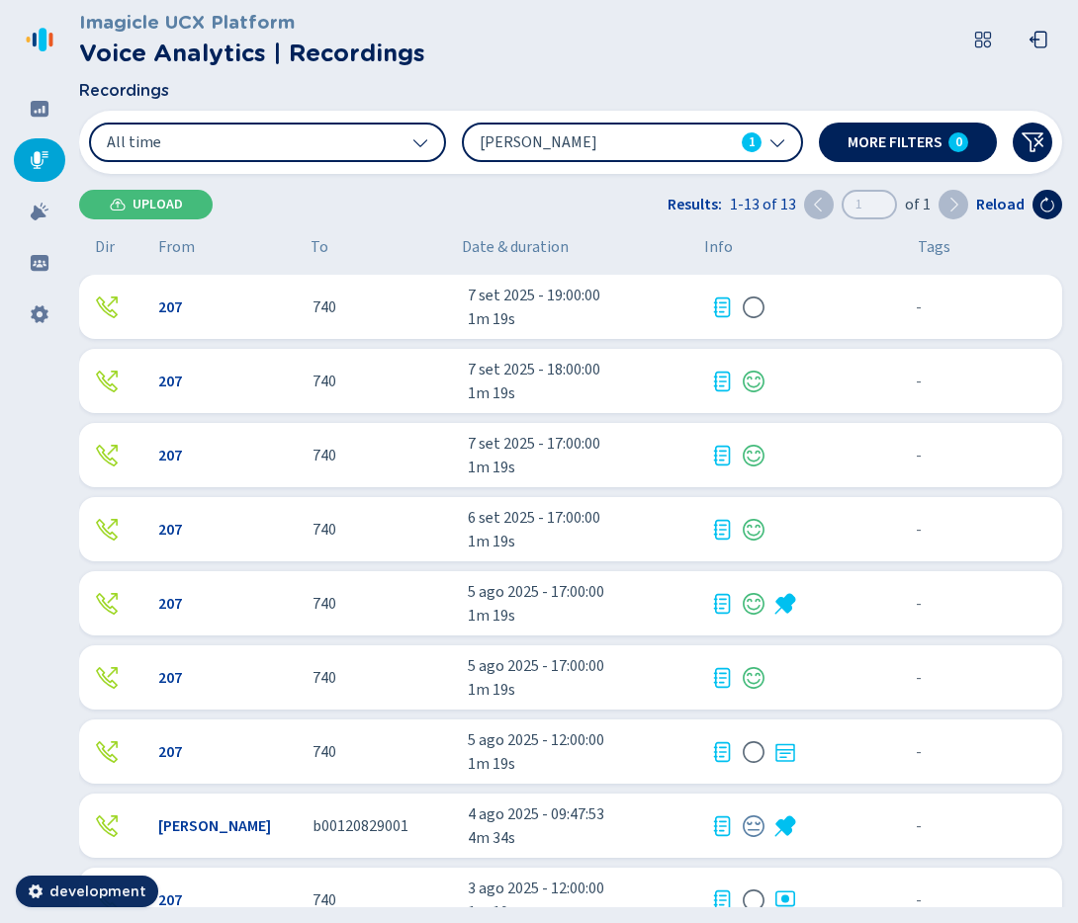
click at [655, 310] on span "1m 19s" at bounding box center [581, 319] width 226 height 24
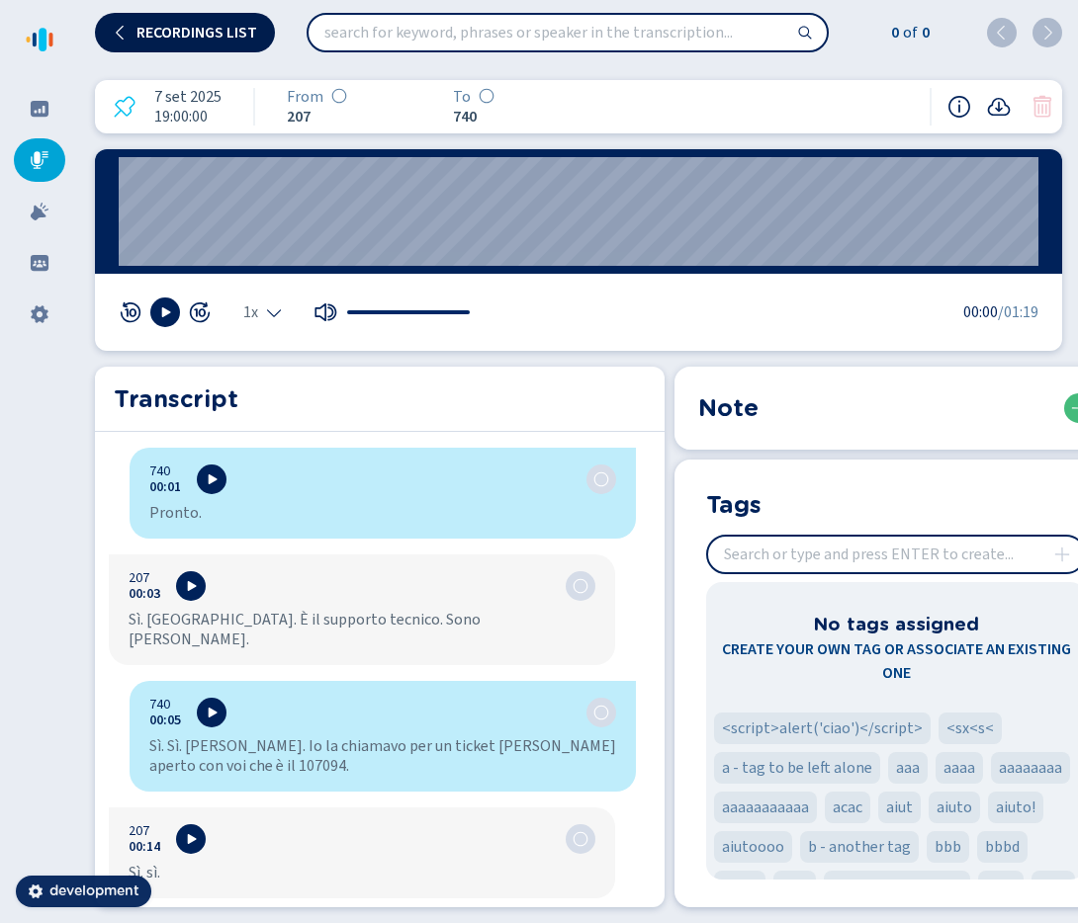
click at [215, 41] on button "Recordings list" at bounding box center [185, 33] width 180 height 40
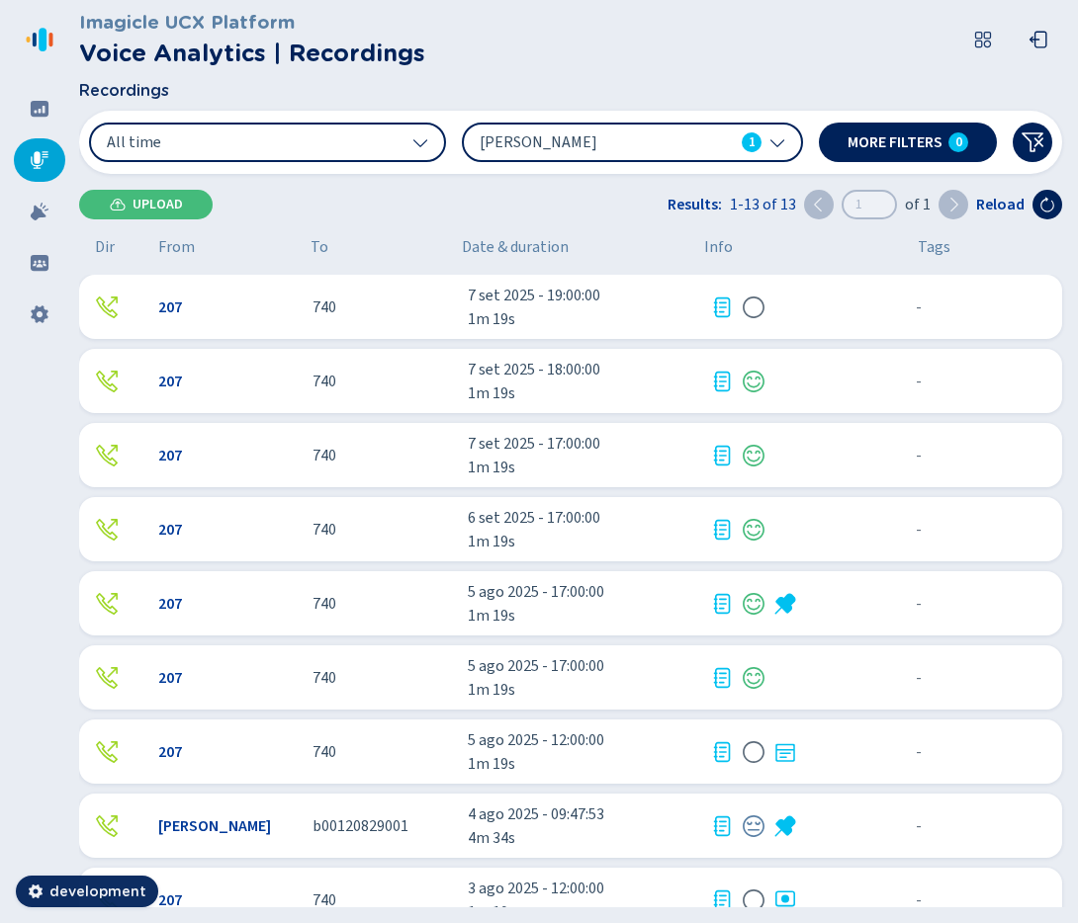
click at [440, 391] on div "740" at bounding box center [381, 382] width 138 height 24
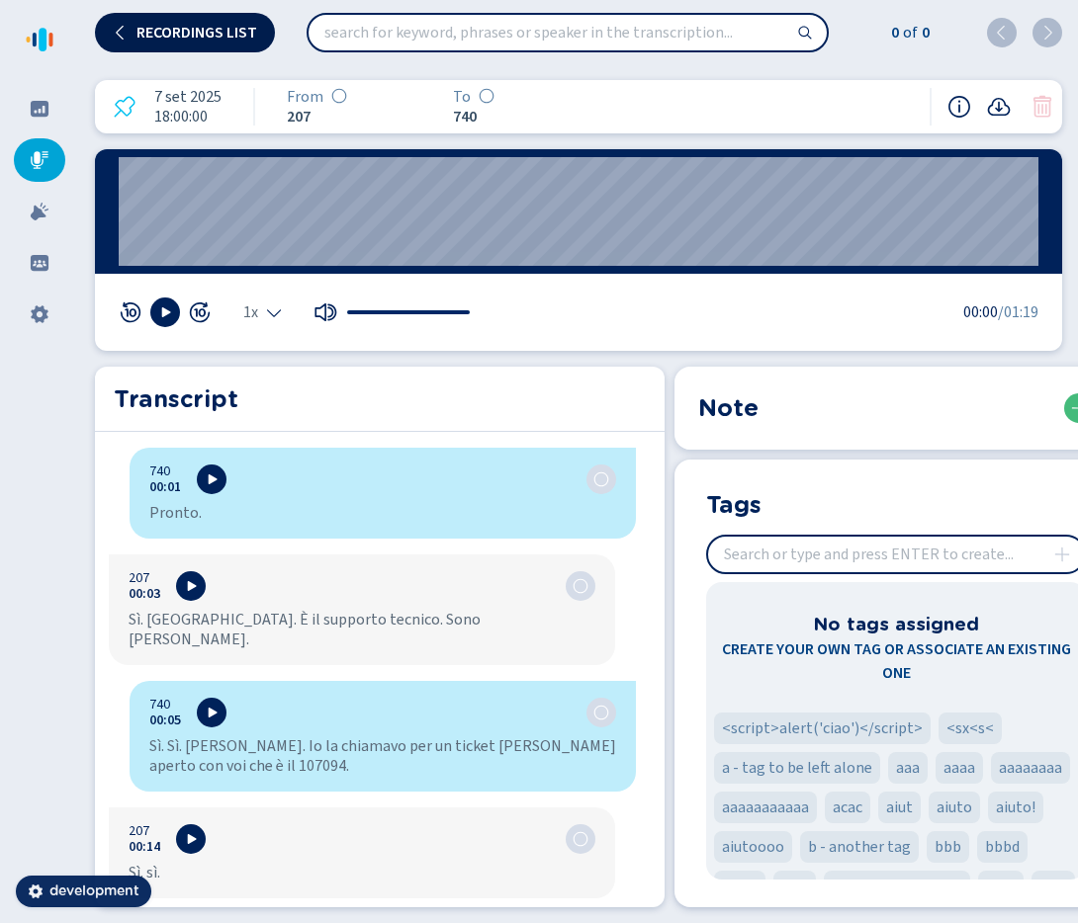
click at [196, 32] on span "Recordings list" at bounding box center [196, 33] width 121 height 16
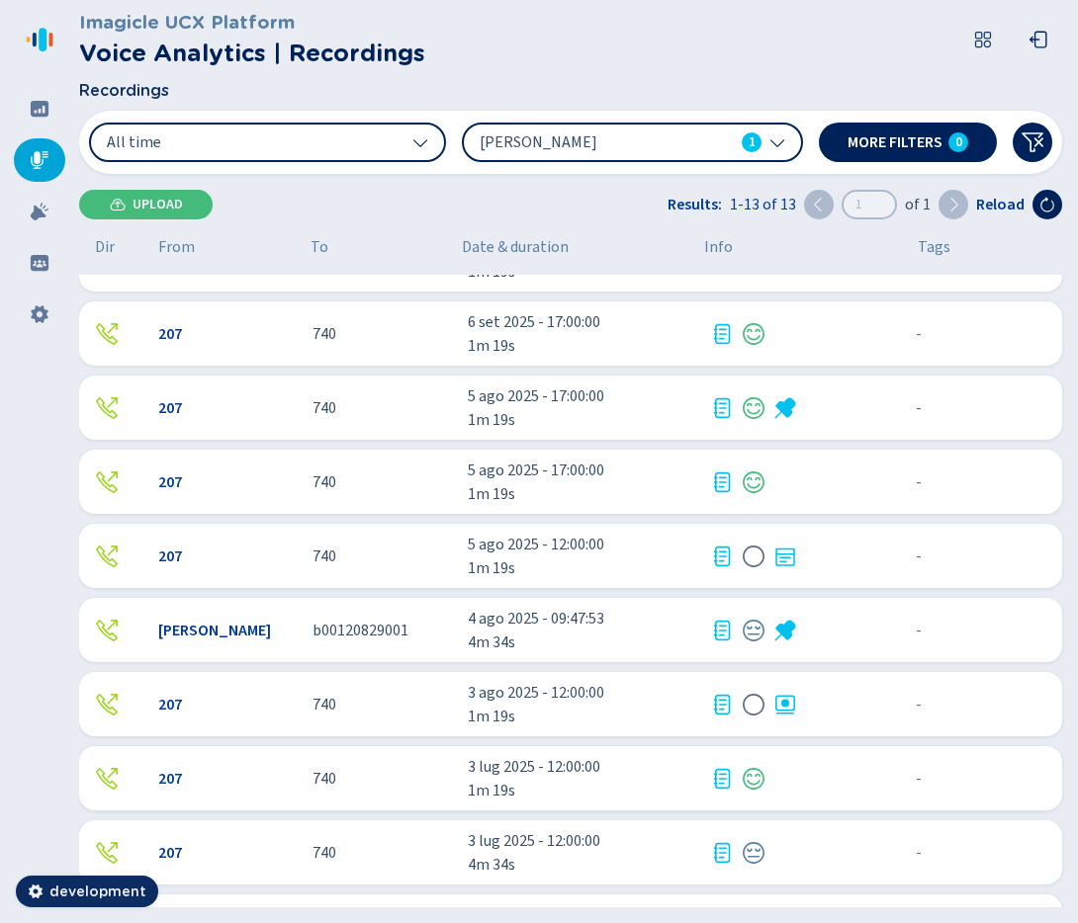
scroll to position [329, 0]
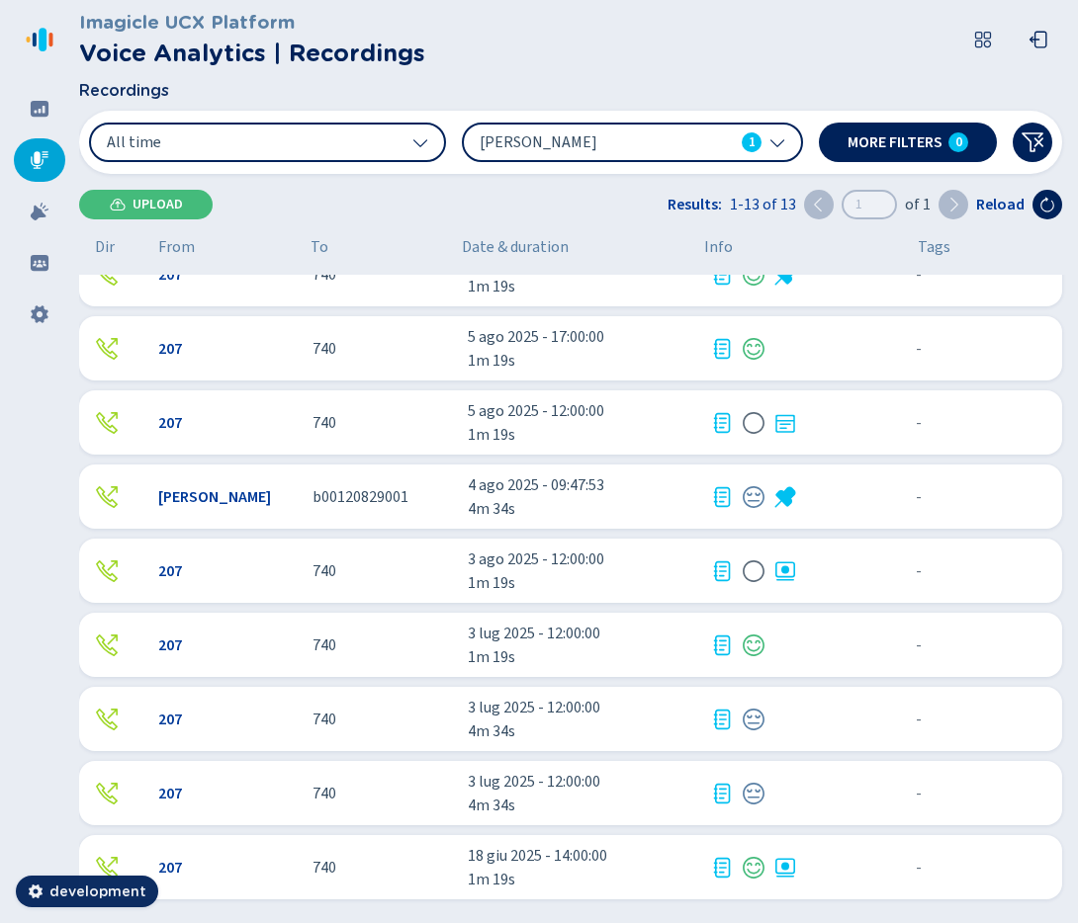
click at [583, 855] on span "18 giu 2025 - 14:00:00" at bounding box center [581, 856] width 226 height 24
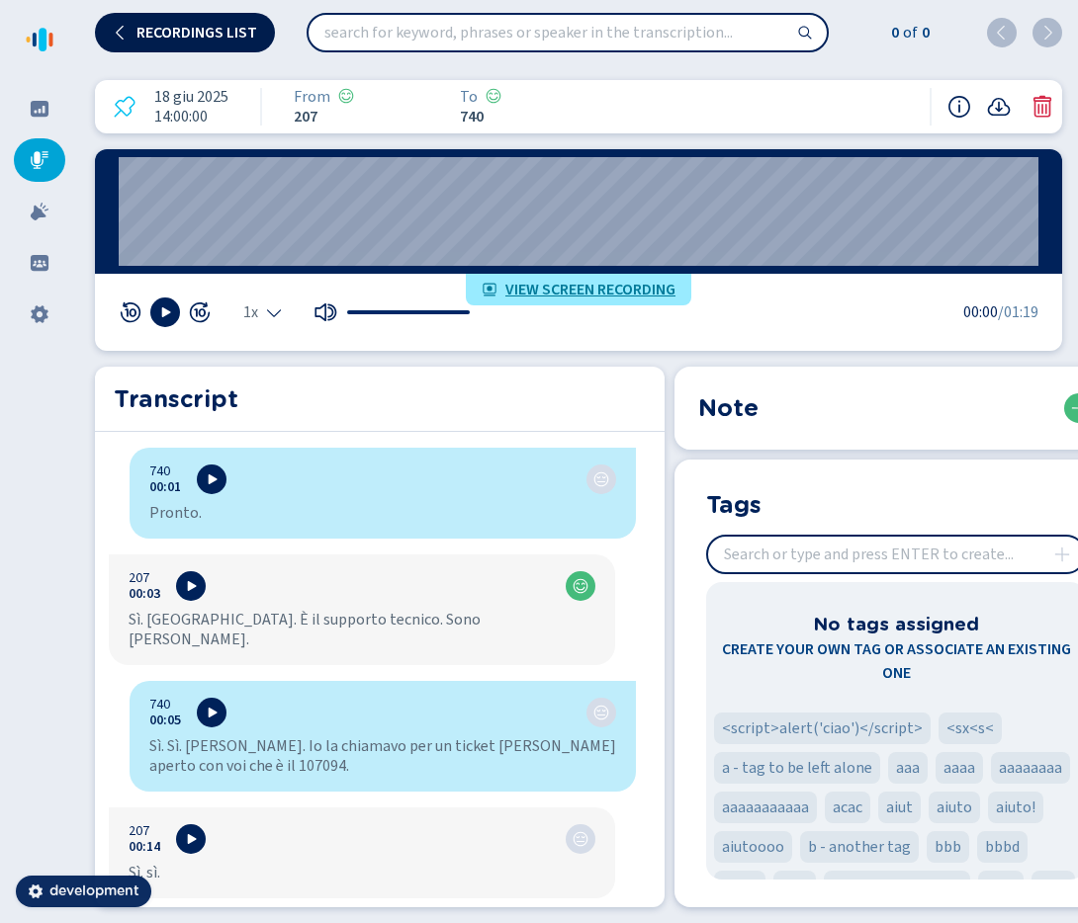
click at [157, 18] on button "Recordings list" at bounding box center [185, 33] width 180 height 40
